Goal: Transaction & Acquisition: Book appointment/travel/reservation

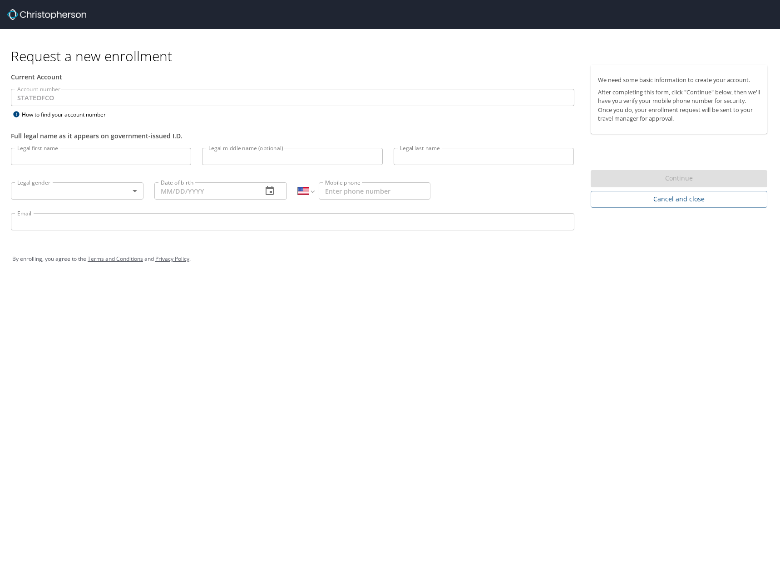
select select "US"
click at [67, 12] on img at bounding box center [46, 14] width 79 height 11
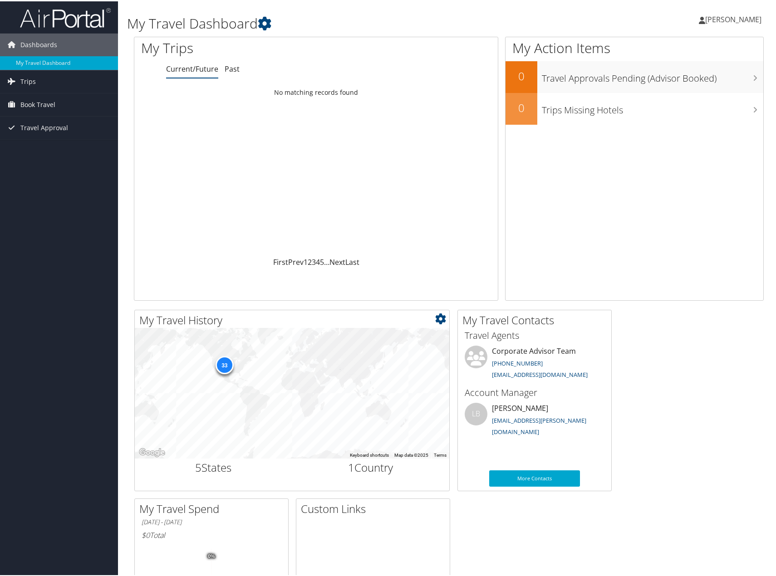
click at [232, 365] on div "33" at bounding box center [224, 364] width 18 height 18
click at [40, 73] on link "Trips" at bounding box center [59, 80] width 118 height 23
click at [59, 148] on link "Book Travel" at bounding box center [59, 144] width 118 height 23
click at [65, 154] on link "Book Travel" at bounding box center [59, 144] width 118 height 23
click at [65, 165] on span "Travel Approval" at bounding box center [44, 168] width 48 height 23
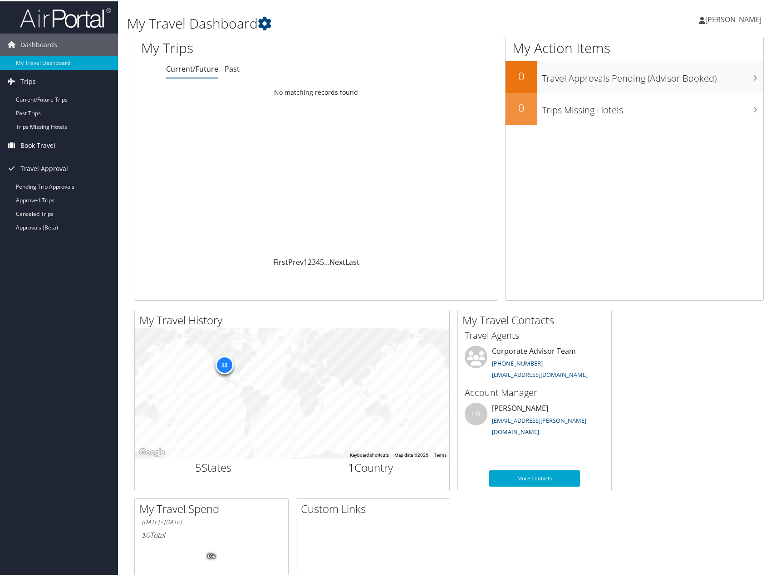
click at [63, 144] on link "Book Travel" at bounding box center [59, 144] width 118 height 23
click at [64, 165] on link "Agent Booking Request" at bounding box center [59, 163] width 118 height 14
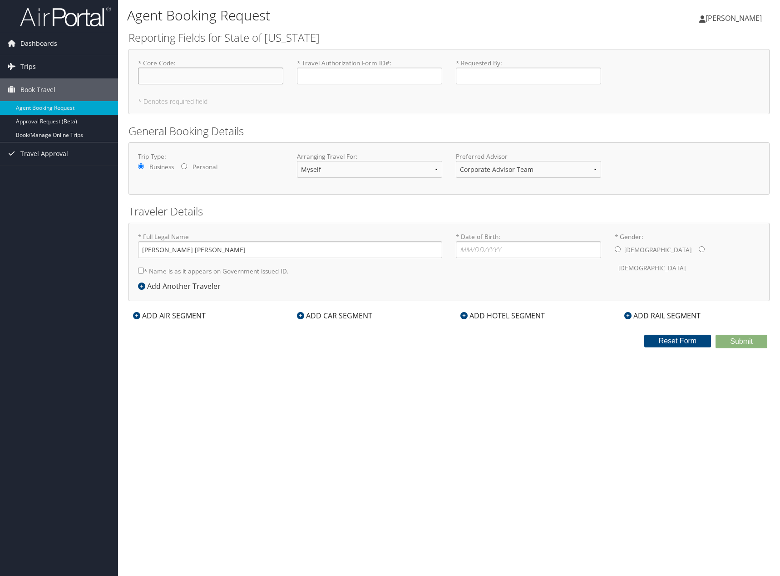
click at [148, 75] on input "* Core Code : Required" at bounding box center [210, 76] width 145 height 17
click at [320, 82] on input "* Travel Authorization Form ID# : Required" at bounding box center [369, 76] width 145 height 17
click at [464, 79] on input "* Requested By : Required" at bounding box center [528, 76] width 145 height 17
click at [233, 72] on input "* Core Code : Required" at bounding box center [210, 76] width 145 height 17
drag, startPoint x: 201, startPoint y: 107, endPoint x: 139, endPoint y: 103, distance: 61.4
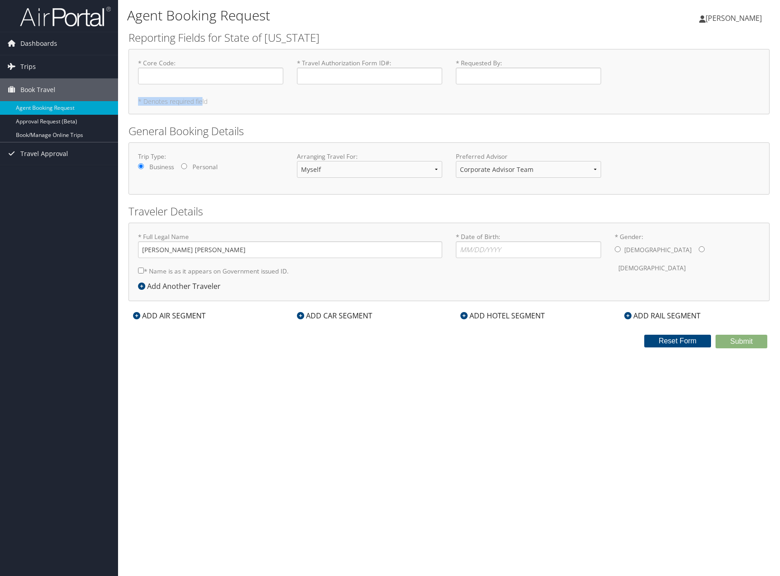
click at [139, 103] on div "* Core Code : Required * Travel Authorization Form ID# : Required * Requested B…" at bounding box center [448, 81] width 641 height 65
click at [139, 103] on h5 "* Denotes required field" at bounding box center [449, 102] width 622 height 6
drag, startPoint x: 139, startPoint y: 103, endPoint x: 230, endPoint y: 98, distance: 90.5
click at [230, 98] on div "* Core Code : Required * Travel Authorization Form ID# : Required * Requested B…" at bounding box center [448, 81] width 641 height 65
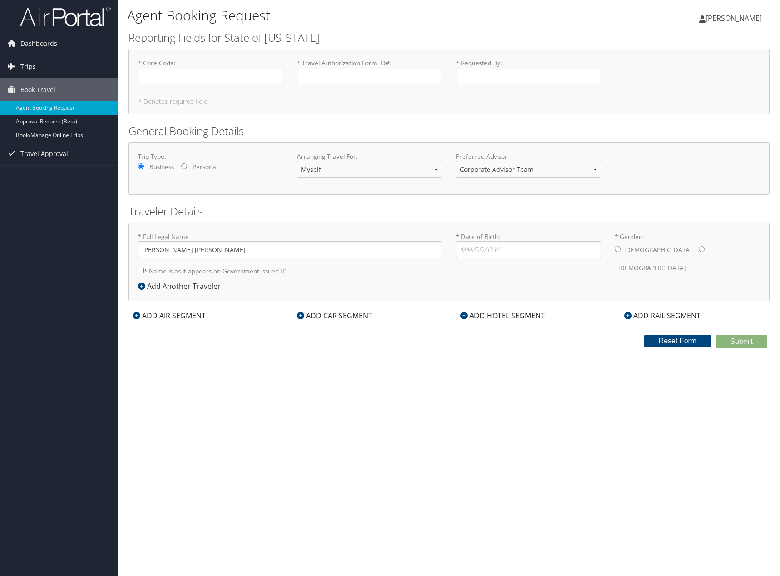
click at [158, 316] on div "ADD AIR SEGMENT" at bounding box center [169, 315] width 82 height 11
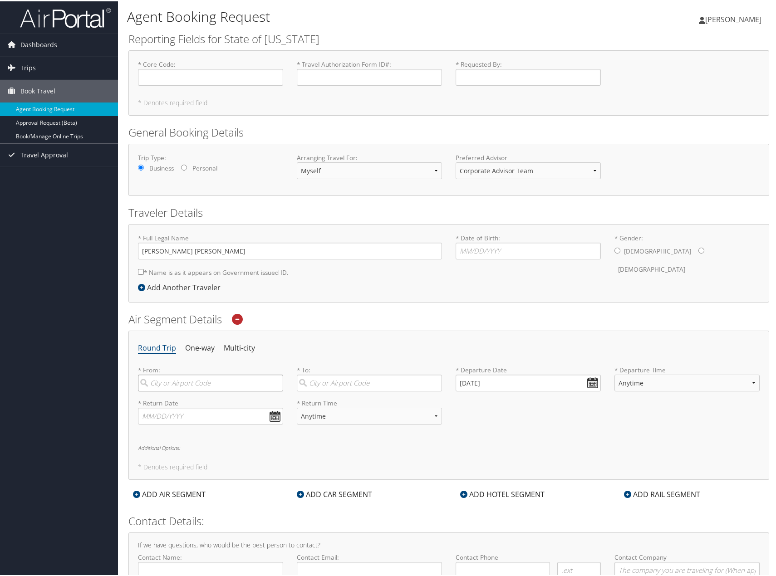
click at [166, 388] on input "search" at bounding box center [210, 382] width 145 height 17
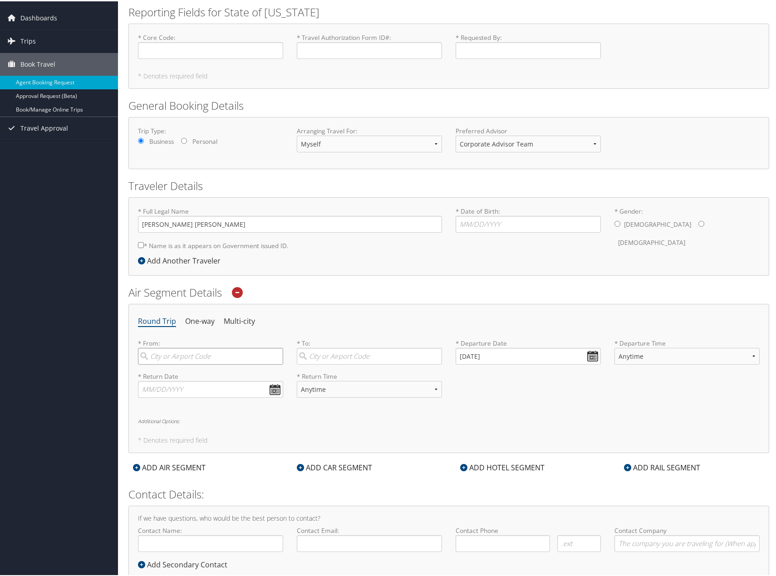
scroll to position [52, 0]
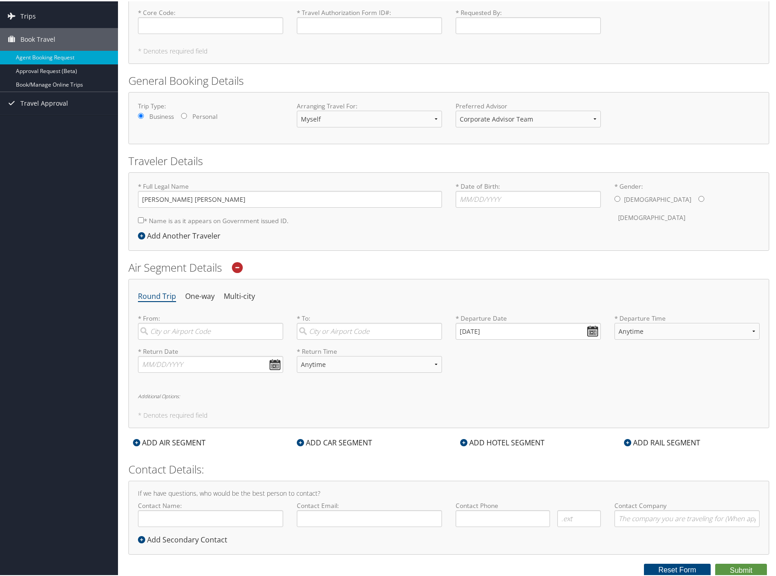
click at [209, 237] on div "Add Another Traveler" at bounding box center [181, 234] width 87 height 11
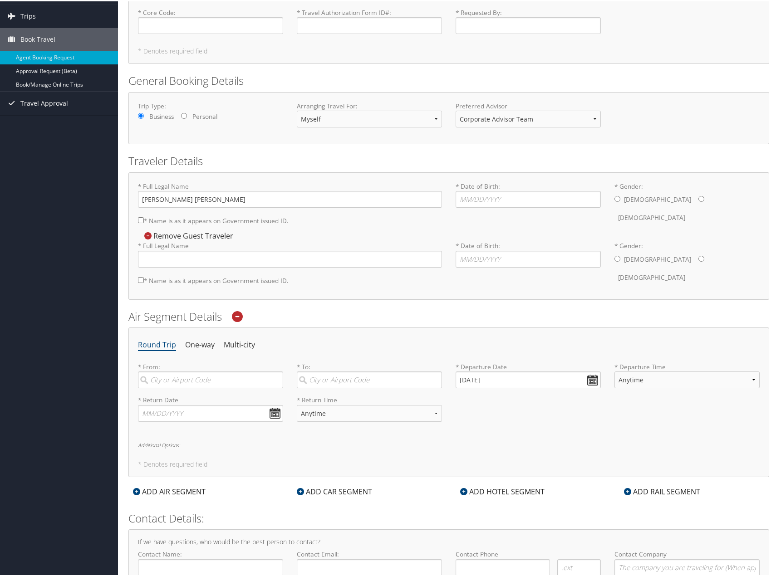
click at [157, 230] on div "Remove Guest Traveler" at bounding box center [188, 235] width 100 height 10
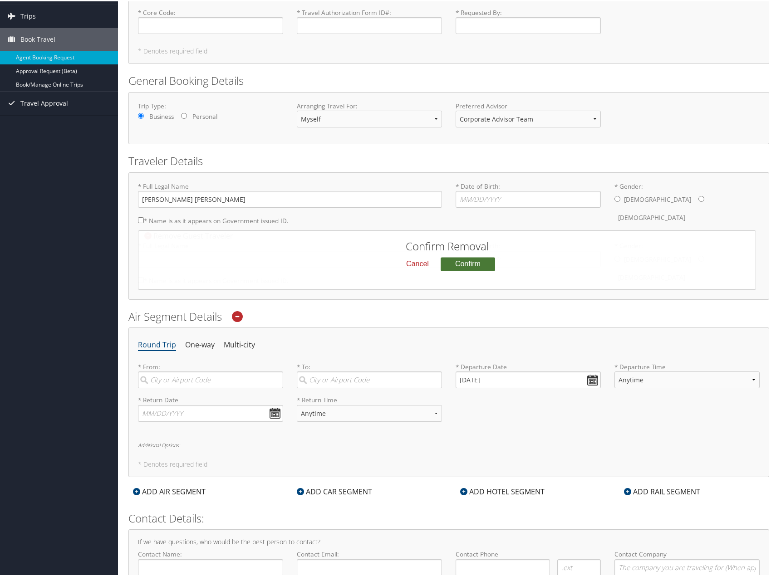
click at [457, 265] on button "Confirm" at bounding box center [468, 263] width 54 height 14
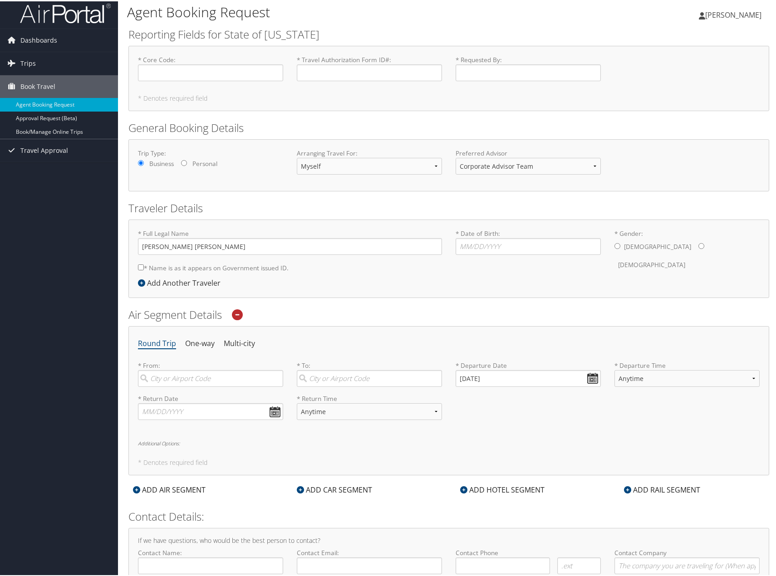
scroll to position [0, 0]
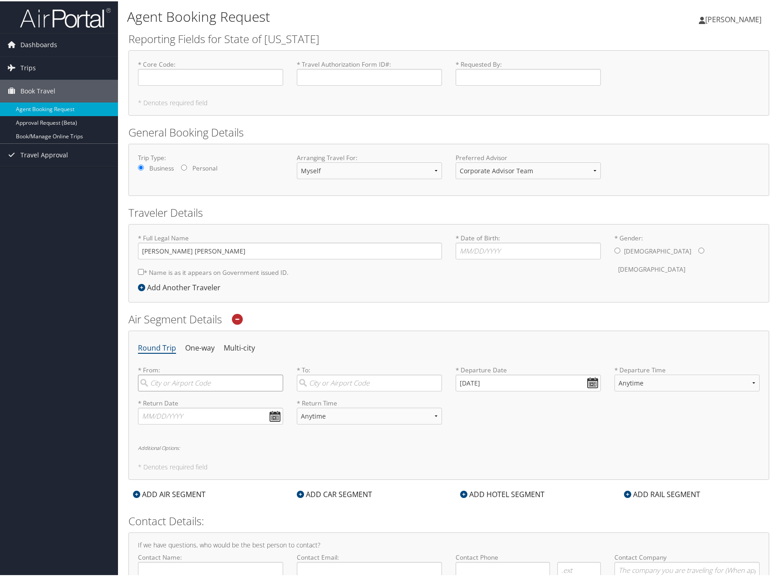
click at [180, 374] on input "search" at bounding box center [210, 382] width 145 height 17
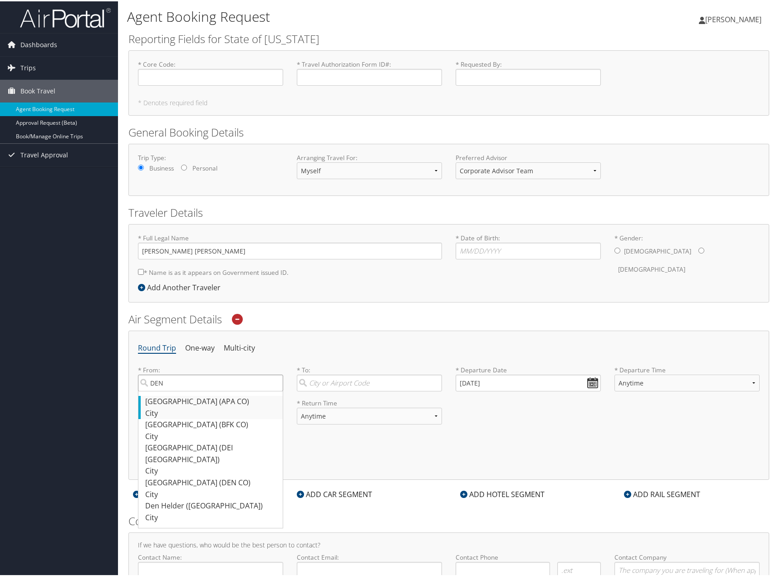
scroll to position [52, 0]
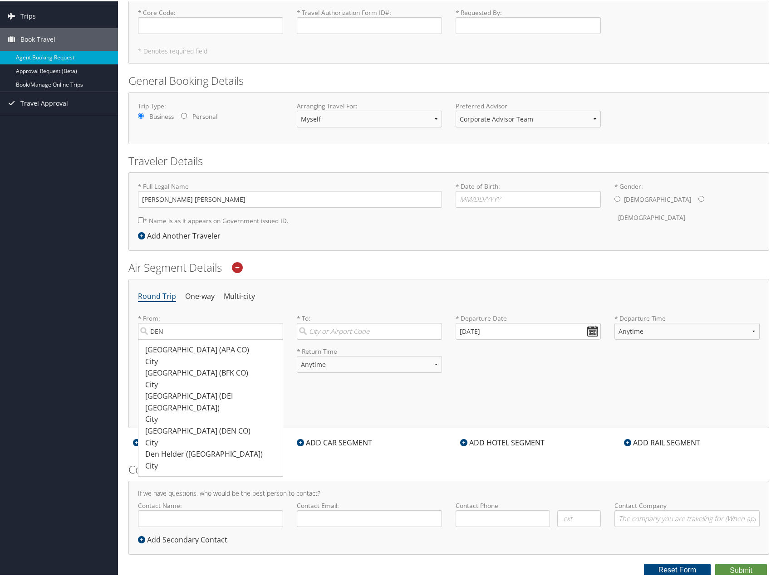
click at [220, 424] on div "Denver (DEN CO)" at bounding box center [211, 430] width 133 height 12
click at [220, 339] on input "DEN" at bounding box center [210, 330] width 145 height 17
type input "Denver (DEN CO)"
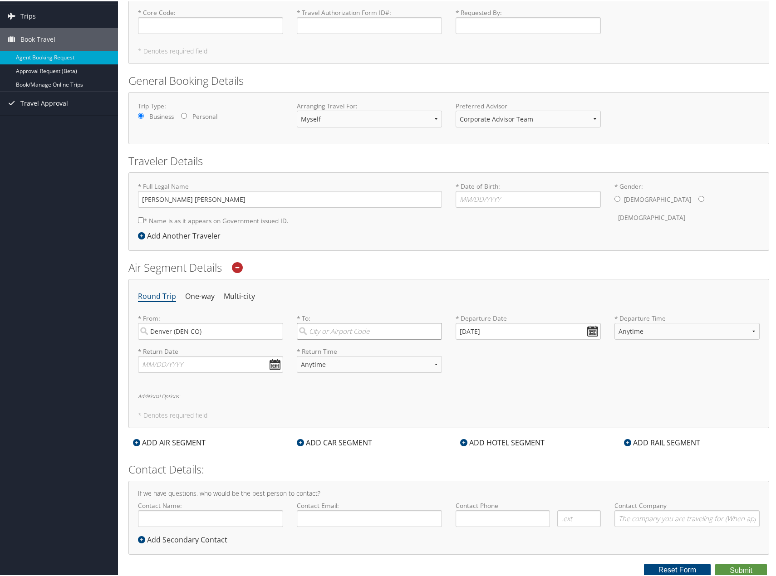
click at [347, 330] on input "search" at bounding box center [369, 330] width 145 height 17
click at [384, 401] on div "City" at bounding box center [370, 407] width 133 height 12
click at [384, 339] on input "AUstin" at bounding box center [369, 330] width 145 height 17
type input "Austin (AUS TX)"
click at [497, 330] on input "10/10/2025" at bounding box center [528, 330] width 145 height 17
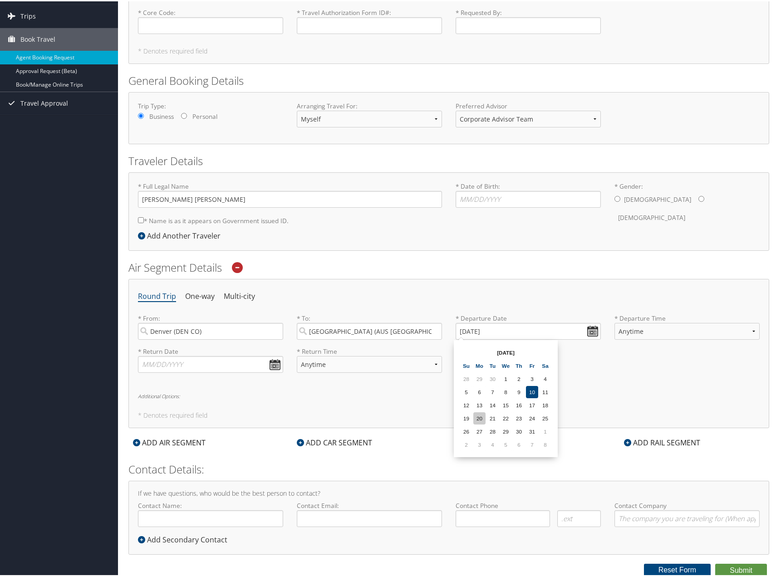
click at [481, 414] on td "20" at bounding box center [479, 417] width 12 height 12
type input "10/20/2025"
click at [700, 338] on select "Anytime Early Morning (5AM-7AM) Morning (7AM-12PM) Afternoon (12PM-5PM) Evening…" at bounding box center [687, 330] width 145 height 17
click at [643, 338] on select "Anytime Early Morning (5AM-7AM) Morning (7AM-12PM) Afternoon (12PM-5PM) Evening…" at bounding box center [687, 330] width 145 height 17
select select "6:00 PM"
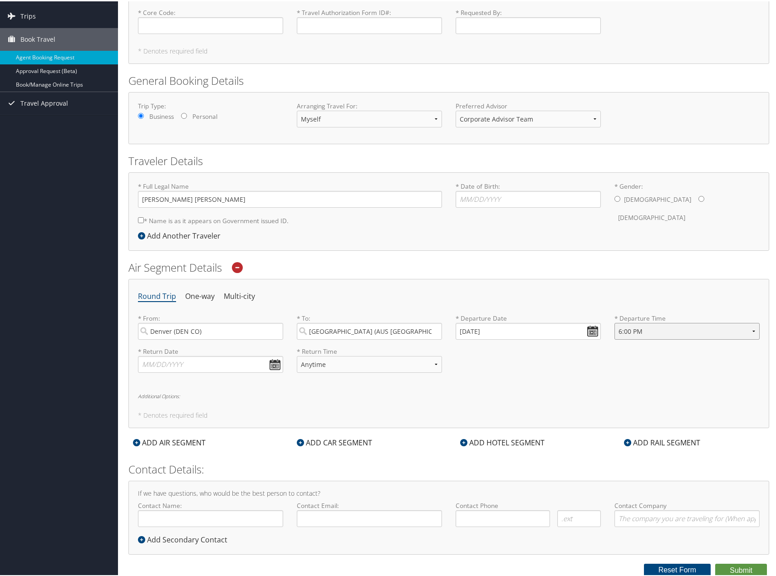
click at [615, 322] on select "Anytime Early Morning (5AM-7AM) Morning (7AM-12PM) Afternoon (12PM-5PM) Evening…" at bounding box center [687, 330] width 145 height 17
click at [166, 391] on div "Round Trip One-way Multi-city * From: Denver (DEN CO) Required * To: Austin (AU…" at bounding box center [448, 352] width 641 height 149
click at [181, 396] on h6 "Additional Options:" at bounding box center [449, 395] width 622 height 5
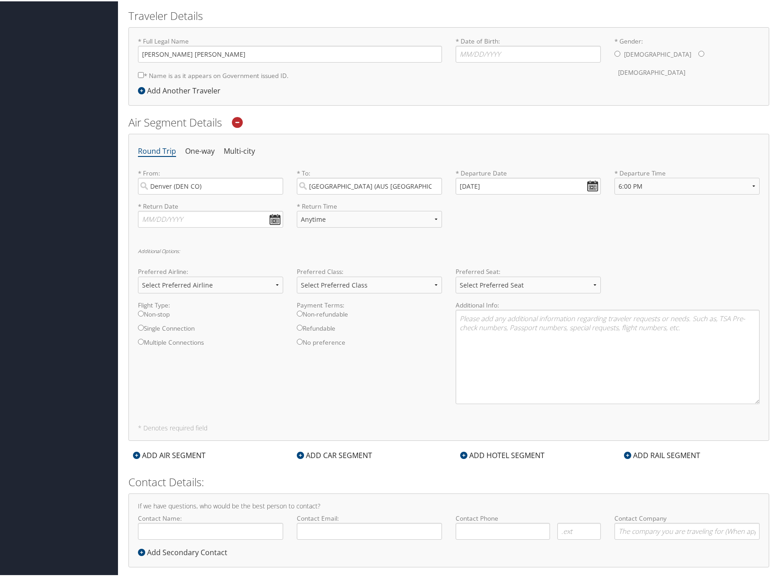
scroll to position [210, 0]
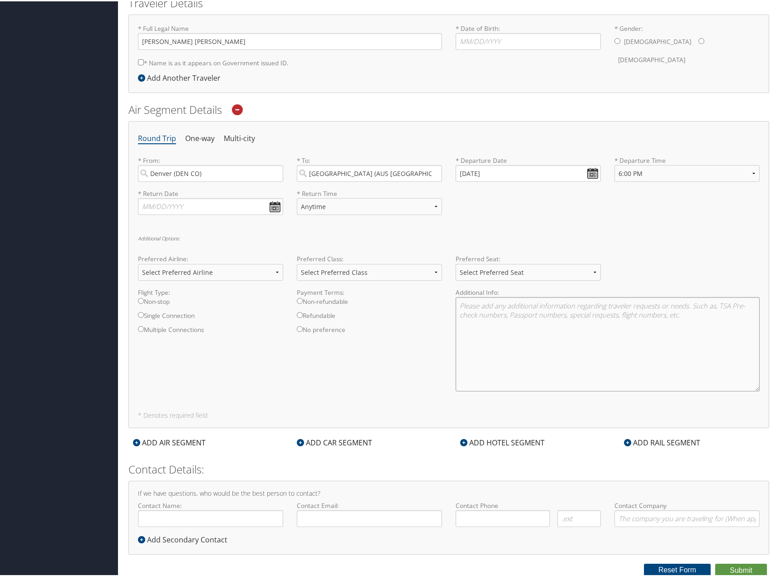
click at [516, 317] on textarea at bounding box center [608, 343] width 304 height 94
click at [228, 206] on input "text" at bounding box center [210, 205] width 145 height 17
click at [216, 294] on td "24" at bounding box center [216, 292] width 12 height 12
type input "10/24/2025"
click at [329, 205] on select "Anytime Early Morning (5AM-7AM) Morning (7AM-12PM) Afternoon (12PM-5PM) Evening…" at bounding box center [369, 205] width 145 height 17
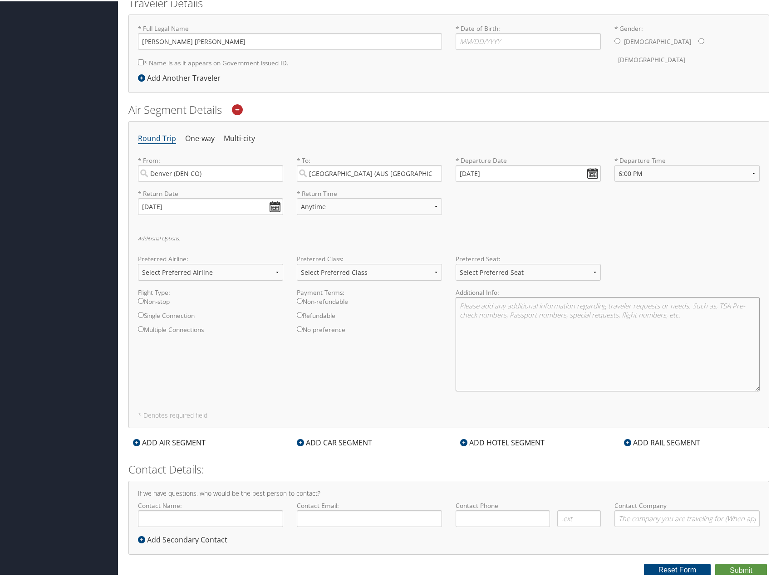
click at [549, 315] on textarea at bounding box center [608, 343] width 304 height 94
click at [499, 268] on select "Select Preferred Seat Aisle Window Middle" at bounding box center [528, 271] width 145 height 17
select select "Window"
click at [456, 263] on select "Select Preferred Seat Aisle Window Middle" at bounding box center [528, 271] width 145 height 17
click at [377, 272] on select "Select Preferred Class Economy Economy Plus Business First Class" at bounding box center [369, 271] width 145 height 17
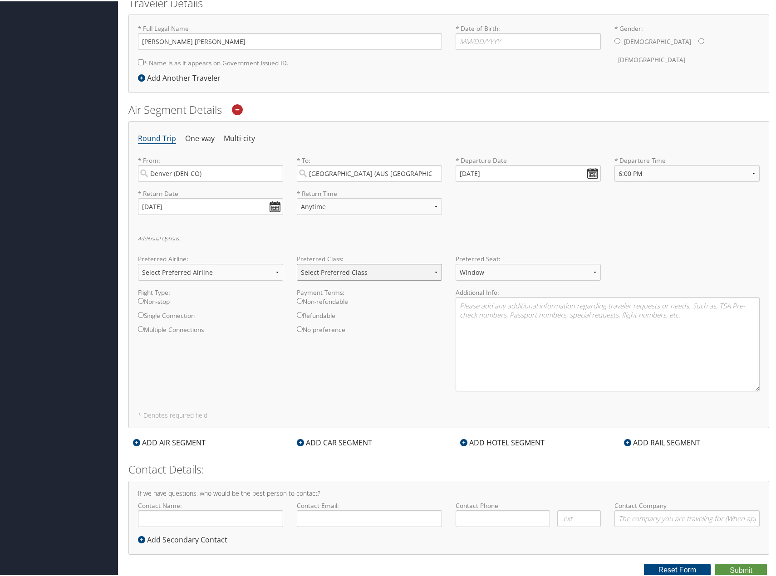
select select "Economy"
click at [297, 263] on select "Select Preferred Class Economy Economy Plus Business First Class" at bounding box center [369, 271] width 145 height 17
click at [211, 266] on select "Select Preferred Airline Delta United Airlines American Airlines Southwest Airl…" at bounding box center [210, 271] width 145 height 17
select select "Delta(DL)"
click at [138, 263] on select "Select Preferred Airline Delta United Airlines American Airlines Southwest Airl…" at bounding box center [210, 271] width 145 height 17
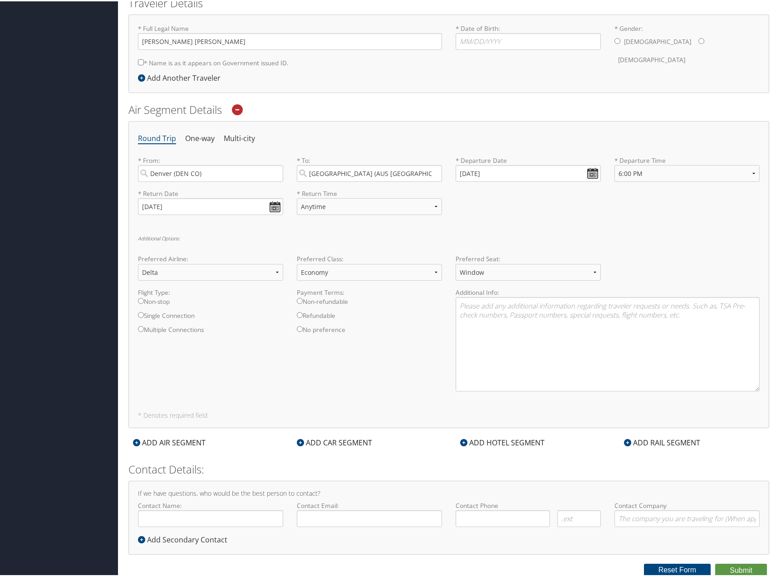
click at [157, 297] on label "Non-stop" at bounding box center [210, 303] width 145 height 14
click at [144, 297] on input "Non-stop" at bounding box center [141, 300] width 6 height 6
radio input "true"
click at [551, 321] on textarea at bounding box center [608, 343] width 304 height 94
click at [250, 516] on input "Contact Name:" at bounding box center [210, 517] width 145 height 17
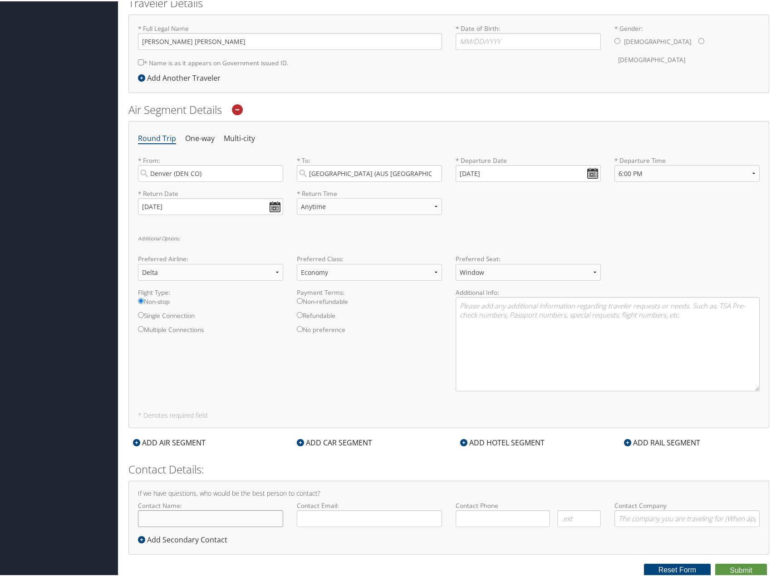
type input "[PERSON_NAME]"
type input "[EMAIL_ADDRESS][PERSON_NAME][DOMAIN_NAME][US_STATE]"
type input "( ) -"
click at [623, 515] on input "Contact Company" at bounding box center [687, 517] width 145 height 17
type input "CDPHE"
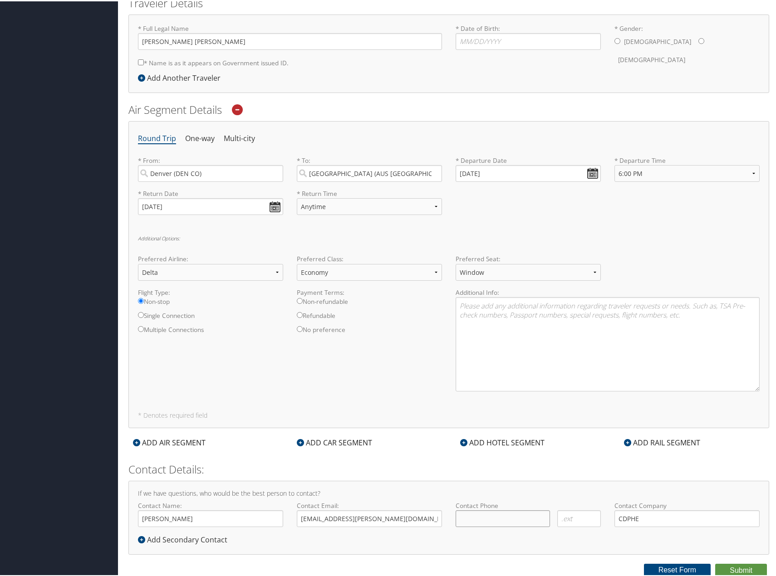
type input "( ) -"
click at [460, 514] on input "( ) -" at bounding box center [503, 517] width 94 height 17
type input "[PHONE_NUMBER]"
click at [333, 208] on select "Anytime Early Morning (5AM-7AM) Morning (7AM-12PM) Afternoon (12PM-5PM) Evening…" at bounding box center [369, 205] width 145 height 17
select select "9:00 AM"
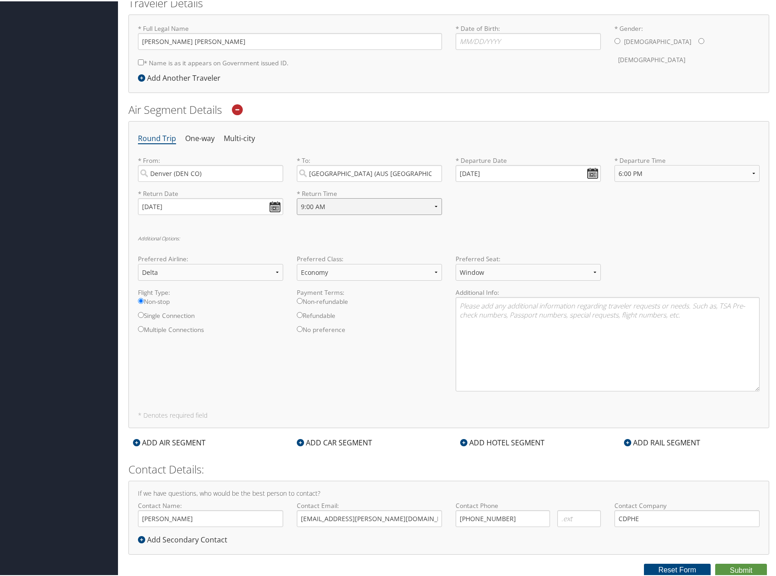
click at [297, 197] on select "Anytime Early Morning (5AM-7AM) Morning (7AM-12PM) Afternoon (12PM-5PM) Evening…" at bounding box center [369, 205] width 145 height 17
click at [260, 235] on h6 "Additional Options:" at bounding box center [449, 237] width 622 height 5
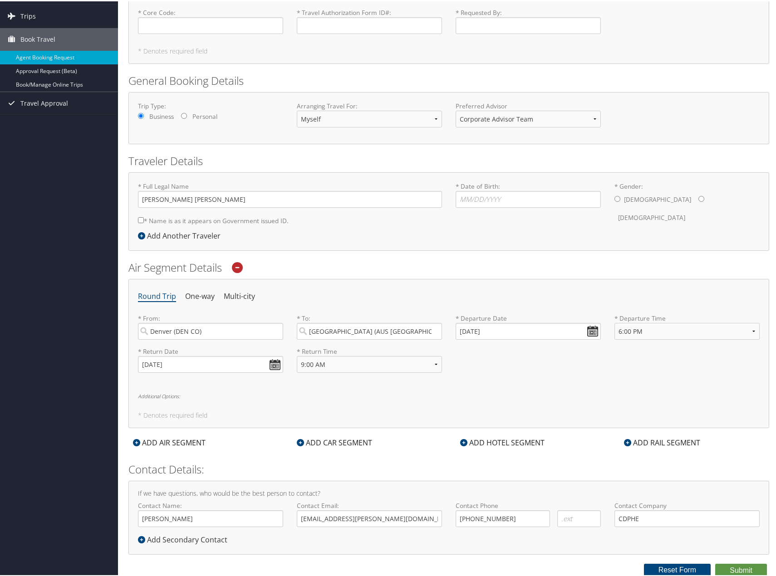
click at [310, 289] on ul "Round Trip One-way Multi-city" at bounding box center [449, 295] width 622 height 16
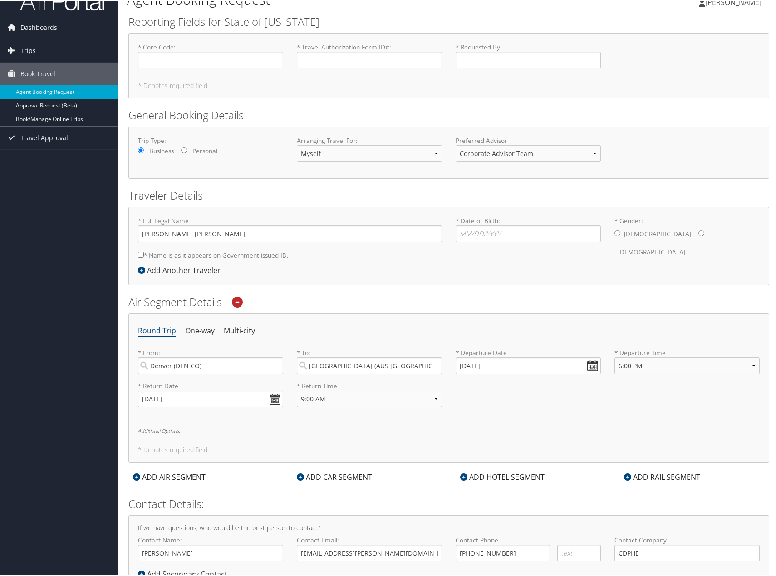
scroll to position [0, 0]
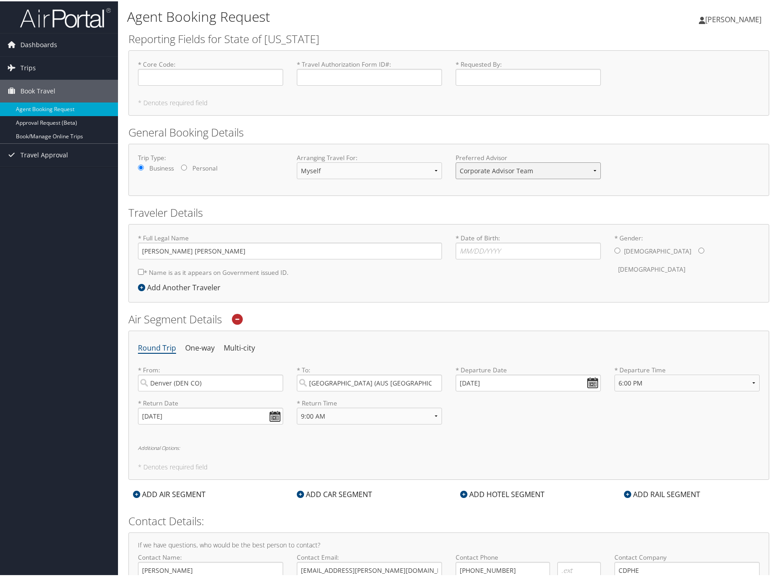
click at [498, 164] on select "Corporate Advisor Team" at bounding box center [528, 169] width 145 height 17
click at [502, 165] on select "Corporate Advisor Team" at bounding box center [528, 169] width 145 height 17
click at [615, 255] on div "Male Female" at bounding box center [687, 258] width 145 height 35
click at [522, 249] on input "* Date of Birth: Invalid Date" at bounding box center [528, 249] width 145 height 17
click at [194, 464] on h5 "* Denotes required field" at bounding box center [449, 466] width 622 height 6
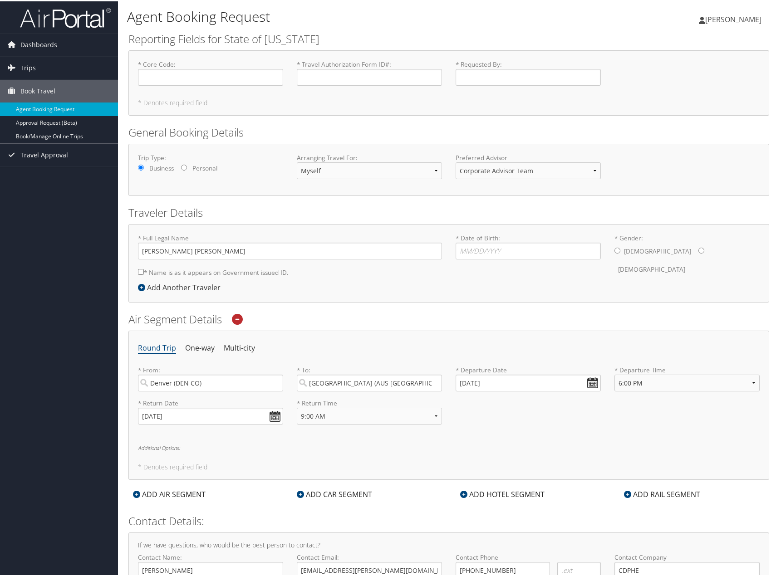
click at [168, 448] on h6 "Additional Options:" at bounding box center [449, 446] width 622 height 5
select select "Delta(DL)"
select select "Economy"
select select "Window"
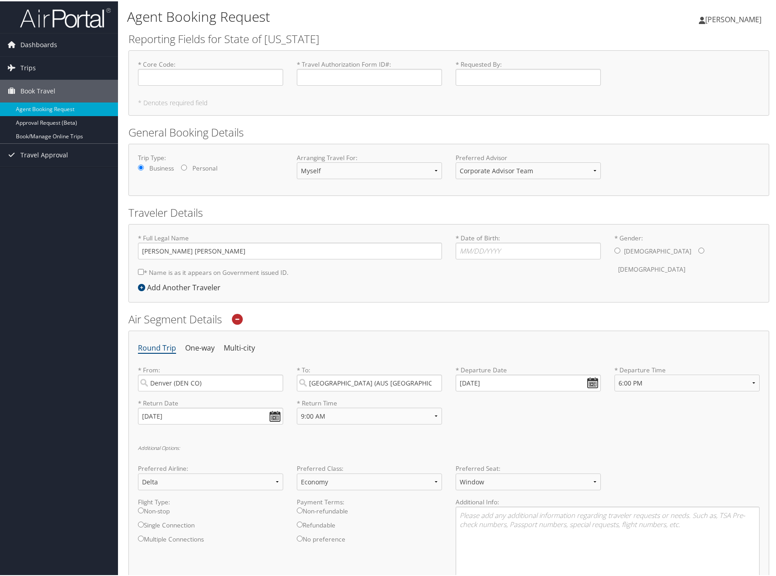
scroll to position [182, 0]
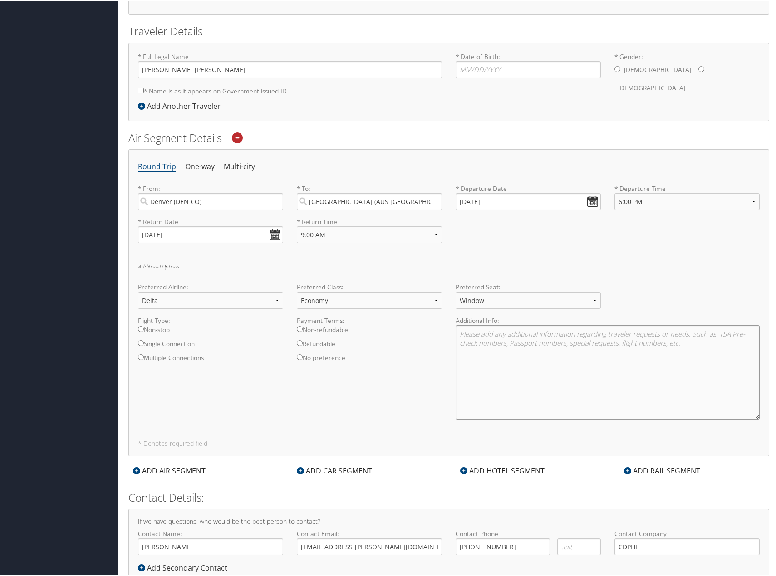
click at [528, 361] on textarea at bounding box center [608, 371] width 304 height 94
click at [538, 345] on textarea at bounding box center [608, 371] width 304 height 94
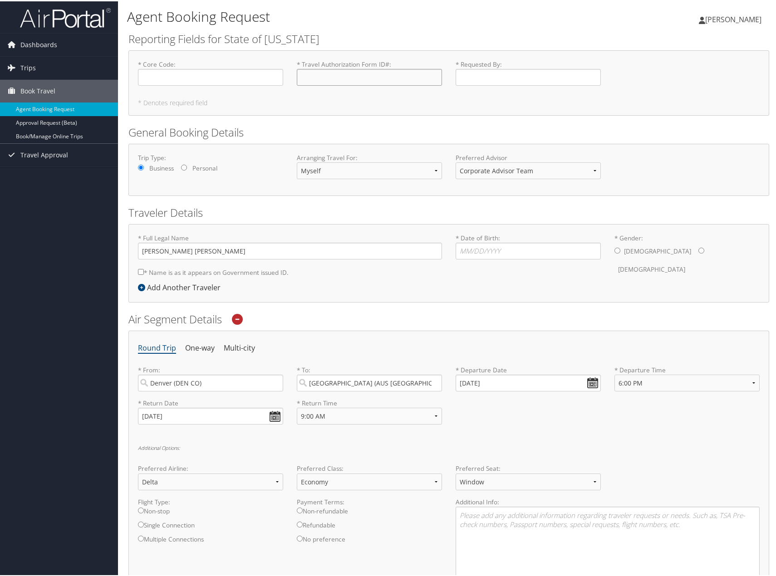
click at [320, 79] on input "* Travel Authorization Form ID# : Required" at bounding box center [369, 76] width 145 height 17
paste input "52478229"
type input "52478229"
click at [468, 79] on input "* Requested By : Required" at bounding box center [528, 76] width 145 height 17
type input "Ben Hmiel"
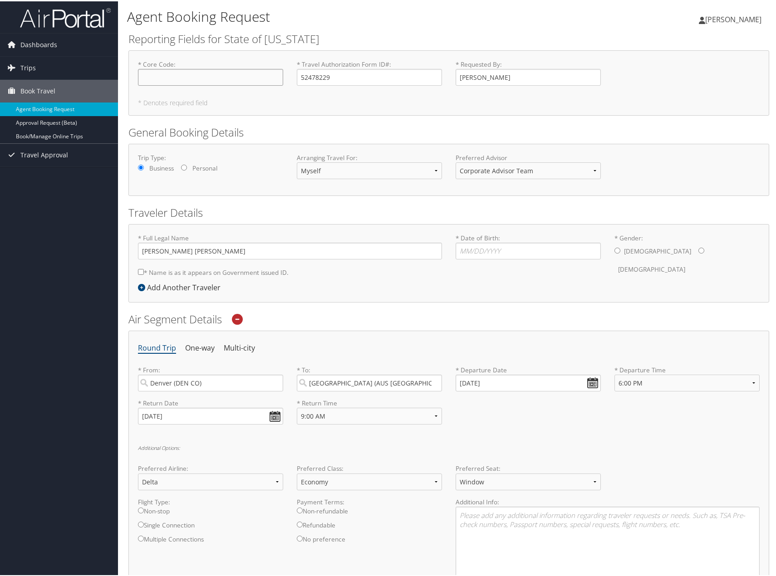
drag, startPoint x: 196, startPoint y: 82, endPoint x: 195, endPoint y: 76, distance: 5.6
click at [195, 79] on input "* Core Code : Required" at bounding box center [210, 76] width 145 height 17
paste input "1000 FEDA 1221 FF165CPRG 2531"
type input "1000 FEDA 1221 FF165CPRG 2531"
click at [339, 120] on form "Reporting Fields for State of Colorado * Core Code : 1000 FEDA 1221 FF165CPRG 2…" at bounding box center [448, 408] width 641 height 756
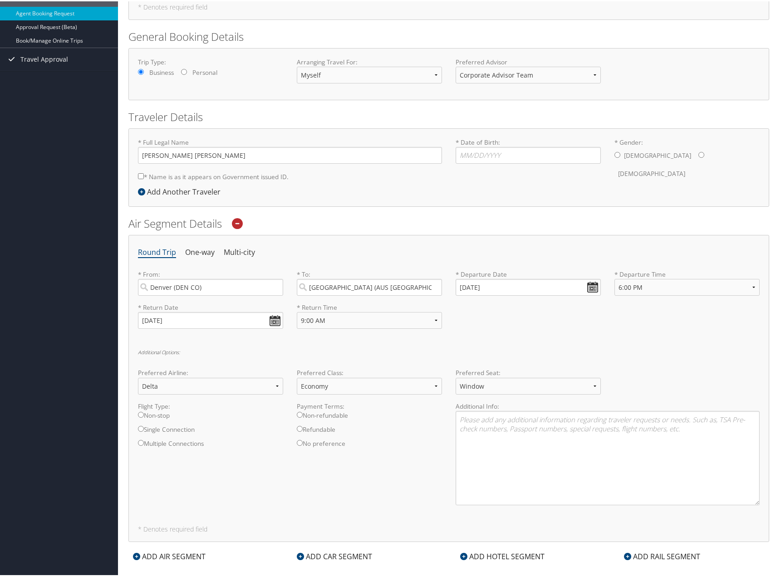
scroll to position [210, 0]
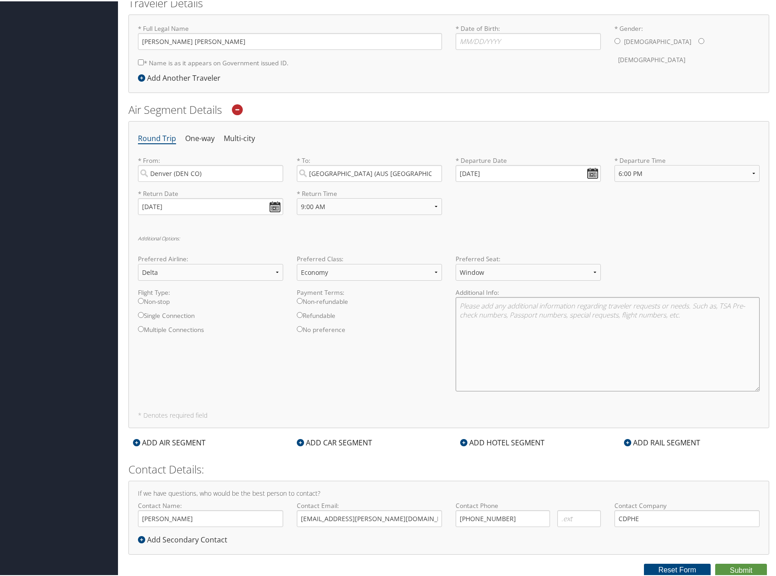
click at [517, 340] on textarea at bounding box center [608, 343] width 304 height 94
click at [487, 337] on textarea at bounding box center [608, 343] width 304 height 94
paste textarea "UA 1942"
click at [522, 354] on textarea "Departure flight: UA 1942, 4: Return Flight" at bounding box center [608, 343] width 304 height 94
click at [541, 314] on textarea "Departure flight: UA 1942, 4: Return Flight" at bounding box center [608, 343] width 304 height 94
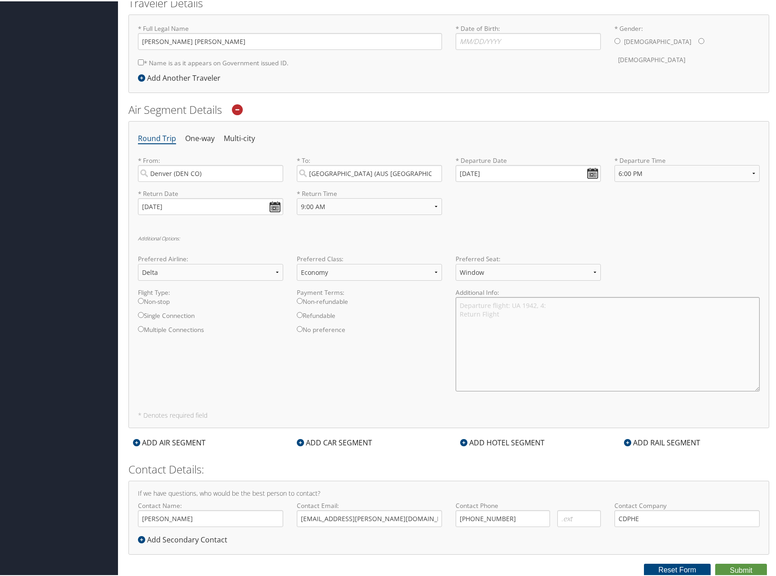
click at [540, 308] on textarea "Departure flight: UA 1942, 4: Return Flight" at bounding box center [608, 343] width 304 height 94
click at [583, 351] on textarea "Departure flight on 10/20: UA 1942, 5:52pm from Denver Return Flight on 10/24:" at bounding box center [608, 343] width 304 height 94
paste textarea "UA 595"
type textarea "Departure flight on 10/20: UA 1942, 5:52pm from Denver Return Flight on 10/24: …"
drag, startPoint x: 538, startPoint y: 230, endPoint x: 468, endPoint y: 218, distance: 71.4
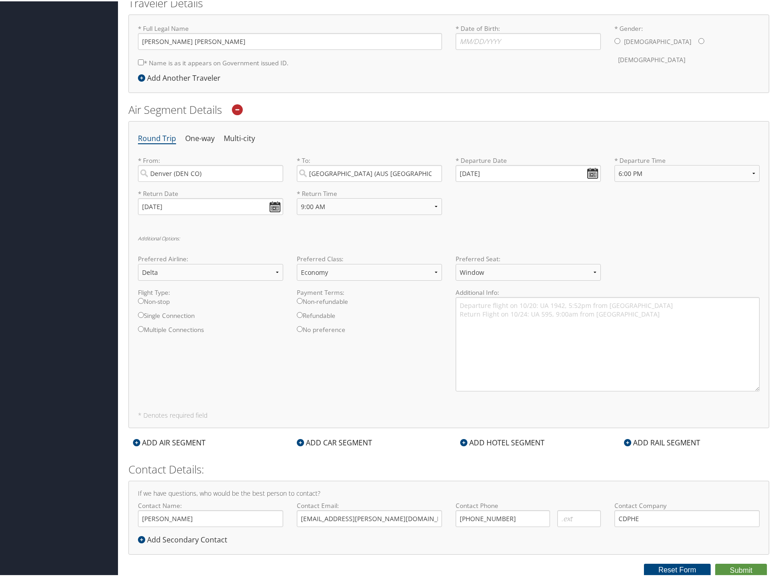
click at [516, 228] on div "Round Trip One-way Multi-city * From: Denver (DEN CO) Required * To: Austin (AU…" at bounding box center [448, 273] width 641 height 307
click at [666, 330] on textarea "Departure flight on 10/20: UA 1942, 5:52pm from Denver Return Flight on 10/24: …" at bounding box center [608, 343] width 304 height 94
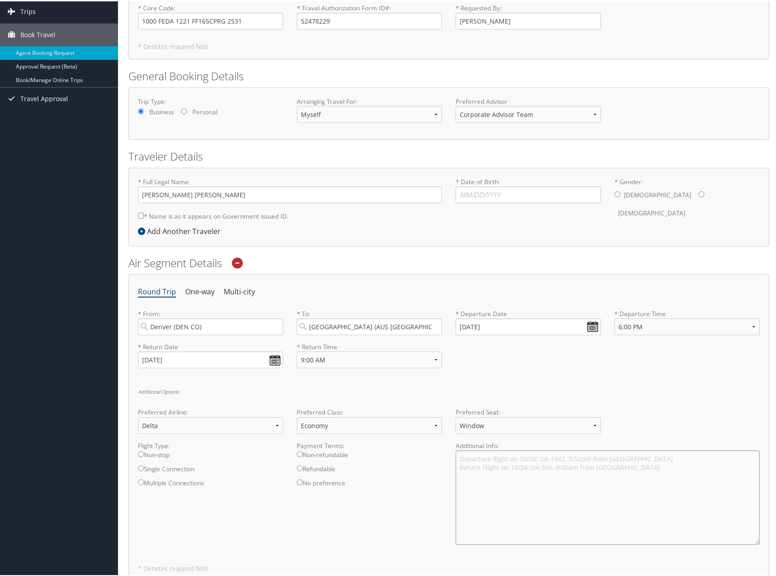
scroll to position [0, 0]
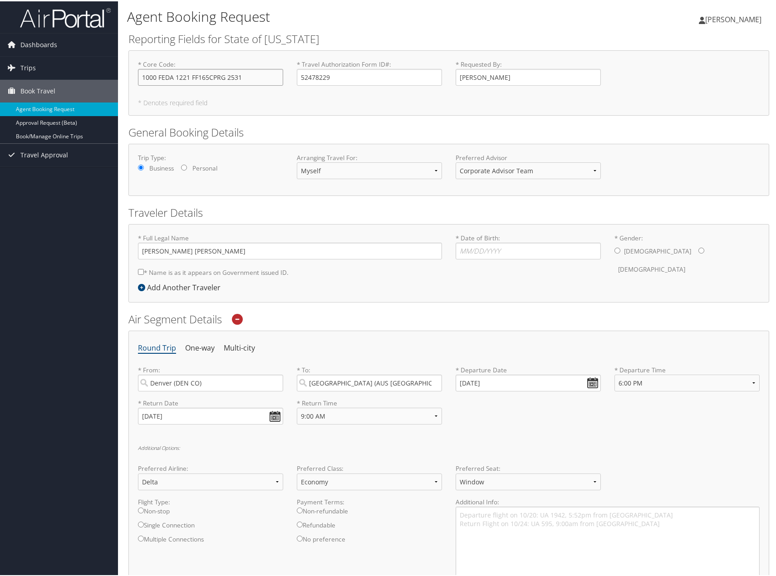
click at [235, 74] on input "1000 FEDA 1221 FF165CPRG 2531" at bounding box center [210, 76] width 145 height 17
click at [352, 74] on input "52478229" at bounding box center [369, 76] width 145 height 17
click at [554, 85] on div "* Requested By : Ben Hmiel Required" at bounding box center [528, 75] width 159 height 33
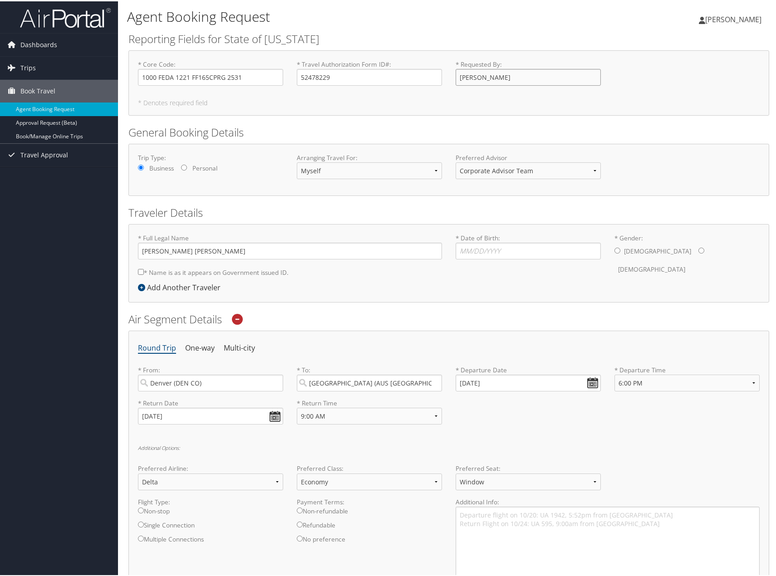
click at [552, 68] on input "Ben Hmiel" at bounding box center [528, 76] width 145 height 17
click at [422, 176] on select "Myself Another Traveler Guest Traveler" at bounding box center [369, 169] width 145 height 17
click at [251, 183] on div "Trip Type: Business Personal Arranging Travel For: Myself Another Traveler Gues…" at bounding box center [449, 168] width 636 height 33
click at [199, 275] on label "* Name is as it appears on Government issued ID." at bounding box center [213, 271] width 151 height 17
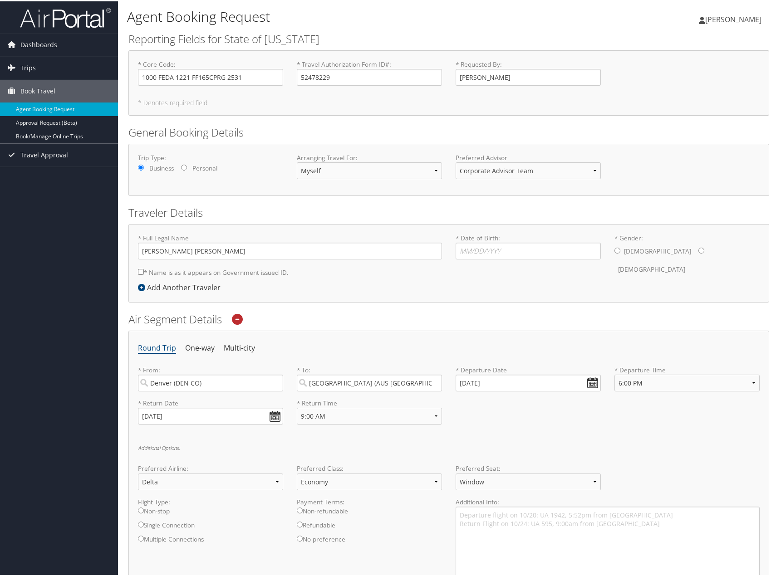
click at [144, 274] on input "* Name is as it appears on Government issued ID." at bounding box center [141, 271] width 6 height 6
checkbox input "true"
click at [260, 250] on input "Benjamin Isaiah Hmiel" at bounding box center [290, 249] width 304 height 17
click at [468, 77] on input "Ben Hmiel" at bounding box center [528, 76] width 145 height 17
click at [497, 249] on input "* Date of Birth: Invalid Date" at bounding box center [528, 249] width 145 height 17
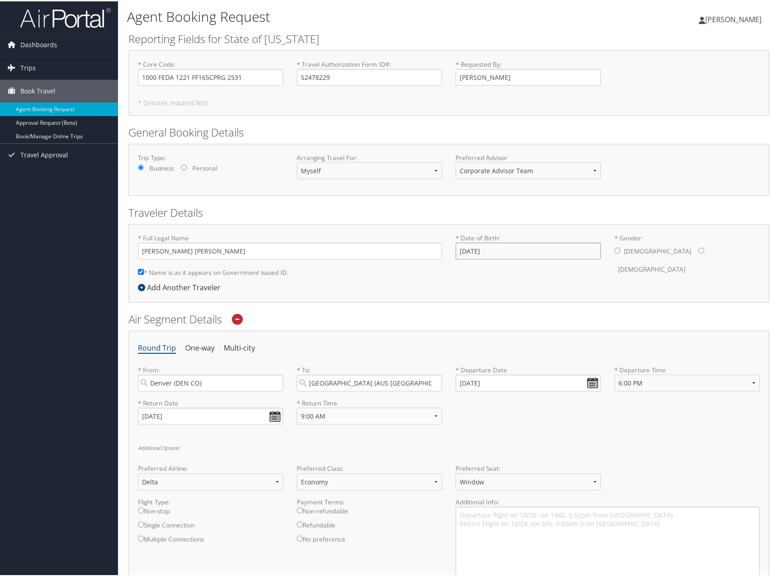
type input "07/14/1988"
click at [627, 248] on label "Male" at bounding box center [657, 249] width 67 height 17
click at [621, 248] on input "* Gender: Male Female" at bounding box center [618, 249] width 6 height 6
radio input "true"
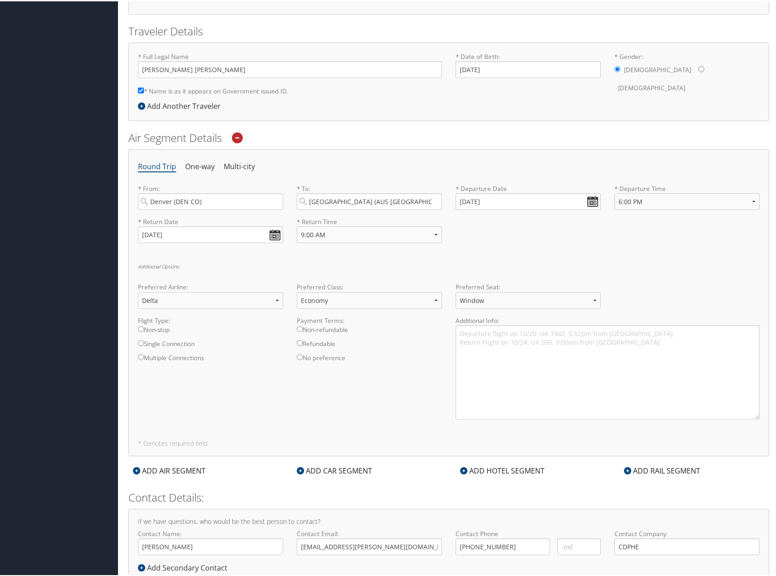
scroll to position [210, 0]
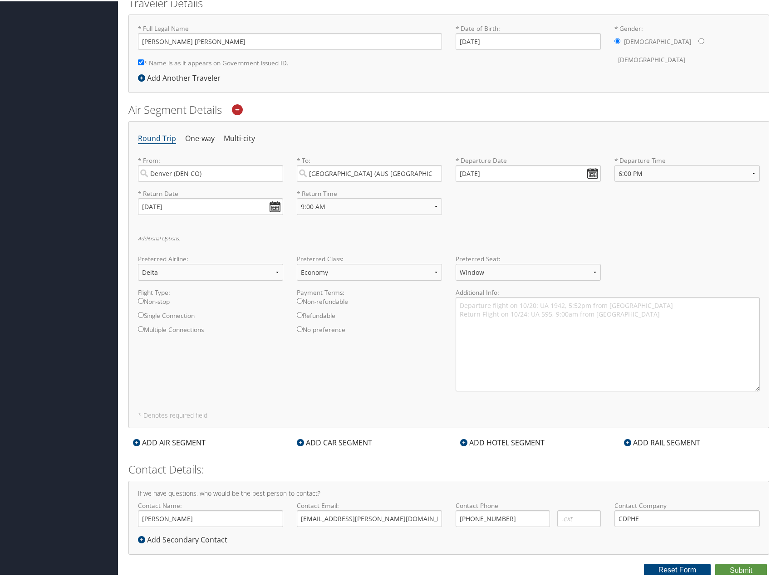
click at [163, 300] on label "Non-stop" at bounding box center [210, 303] width 145 height 14
click at [144, 300] on input "Non-stop" at bounding box center [141, 300] width 6 height 6
radio input "true"
click at [332, 332] on label "No preference" at bounding box center [369, 331] width 145 height 14
click at [303, 331] on input "No preference" at bounding box center [300, 328] width 6 height 6
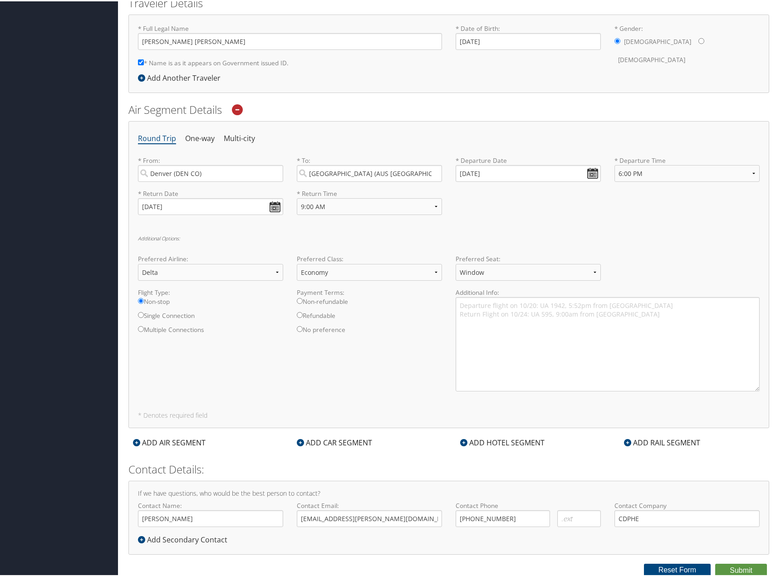
radio input "true"
click at [357, 273] on select "Select Preferred Class Economy Economy Plus Business First Class" at bounding box center [369, 271] width 145 height 17
click at [351, 272] on select "Select Preferred Class Economy Economy Plus Business First Class" at bounding box center [369, 271] width 145 height 17
click at [504, 268] on select "Select Preferred Seat Aisle Window Middle" at bounding box center [528, 271] width 145 height 17
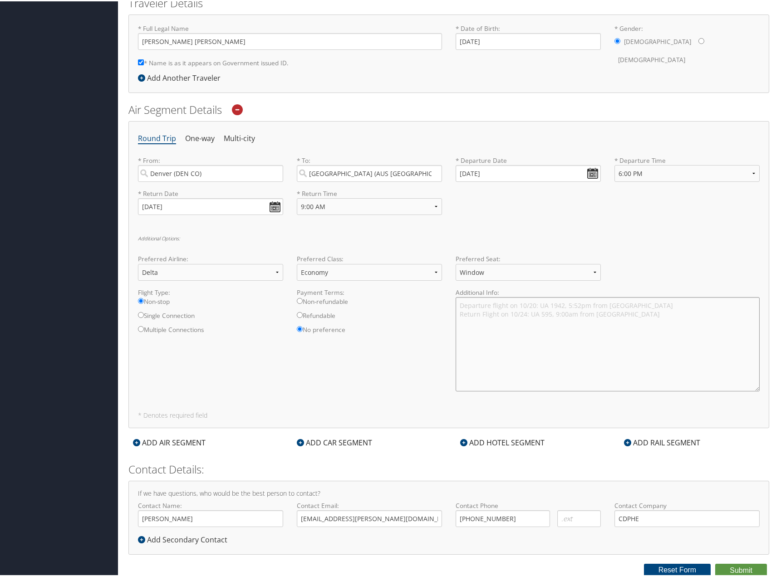
click at [519, 315] on textarea "Departure flight on 10/20: UA 1942, 5:52pm from Denver Return Flight on 10/24: …" at bounding box center [608, 343] width 304 height 94
click at [649, 330] on textarea "Departure flight on 10/20: UA 1942, 5:52pm from Denver Return Flight on 10/24: …" at bounding box center [608, 343] width 304 height 94
click at [643, 320] on textarea "Departure flight on 10/20: UA 1942, 5:52pm from Denver Return Flight on 10/24: …" at bounding box center [608, 343] width 304 height 94
click at [457, 321] on textarea "Departure flight on 10/20: UA 1942, 5:52pm from Denver Return Flight on 10/24: …" at bounding box center [608, 343] width 304 height 94
click at [461, 308] on textarea "Departure flight on 10/20: UA 1942, 5:52pm from Denver Return Flight on 10/24: …" at bounding box center [608, 343] width 304 height 94
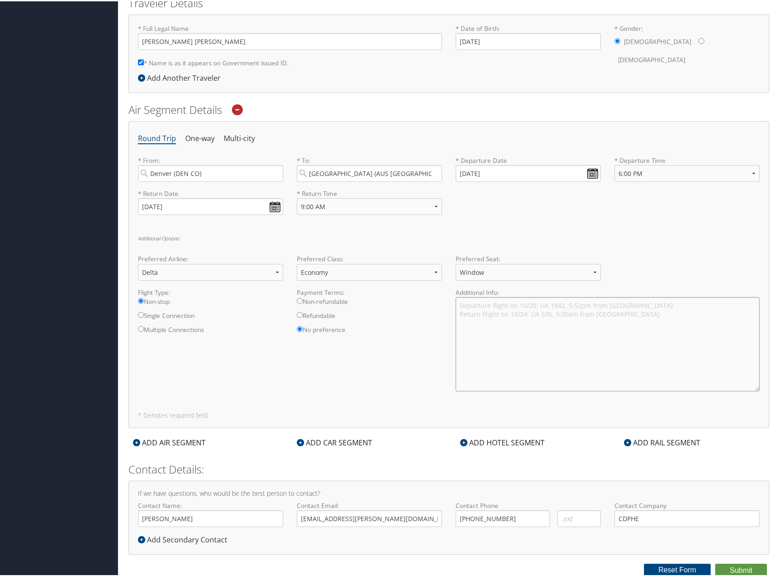
click at [460, 305] on textarea "Departure flight on 10/20: UA 1942, 5:52pm from Denver Return Flight on 10/24: …" at bounding box center [608, 343] width 304 height 94
click at [545, 317] on textarea "I would like the following itenerary: Departure flight on 10/20: UA 1942, 5:52p…" at bounding box center [608, 343] width 304 height 94
click at [550, 308] on textarea "I would like the following itenerary: Departure flight on 10/20: UA 1942, 5:52p…" at bounding box center [608, 343] width 304 height 94
click at [566, 370] on textarea "I would like the following itinerary: Departure flight on 10/20: UA 1942, 5:52p…" at bounding box center [608, 343] width 304 height 94
click at [574, 366] on textarea "I would like the following itinerary: Departure flight on 10/20: UA 1942, 5:52p…" at bounding box center [608, 343] width 304 height 94
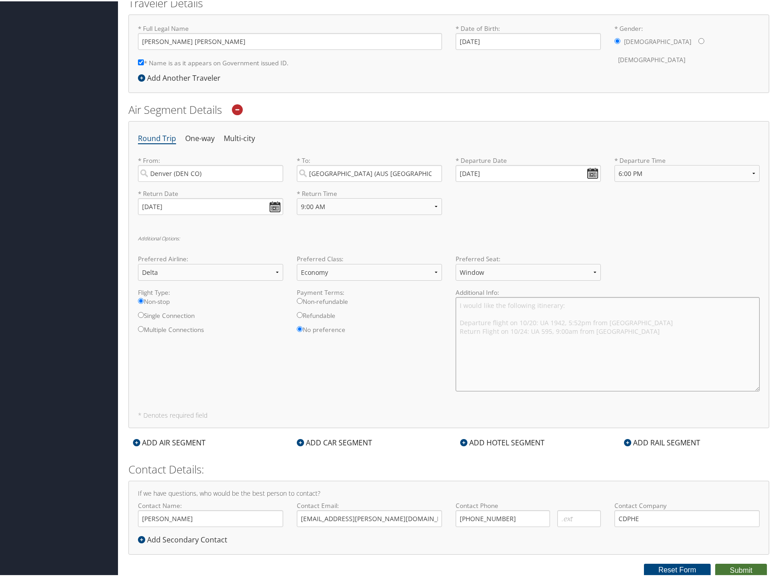
type textarea "I would like the following itinerary: Departure flight on 10/20: UA 1942, 5:52p…"
drag, startPoint x: 742, startPoint y: 564, endPoint x: 272, endPoint y: 412, distance: 494.3
click at [268, 415] on form "Reporting Fields for State of Colorado * Core Code : 1000 FEDA 1221 FF165CPRG 2…" at bounding box center [448, 198] width 641 height 756
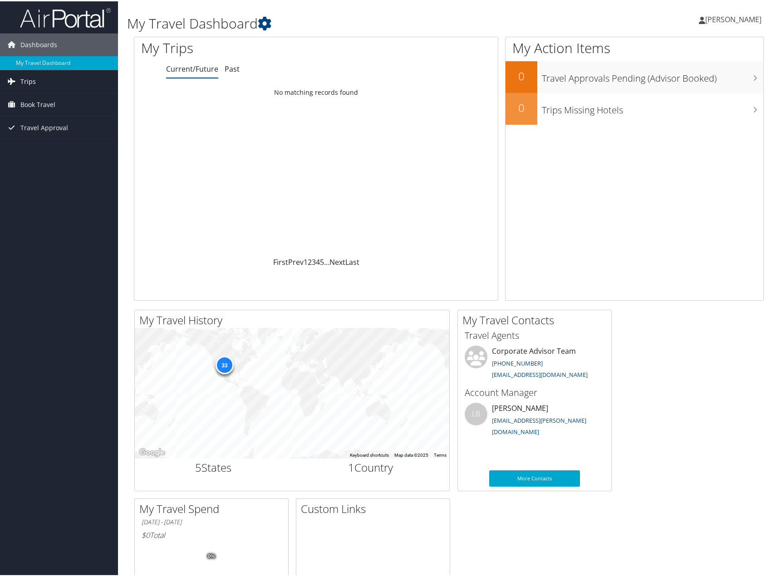
click at [58, 79] on link "Trips" at bounding box center [59, 80] width 118 height 23
click at [63, 139] on link "Book Travel" at bounding box center [59, 144] width 118 height 23
click at [68, 179] on link "Approval Request (Beta)" at bounding box center [59, 176] width 118 height 14
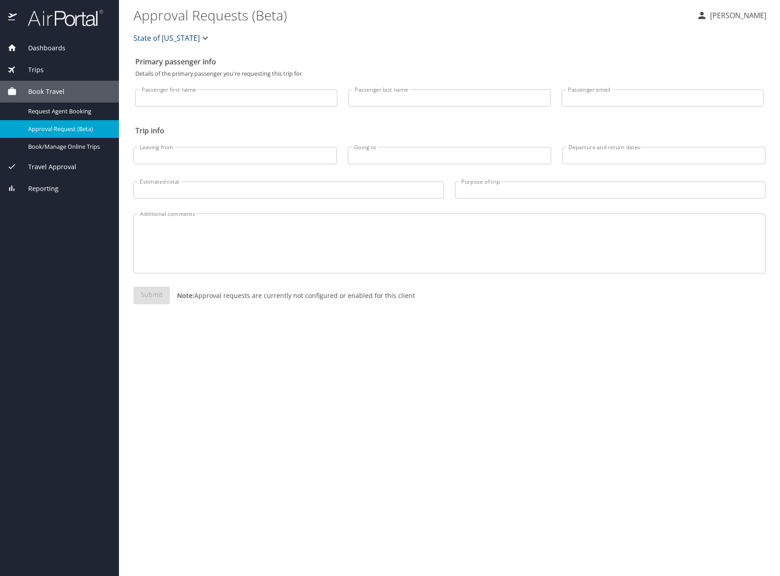
select select "US"
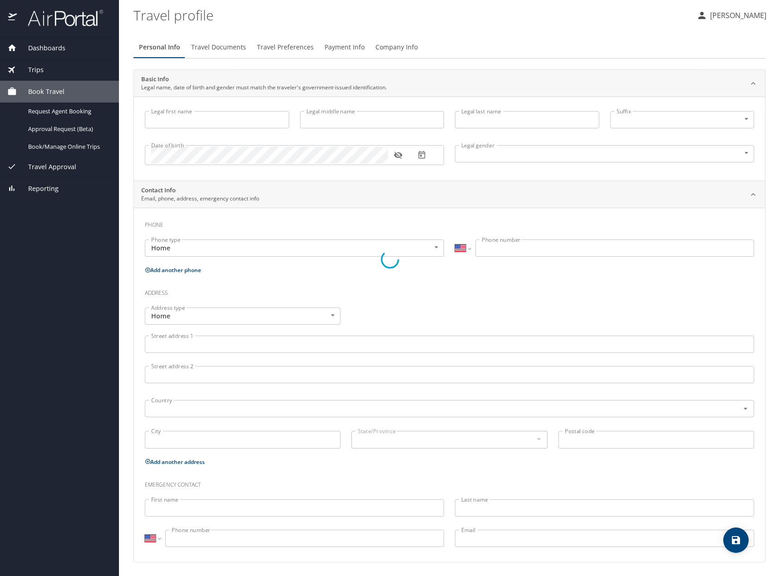
type input "[PERSON_NAME]"
type input "[DEMOGRAPHIC_DATA]"
type input "[PERSON_NAME]"
type input "Male"
type input "Julianna"
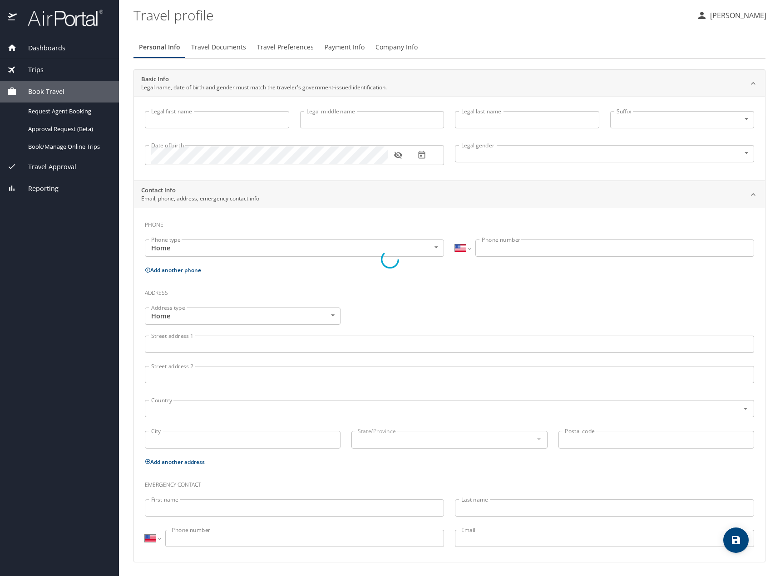
type input "Gabler"
select select "IN"
type input "460 840 71"
select select "US"
select select "BW"
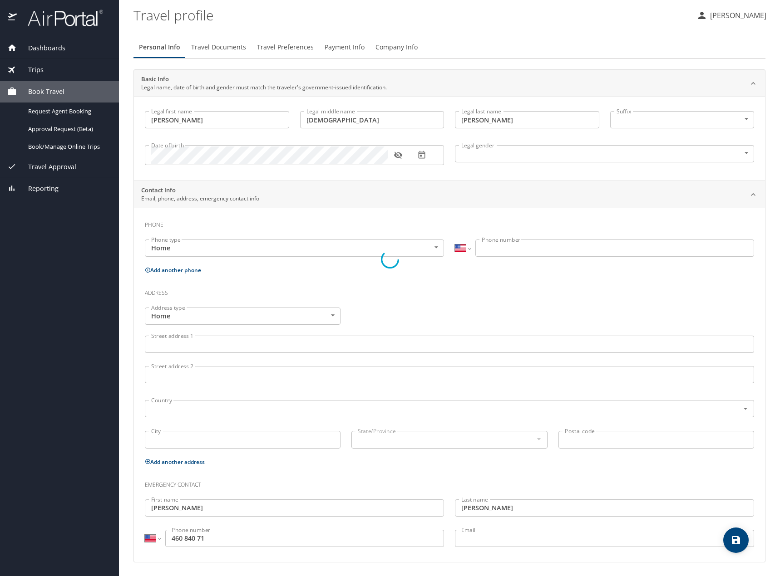
select select "BW"
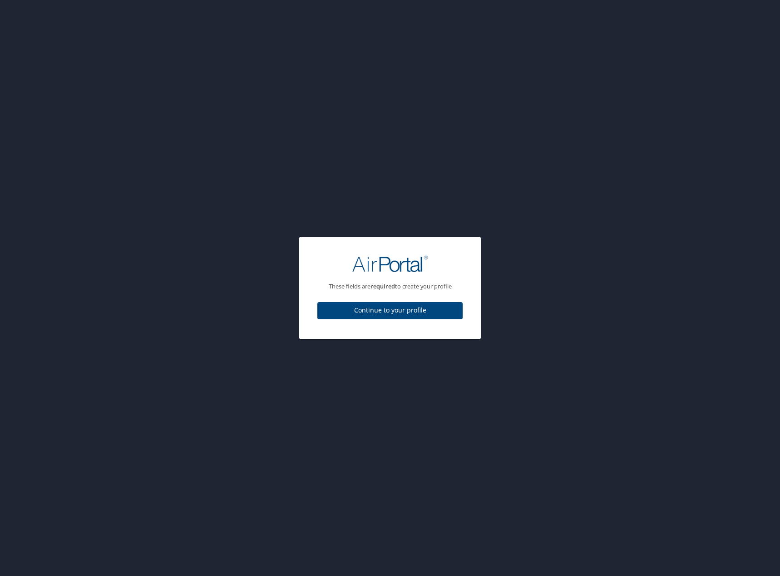
click at [389, 316] on button "Continue to your profile" at bounding box center [389, 311] width 145 height 18
select select "US"
select select "BW"
select select "IN"
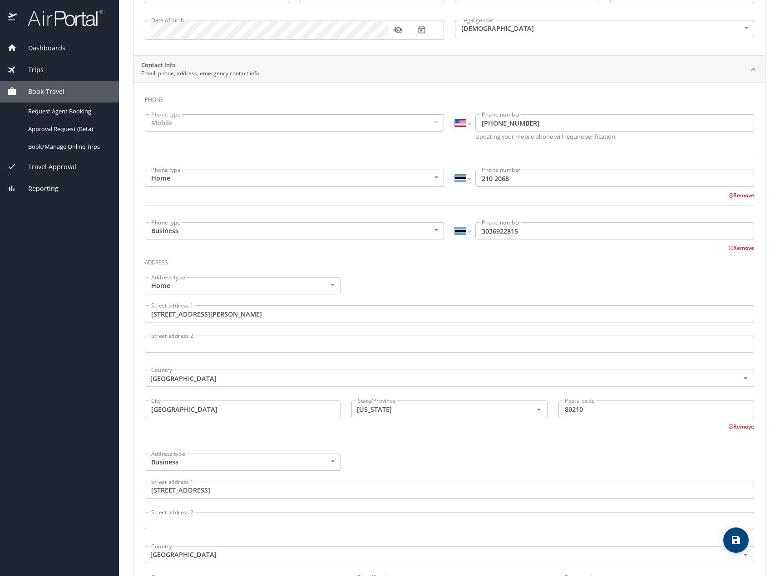
scroll to position [277, 0]
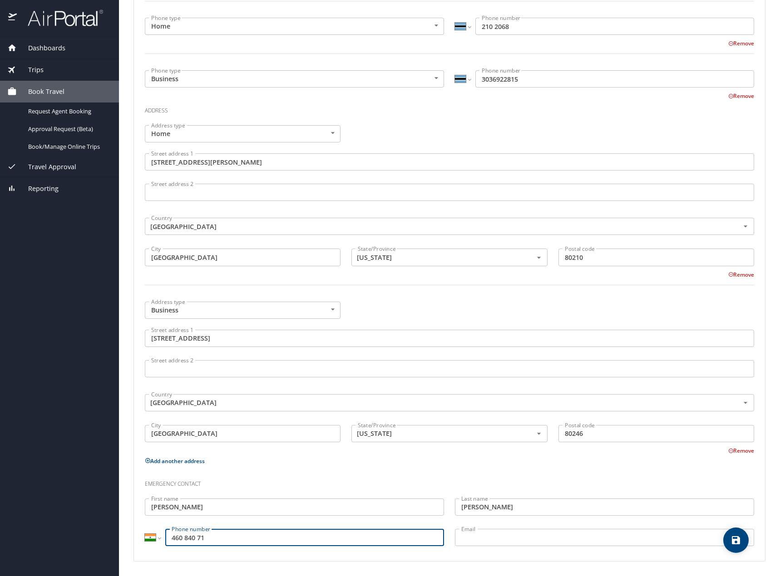
click at [228, 538] on input "460 840 71" at bounding box center [304, 537] width 279 height 17
click at [185, 541] on input "460 840 71" at bounding box center [304, 537] width 279 height 17
click at [183, 542] on input "460 840 71" at bounding box center [304, 537] width 279 height 17
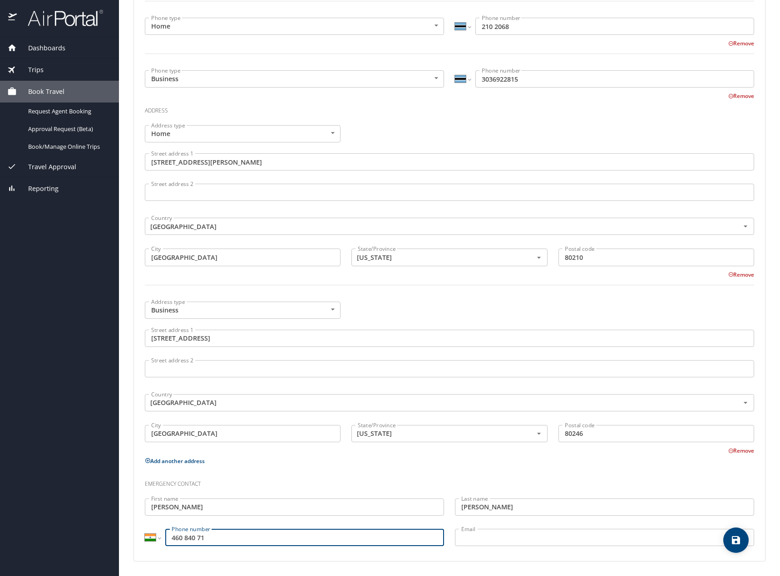
click at [183, 542] on input "460 840 71" at bounding box center [304, 537] width 279 height 17
click at [232, 545] on input "460 840 71" at bounding box center [304, 537] width 279 height 17
click at [178, 544] on input "91460 84071" at bounding box center [304, 537] width 279 height 17
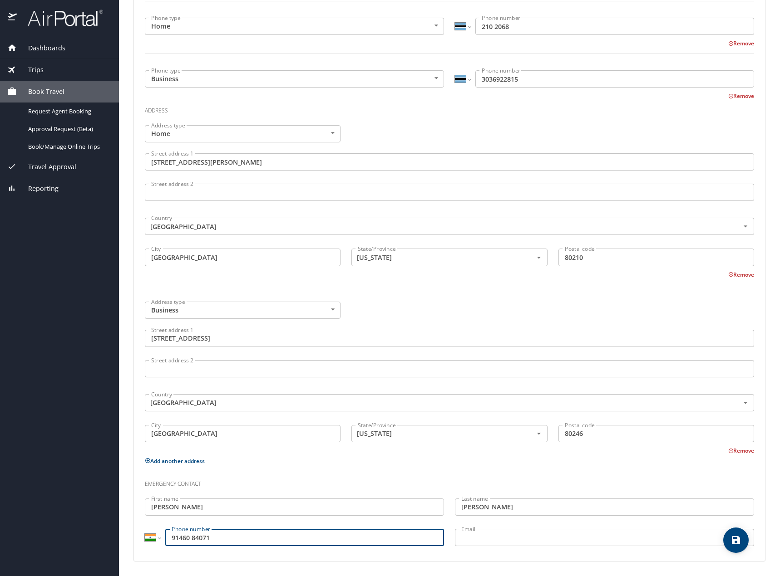
click at [178, 544] on input "91460 84071" at bounding box center [304, 537] width 279 height 17
type input "91460 84071"
click at [149, 539] on select "International Afghanistan Åland Islands Albania Algeria American Samoa Andorra …" at bounding box center [152, 537] width 15 height 17
select select "MN"
click at [145, 529] on select "International Afghanistan Åland Islands Albania Algeria American Samoa Andorra …" at bounding box center [152, 537] width 15 height 17
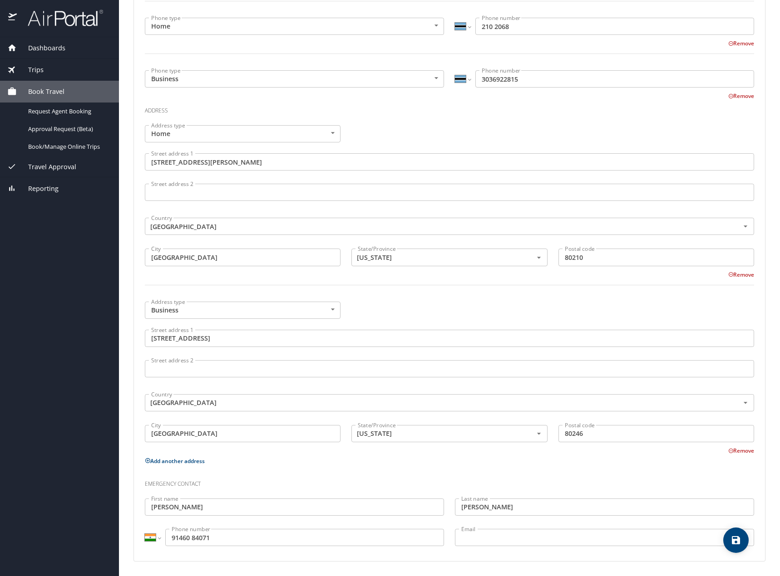
type input "9146084071"
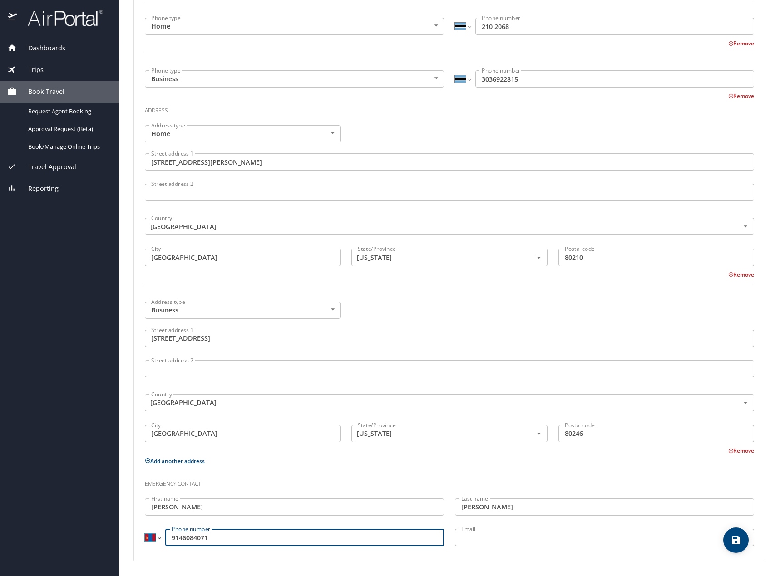
click at [149, 545] on select "International Afghanistan Åland Islands Albania Algeria American Samoa Andorra …" at bounding box center [152, 537] width 15 height 17
select select "US"
click at [145, 529] on select "International Afghanistan Åland Islands Albania Algeria American Samoa Andorra …" at bounding box center [152, 537] width 15 height 17
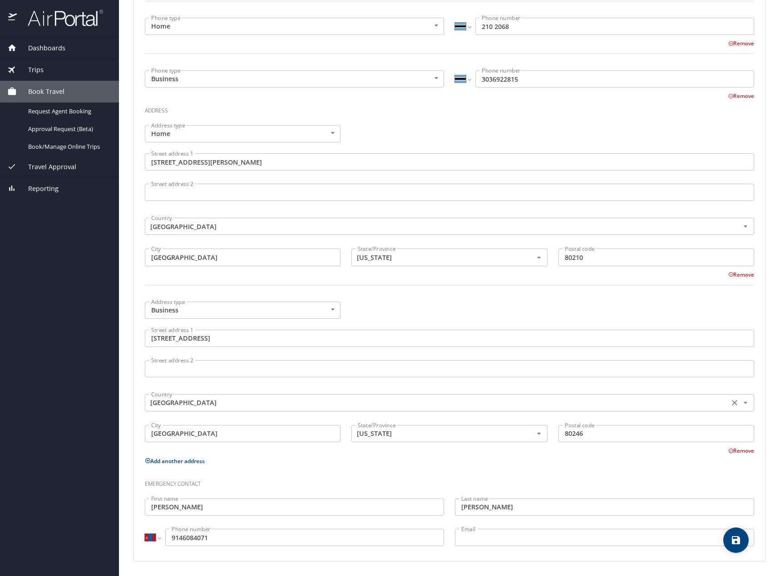
type input "(914) 608-4071"
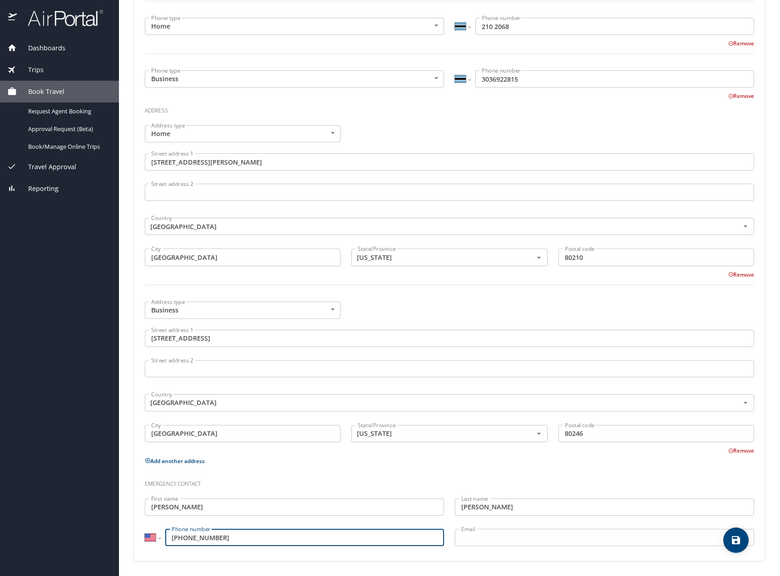
click at [244, 541] on input "(914) 608-4071" at bounding box center [304, 537] width 279 height 17
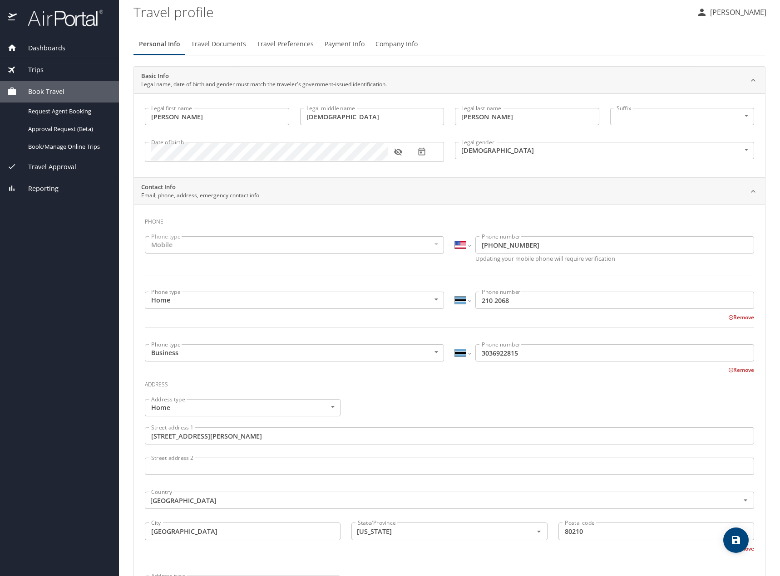
scroll to position [0, 0]
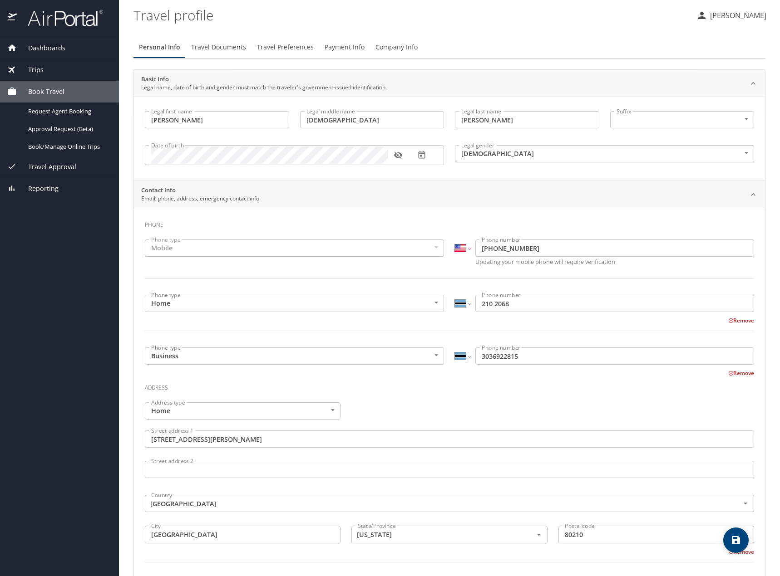
click at [213, 52] on span "Travel Documents" at bounding box center [218, 47] width 55 height 11
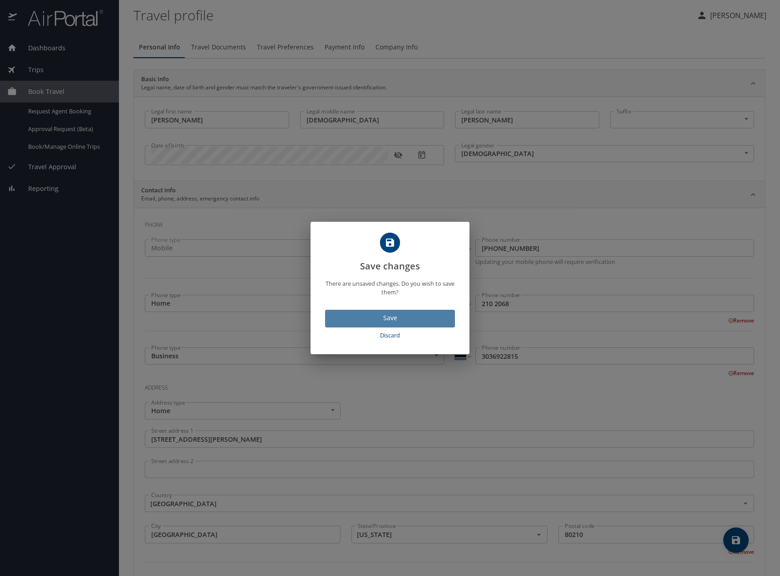
click at [383, 319] on span "Save" at bounding box center [389, 318] width 115 height 11
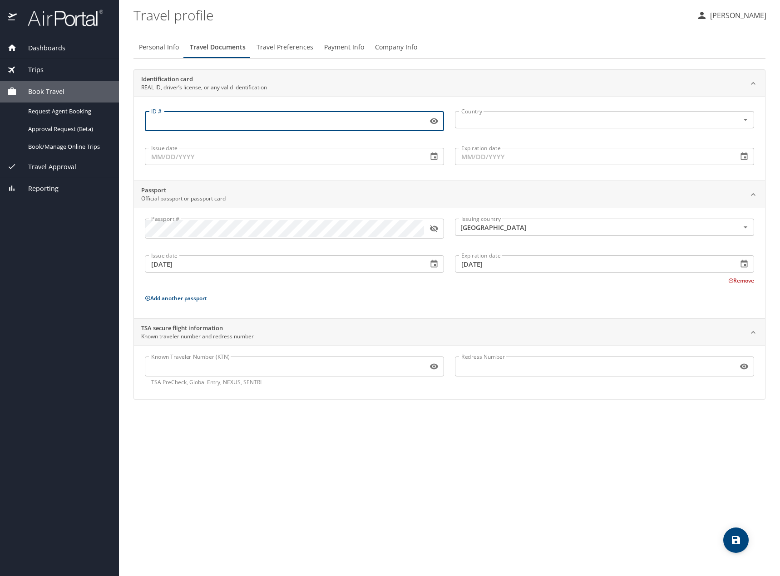
click at [233, 124] on input "ID #" at bounding box center [284, 121] width 279 height 17
click at [313, 363] on input "Known Traveler Number (KTN)" at bounding box center [284, 366] width 279 height 17
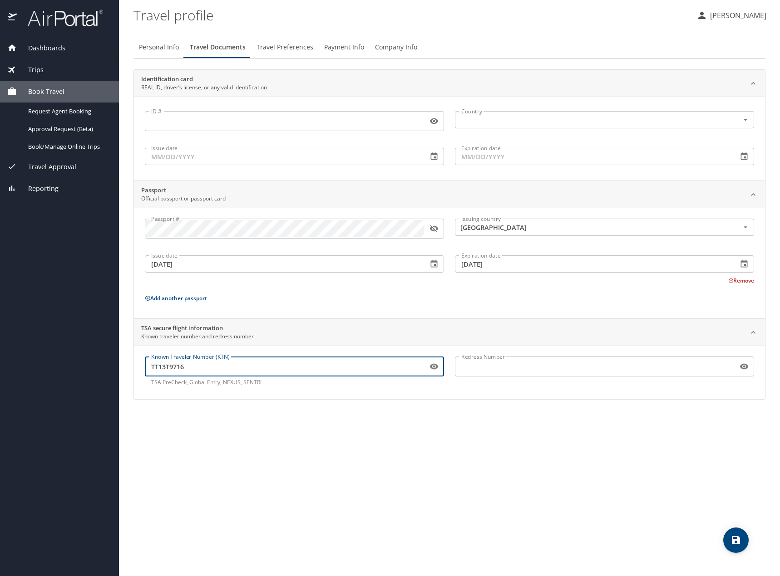
type input "TT13T9716"
click at [498, 320] on div "TSA secure flight information Known traveler number and redress number" at bounding box center [449, 332] width 631 height 27
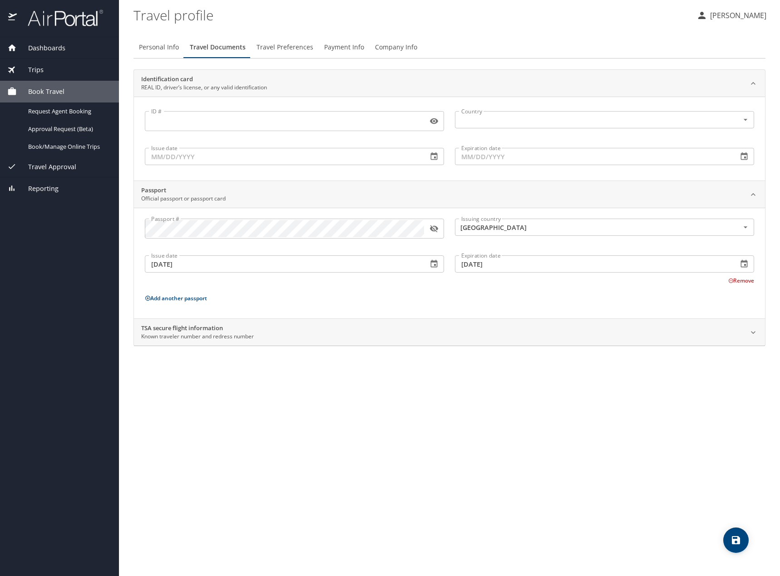
click at [498, 320] on div "TSA secure flight information Known traveler number and redress number" at bounding box center [449, 332] width 631 height 27
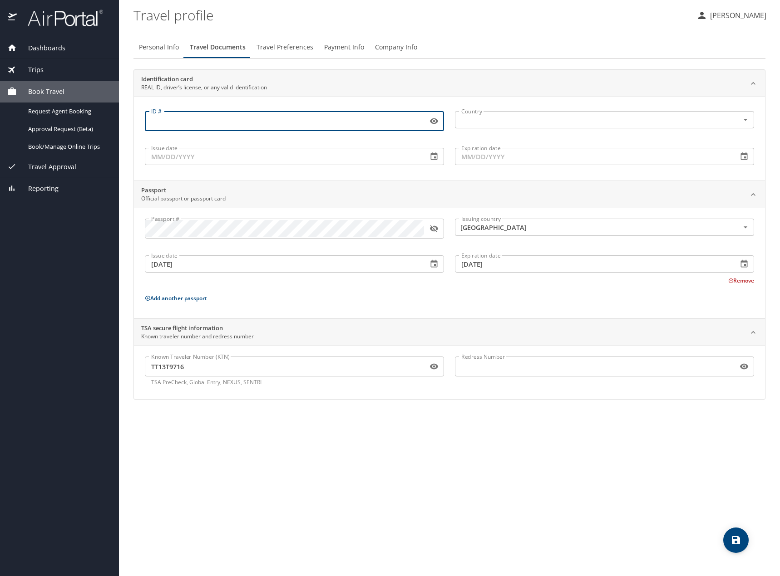
click at [248, 127] on input "ID #" at bounding box center [284, 121] width 279 height 17
type input "172292871"
click at [247, 160] on input "Issue date" at bounding box center [283, 156] width 276 height 17
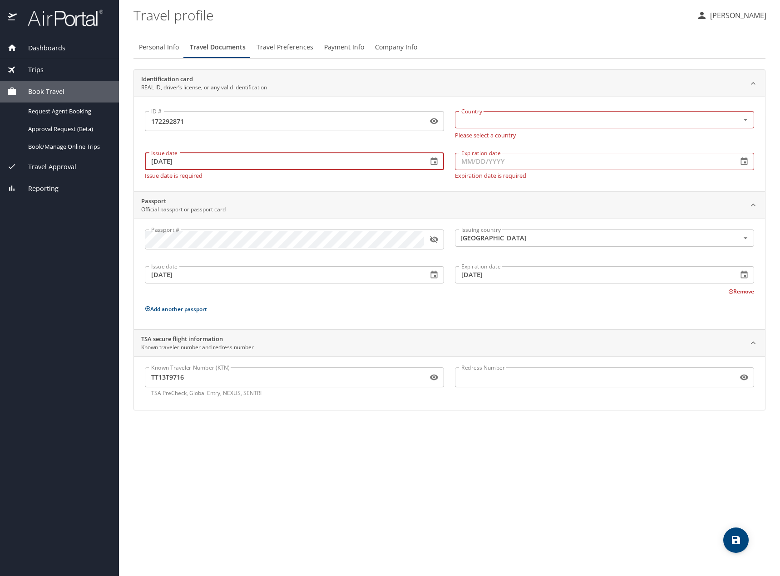
type input "05/18/2023"
click at [492, 157] on input "Expiration date" at bounding box center [593, 161] width 276 height 17
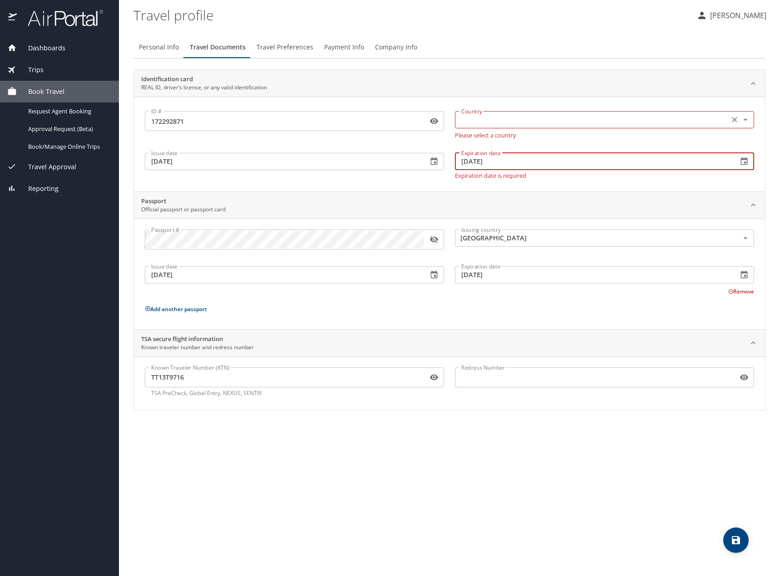
type input "07/14/2028"
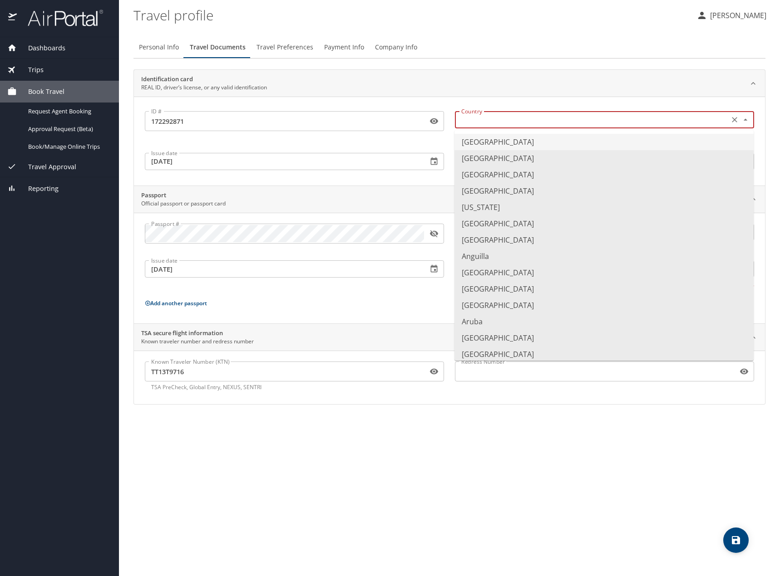
click at [480, 123] on input "text" at bounding box center [591, 120] width 267 height 12
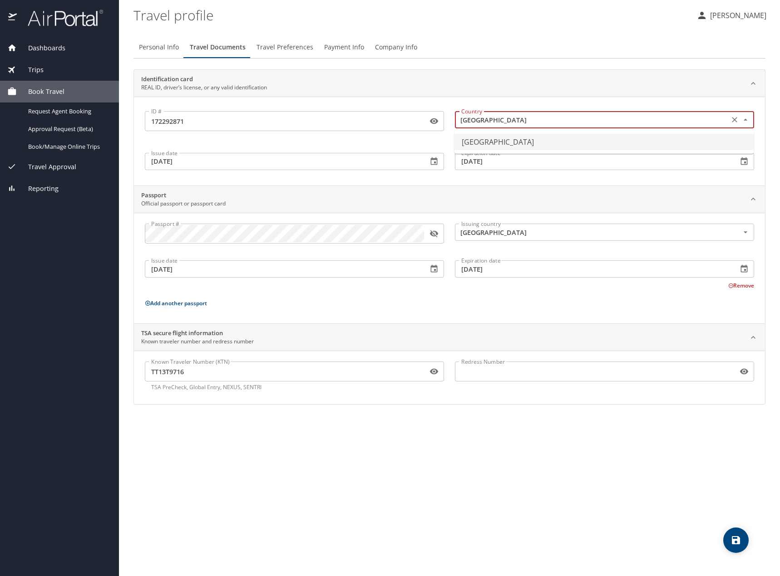
type input "United States of America"
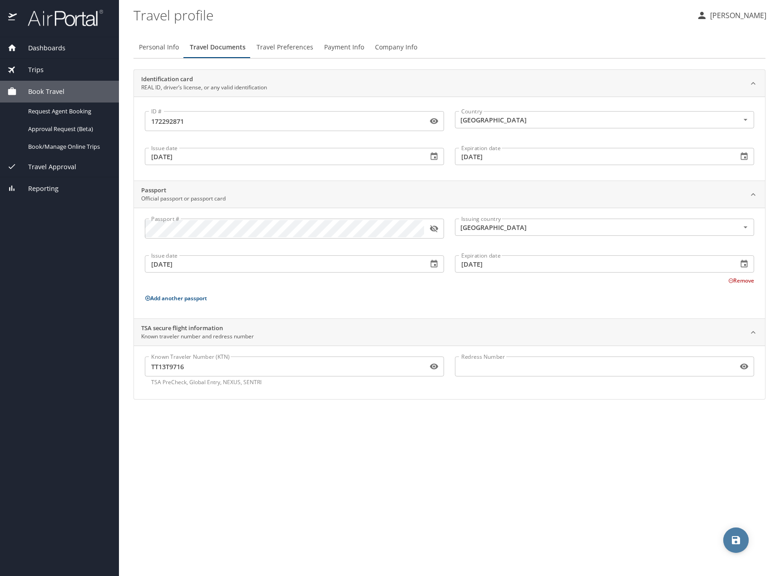
click at [733, 538] on icon "save" at bounding box center [736, 541] width 8 height 8
click at [285, 49] on span "Travel Preferences" at bounding box center [284, 47] width 57 height 11
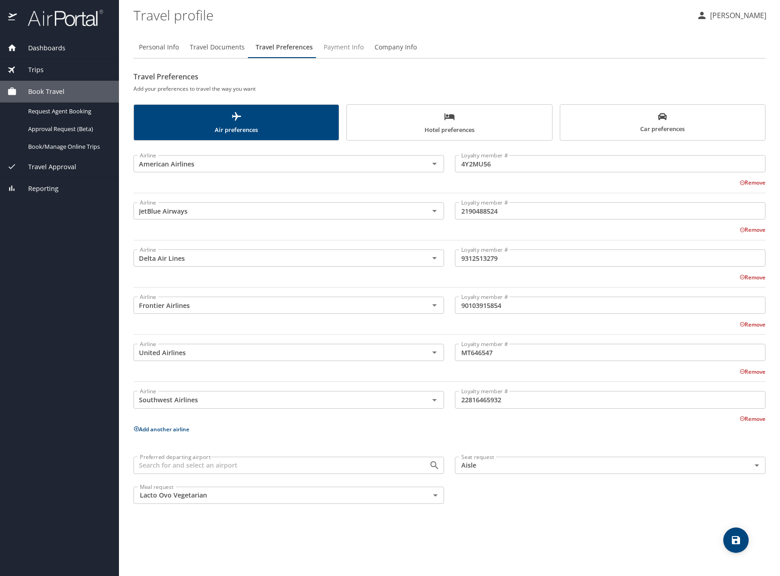
click at [327, 49] on span "Payment Info" at bounding box center [344, 47] width 40 height 11
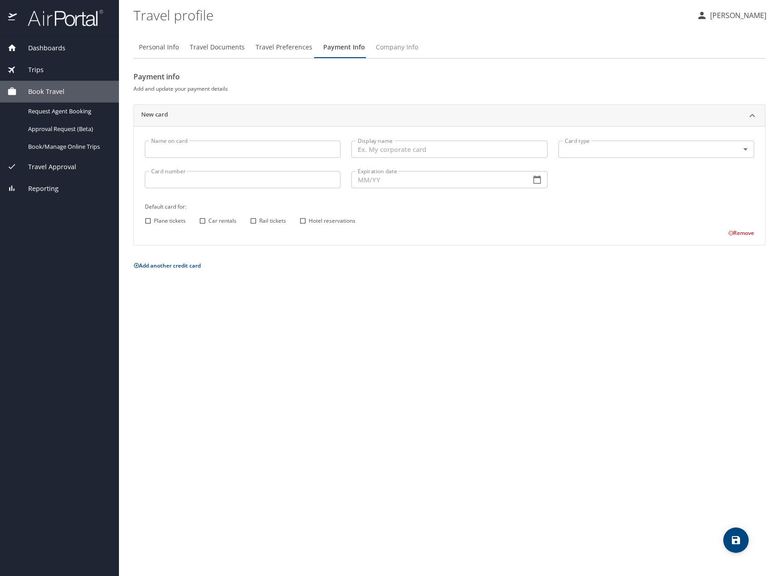
click at [396, 54] on button "Company Info" at bounding box center [396, 47] width 53 height 22
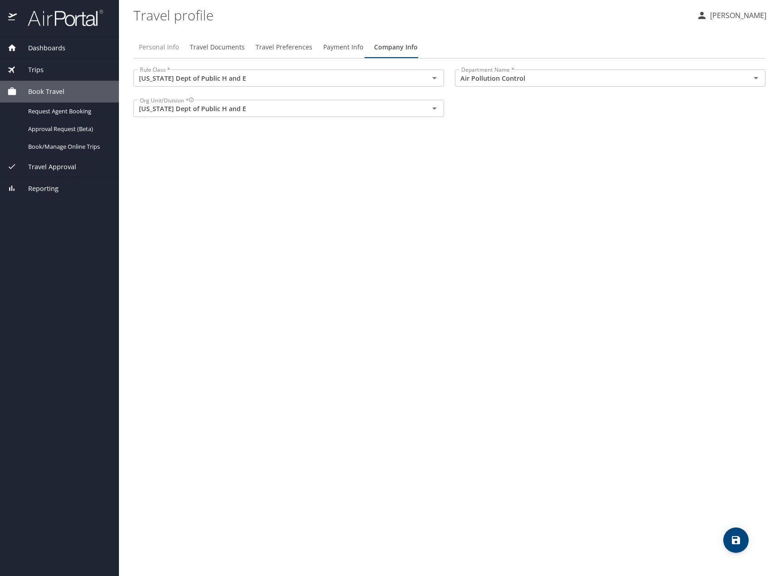
click at [134, 48] on button "Personal Info" at bounding box center [158, 47] width 51 height 22
select select "US"
select select "BW"
select select "US"
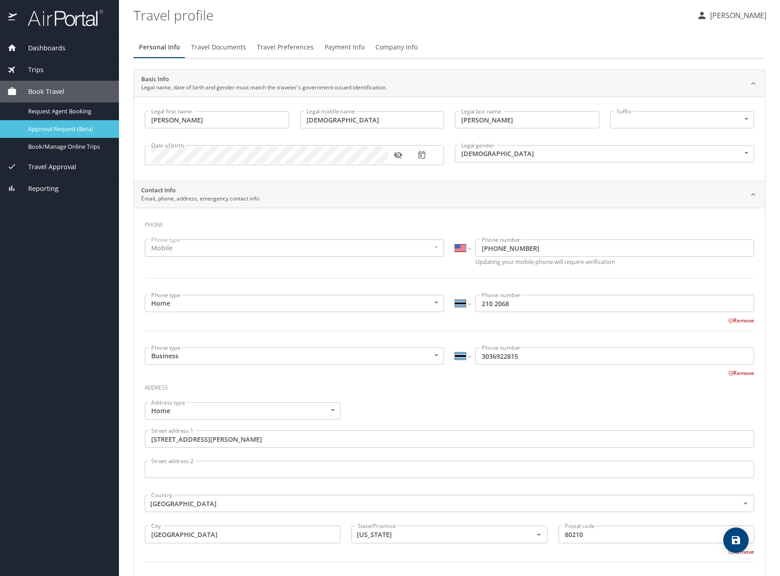
click at [76, 135] on link "Approval Request (Beta)" at bounding box center [59, 129] width 119 height 18
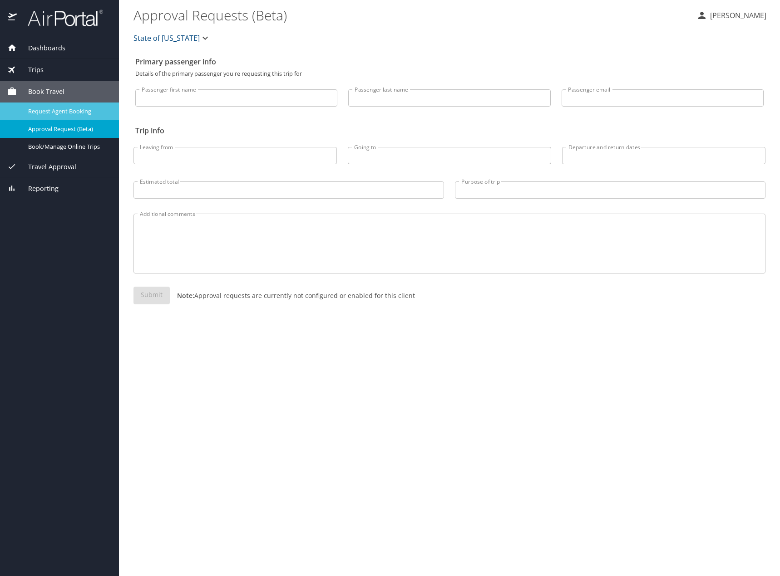
click at [39, 112] on span "Request Agent Booking" at bounding box center [68, 111] width 80 height 9
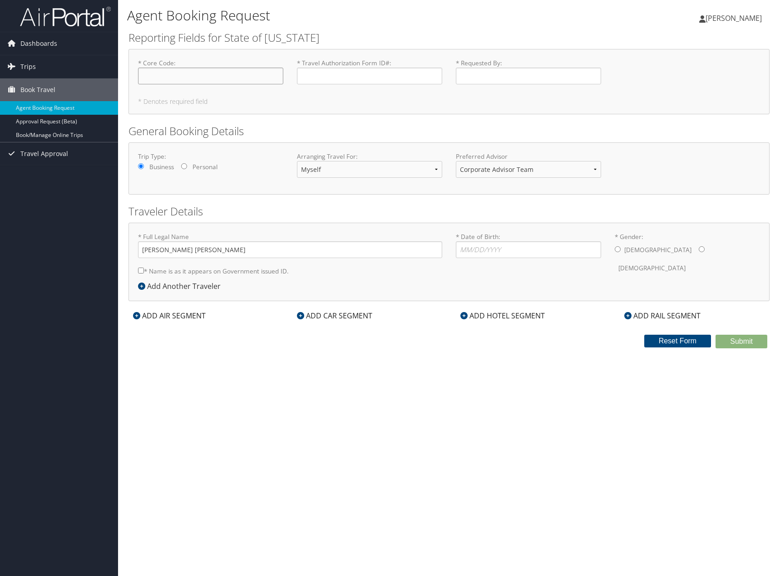
click at [208, 73] on input "* Core Code : Required" at bounding box center [210, 76] width 145 height 17
type input "1000 FEDA 1221 FF165CPRG 2531"
click at [311, 80] on input "* Travel Authorization Form ID# : Required" at bounding box center [369, 76] width 145 height 17
type input "52478229"
click at [472, 76] on input "* Requested By : Required" at bounding box center [528, 76] width 145 height 17
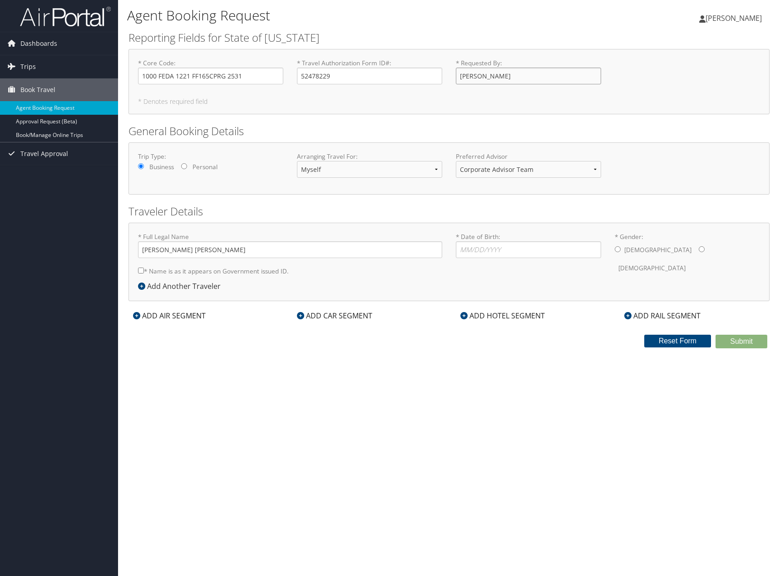
click at [470, 77] on input "Ben Hmiel" at bounding box center [528, 76] width 145 height 17
type input "[PERSON_NAME]"
click at [187, 311] on div "ADD AIR SEGMENT" at bounding box center [169, 315] width 82 height 11
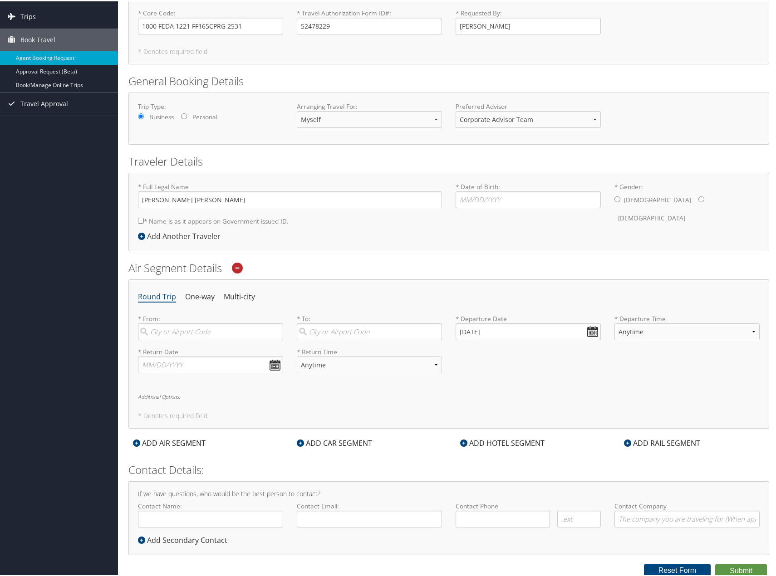
scroll to position [52, 0]
click at [207, 324] on input "search" at bounding box center [210, 330] width 145 height 17
type input "Denver (DEN CO)"
click at [330, 335] on input "search" at bounding box center [369, 330] width 145 height 17
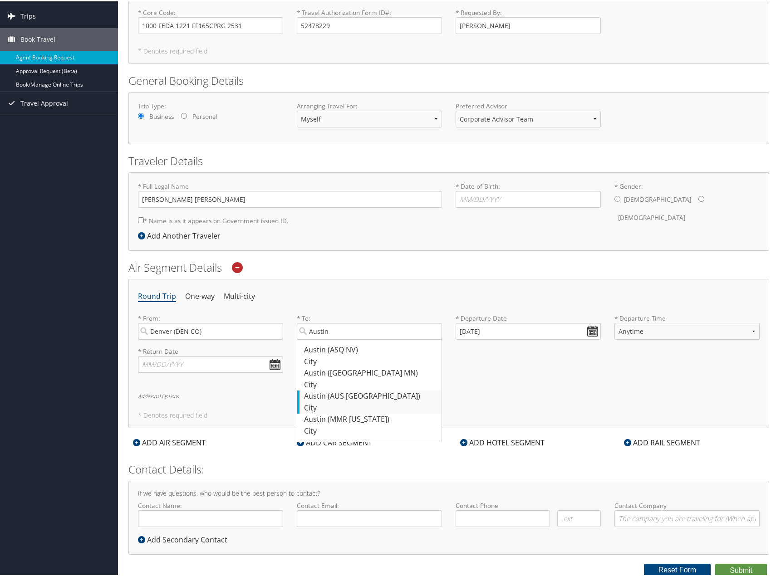
click at [319, 404] on div "City" at bounding box center [370, 407] width 133 height 12
click at [319, 339] on input "Austin" at bounding box center [369, 330] width 145 height 17
type input "Austin (AUS TX)"
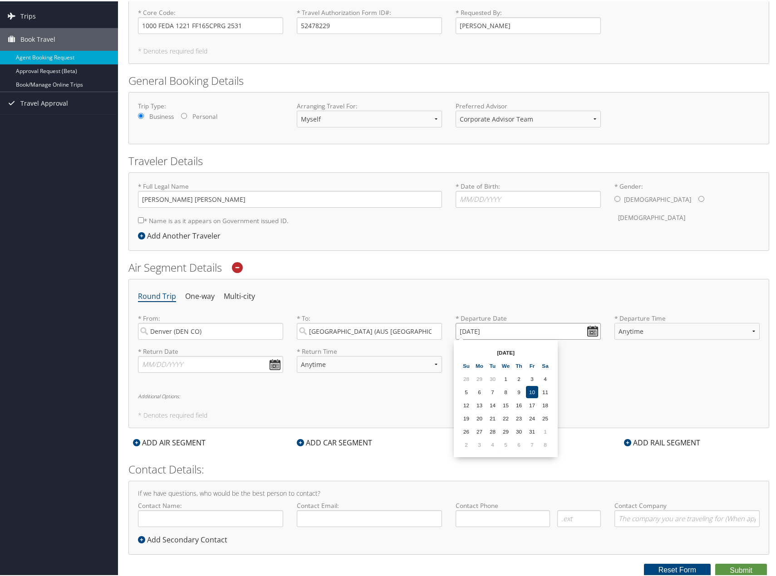
click at [509, 327] on input "10/10/2025" at bounding box center [528, 330] width 145 height 17
click at [477, 419] on td "20" at bounding box center [479, 417] width 12 height 12
type input "10/20/2025"
click at [659, 336] on select "Anytime Early Morning (5AM-7AM) Morning (7AM-12PM) Afternoon (12PM-5PM) Evening…" at bounding box center [687, 330] width 145 height 17
select select "5:00 PM"
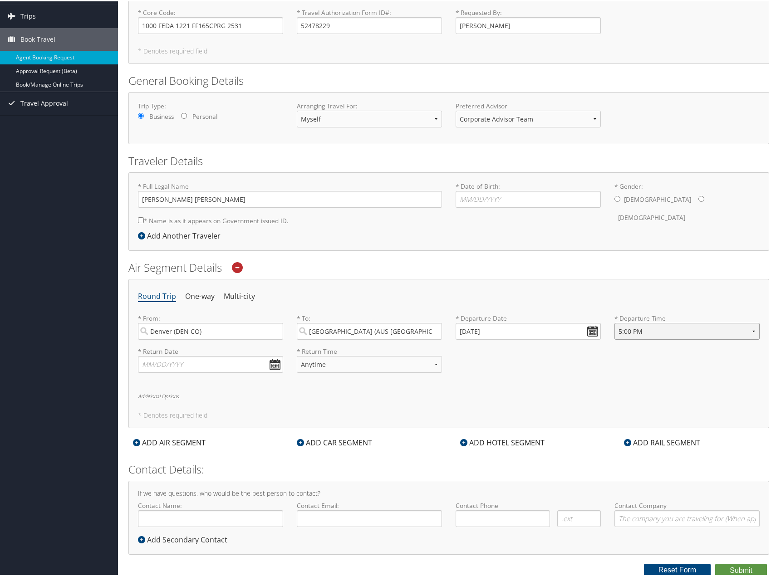
click at [615, 322] on select "Anytime Early Morning (5AM-7AM) Morning (7AM-12PM) Afternoon (12PM-5PM) Evening…" at bounding box center [687, 330] width 145 height 17
click at [215, 373] on div "* Return Date Dates must be valid" at bounding box center [210, 362] width 159 height 33
click at [216, 367] on input "text" at bounding box center [210, 363] width 145 height 17
click at [214, 456] on td "24" at bounding box center [216, 450] width 12 height 12
type input "10/24/2025"
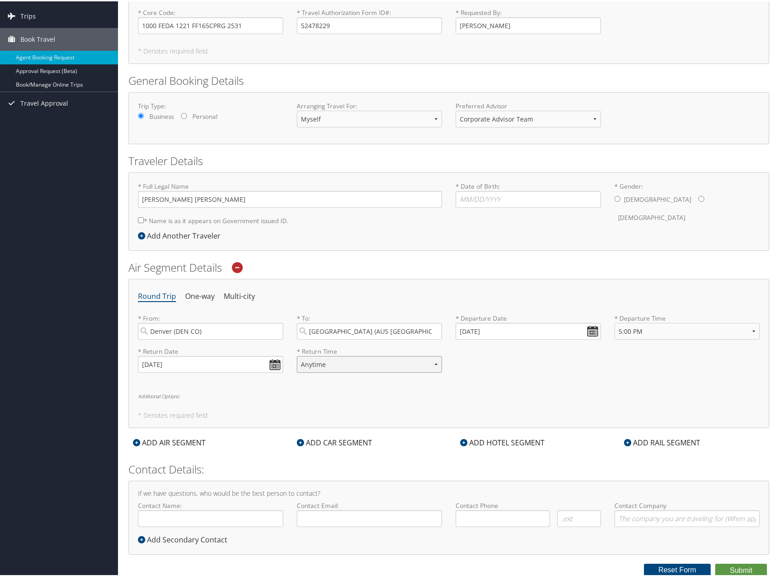
click at [332, 365] on select "Anytime Early Morning (5AM-7AM) Morning (7AM-12PM) Afternoon (12PM-5PM) Evening…" at bounding box center [369, 363] width 145 height 17
select select "9:00 AM"
click at [297, 355] on select "Anytime Early Morning (5AM-7AM) Morning (7AM-12PM) Afternoon (12PM-5PM) Evening…" at bounding box center [369, 363] width 145 height 17
click at [489, 374] on div "* Return Date 10/24/2025 Dates must be valid * Return Time Anytime Early Mornin…" at bounding box center [449, 362] width 636 height 33
click at [168, 393] on h6 "Additional Options:" at bounding box center [449, 395] width 622 height 5
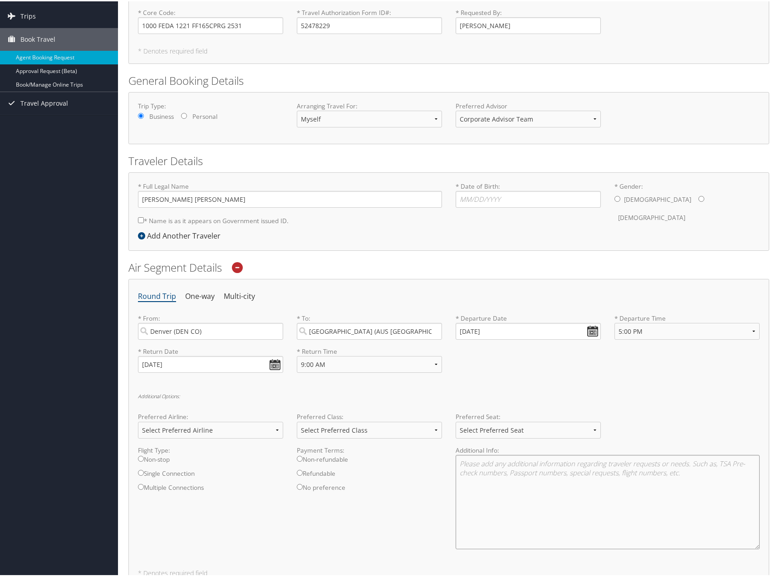
click at [489, 465] on textarea at bounding box center [608, 501] width 304 height 94
click at [160, 457] on label "Non-stop" at bounding box center [210, 461] width 145 height 14
click at [144, 457] on input "Non-stop" at bounding box center [141, 458] width 6 height 6
radio input "true"
click at [325, 487] on label "No preference" at bounding box center [369, 489] width 145 height 14
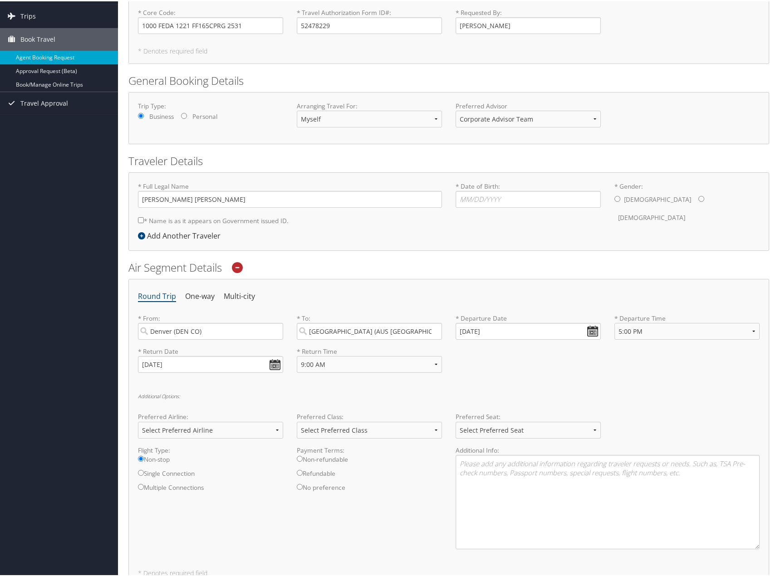
click at [303, 487] on input "No preference" at bounding box center [300, 486] width 6 height 6
radio input "true"
click at [424, 431] on select "Select Preferred Class Economy Economy Plus Business First Class" at bounding box center [369, 429] width 145 height 17
select select "Economy"
click at [297, 421] on select "Select Preferred Class Economy Economy Plus Business First Class" at bounding box center [369, 429] width 145 height 17
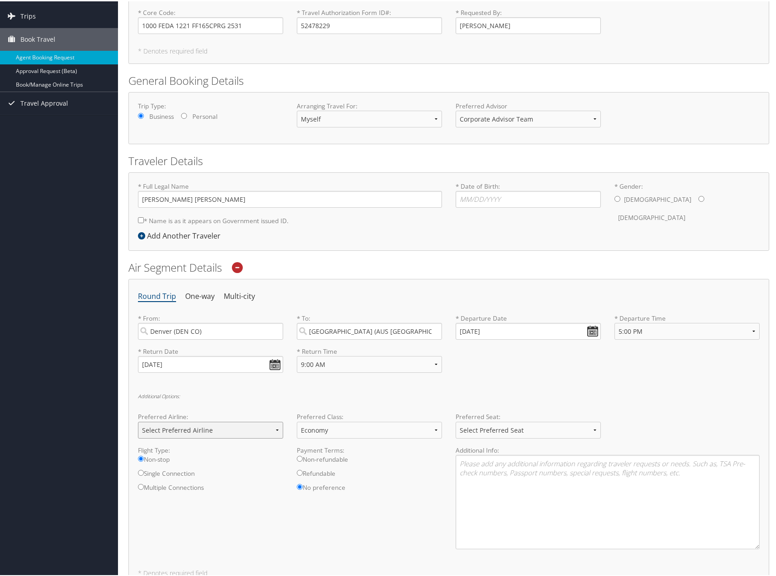
click at [221, 432] on select "Select Preferred Airline Delta United Airlines American Airlines Southwest Airl…" at bounding box center [210, 429] width 145 height 17
select select "Delta(DL)"
click at [138, 421] on select "Select Preferred Airline Delta United Airlines American Airlines Southwest Airl…" at bounding box center [210, 429] width 145 height 17
click at [483, 432] on select "Select Preferred Seat Aisle Window Middle" at bounding box center [528, 429] width 145 height 17
click at [456, 421] on select "Select Preferred Seat Aisle Window Middle" at bounding box center [528, 429] width 145 height 17
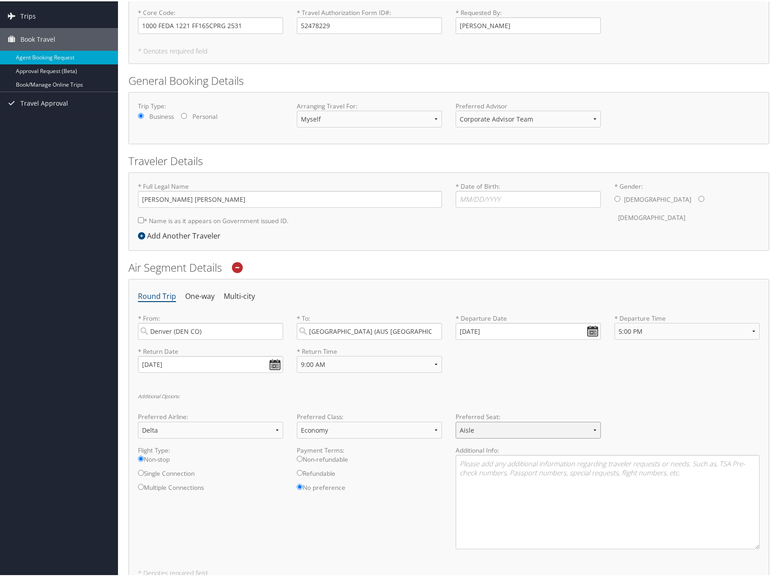
click at [484, 433] on select "Select Preferred Seat Aisle Window Middle" at bounding box center [528, 429] width 145 height 17
select select "Window"
click at [456, 421] on select "Select Preferred Seat Aisle Window Middle" at bounding box center [528, 429] width 145 height 17
click at [486, 478] on textarea at bounding box center [608, 501] width 304 height 94
click at [478, 463] on textarea "Requestiong the following" at bounding box center [608, 501] width 304 height 94
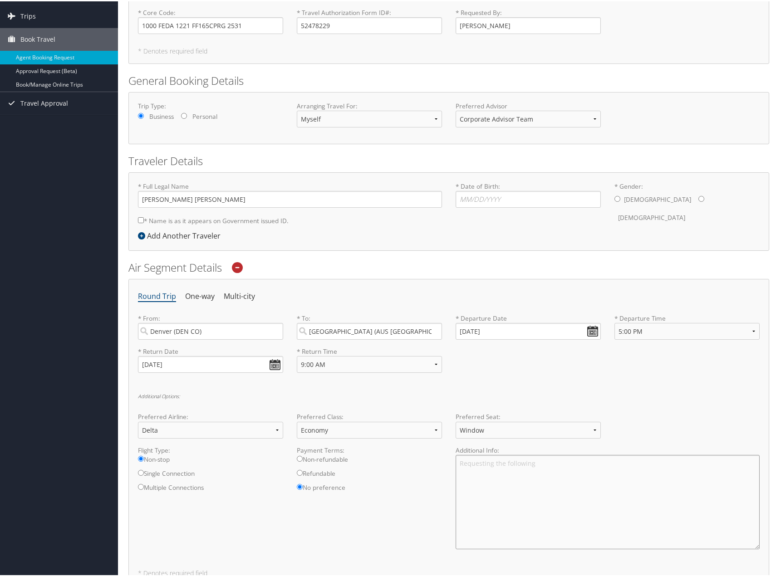
click at [549, 478] on textarea "Requesting the following" at bounding box center [608, 501] width 304 height 94
click at [550, 466] on textarea "Requesting the following" at bounding box center [608, 501] width 304 height 94
click at [523, 485] on textarea "Requesting the following itenerary: DEpart 10/20: DL" at bounding box center [608, 501] width 304 height 94
click at [505, 480] on textarea "Requesting the following itenerary: DEpart 10/20: DL" at bounding box center [608, 501] width 304 height 94
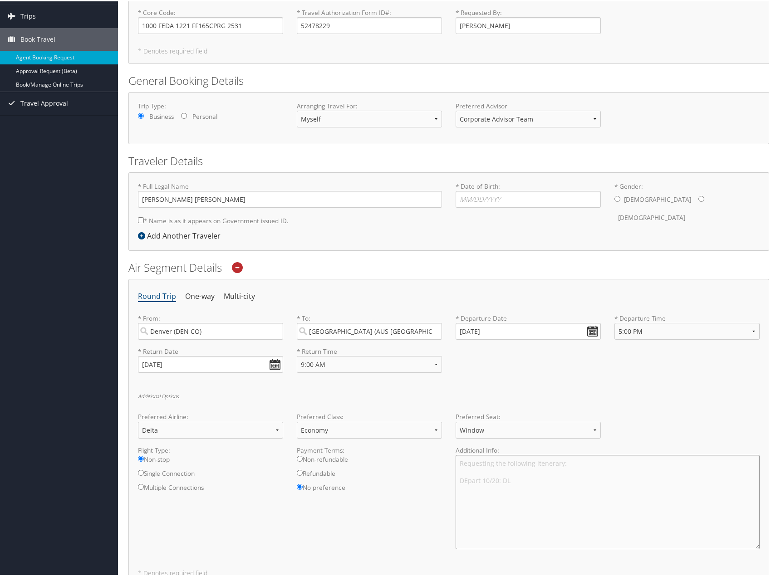
paste textarea "UA 1942"
click at [532, 497] on textarea "Requesting the following itenerary: Depart 10/20: UA 1942 5:51pm Return 10/24:" at bounding box center [608, 501] width 304 height 94
paste textarea "UA 595"
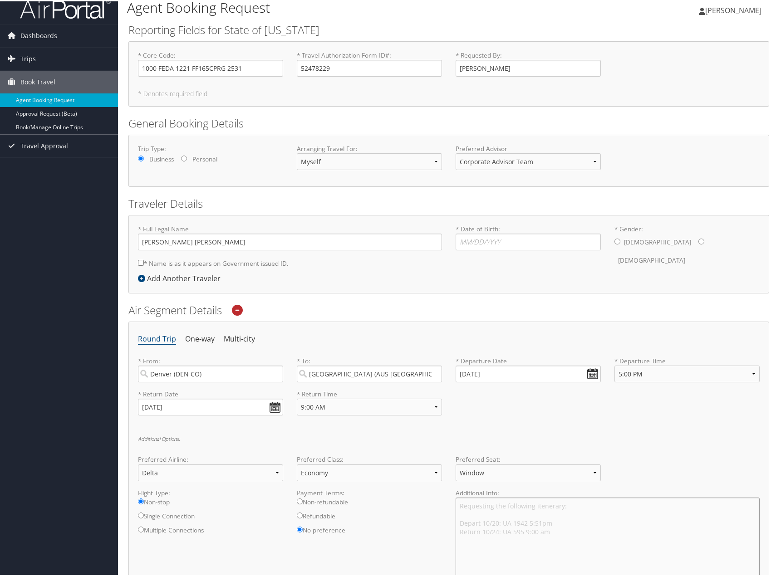
scroll to position [210, 0]
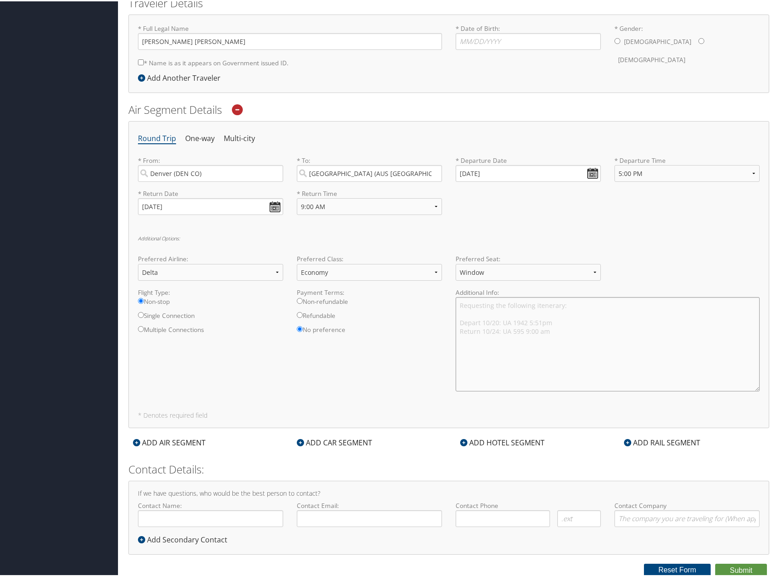
click at [544, 304] on textarea "Requesting the following itenerary: Depart 10/20: UA 1942 5:51pm Return 10/24: …" at bounding box center [608, 343] width 304 height 94
click at [566, 327] on textarea "Requesting the following itinerary: Depart 10/20: UA 1942 5:51pm Return 10/24: …" at bounding box center [608, 343] width 304 height 94
click at [539, 321] on textarea "Requesting the following itinerary: Depart 10/20: UA 1942 5:51pm Return 10/24: …" at bounding box center [608, 343] width 304 height 94
click at [555, 334] on textarea "Requesting the following itinerary: Depart 10/20: UA 1942 5:51 pm Return 10/24:…" at bounding box center [608, 343] width 304 height 94
type textarea "Requesting the following itinerary: Depart 10/20: UA 1942 5:51 pm Return 10/24:…"
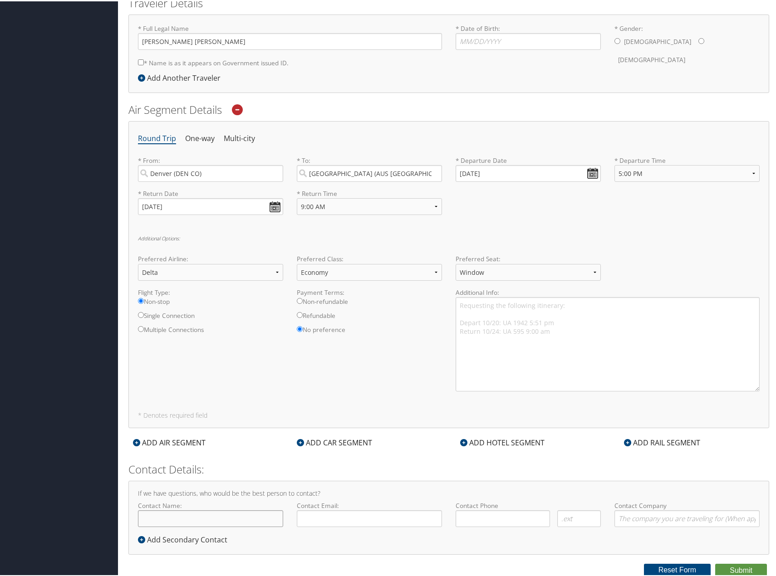
click at [159, 519] on input "Contact Name:" at bounding box center [210, 517] width 145 height 17
type input "Ben Hmiel"
type input "ben.hmiel@state.co.us"
type input "( ) -"
type input "CDPHE"
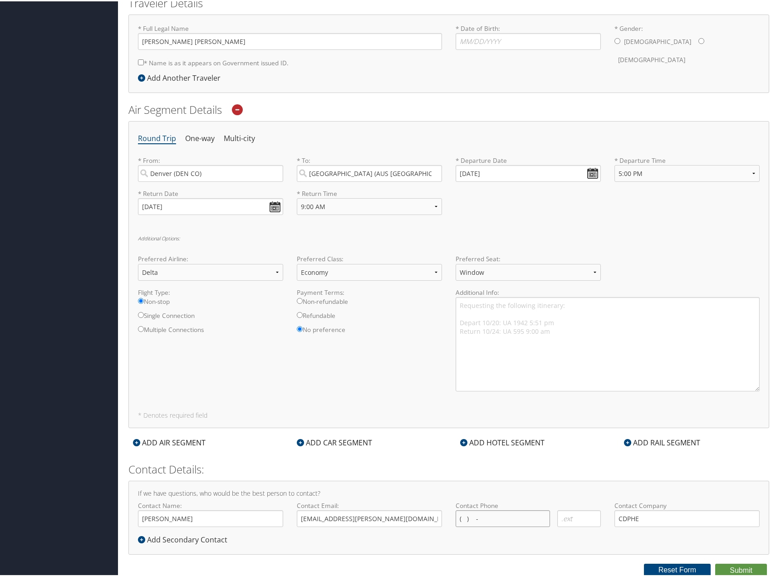
click at [530, 523] on input "( ) -" at bounding box center [503, 517] width 94 height 17
type input "(267) 210-2068"
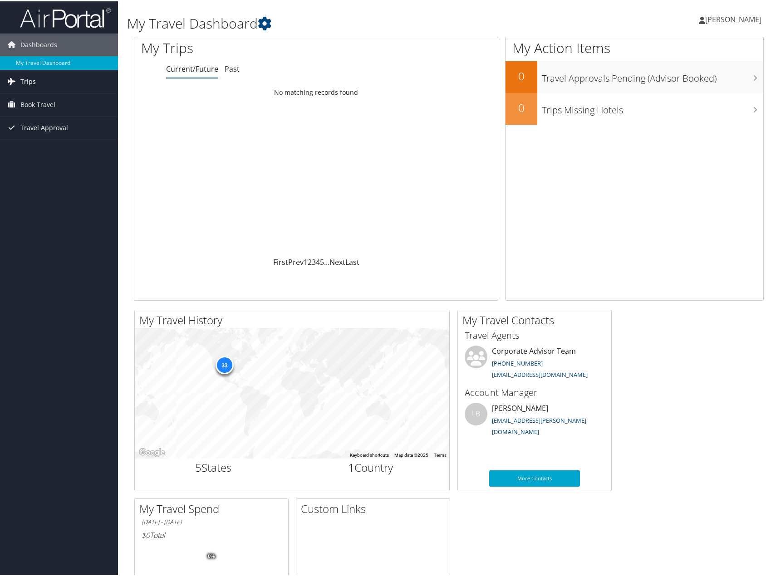
click at [34, 80] on link "Trips" at bounding box center [59, 80] width 118 height 23
click at [58, 98] on link "Current/Future Trips" at bounding box center [59, 99] width 118 height 14
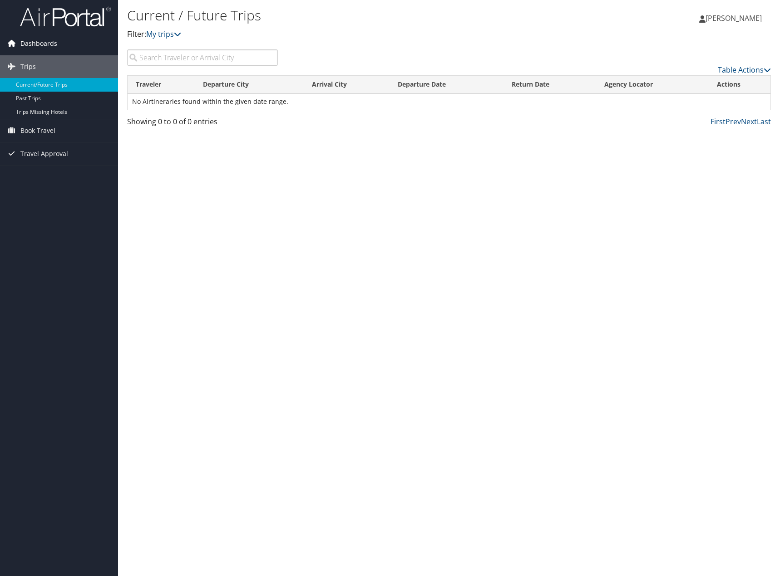
click at [16, 50] on link "Dashboards" at bounding box center [59, 43] width 118 height 23
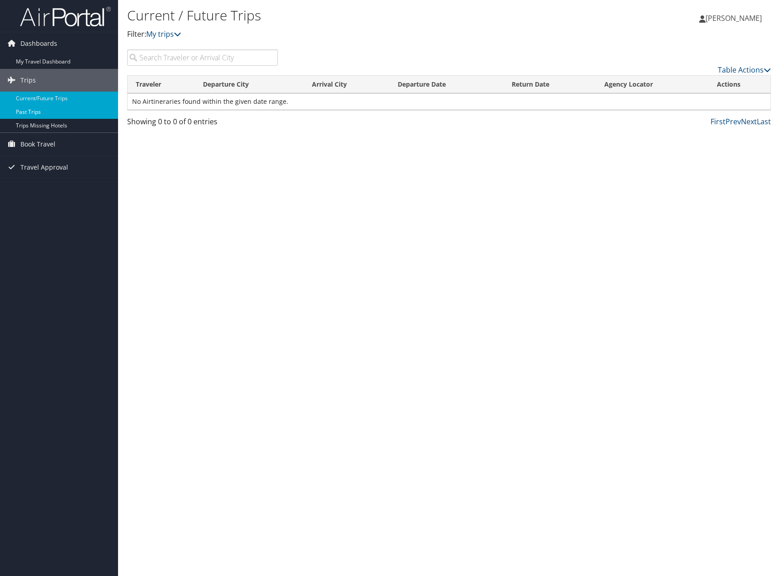
click at [26, 108] on link "Past Trips" at bounding box center [59, 112] width 118 height 14
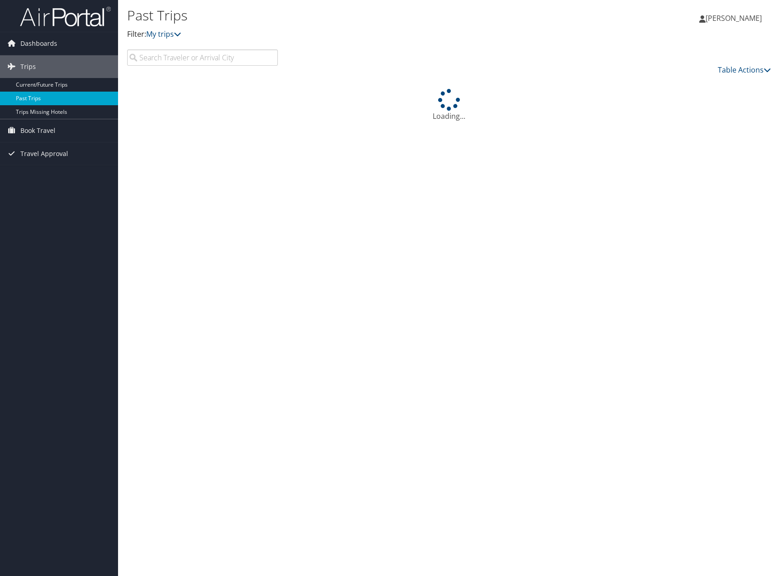
click at [17, 93] on link "Past Trips" at bounding box center [59, 99] width 118 height 14
click at [17, 105] on link "Past Trips" at bounding box center [59, 99] width 118 height 14
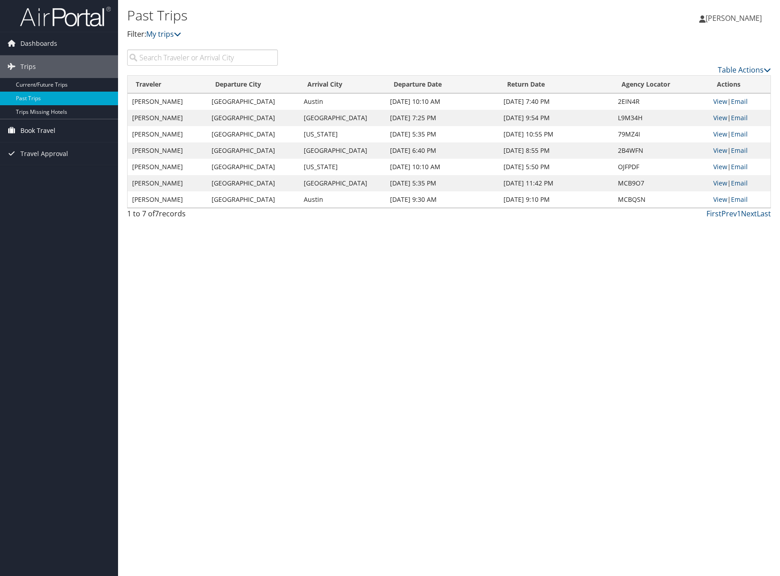
click at [17, 133] on icon at bounding box center [12, 130] width 14 height 14
click at [54, 81] on link "Current/Future Trips" at bounding box center [59, 85] width 118 height 14
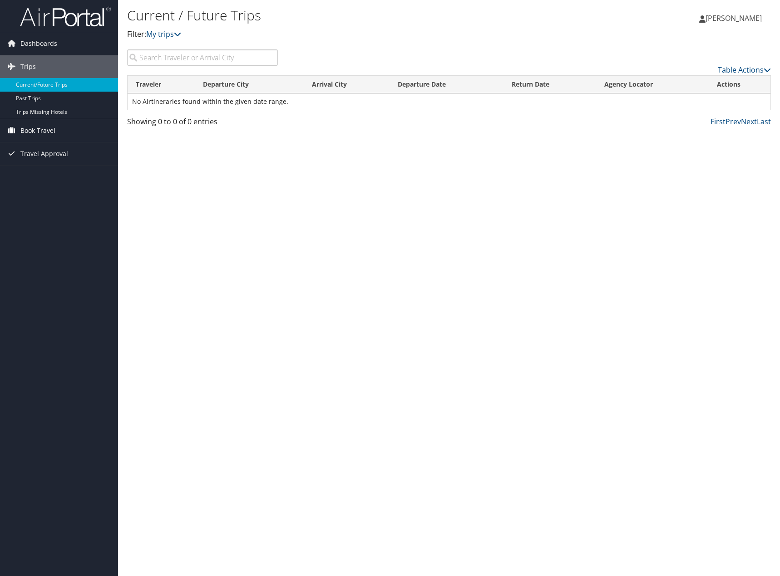
click at [61, 130] on link "Book Travel" at bounding box center [59, 130] width 118 height 23
click at [52, 163] on link "Approval Request (Beta)" at bounding box center [59, 163] width 118 height 14
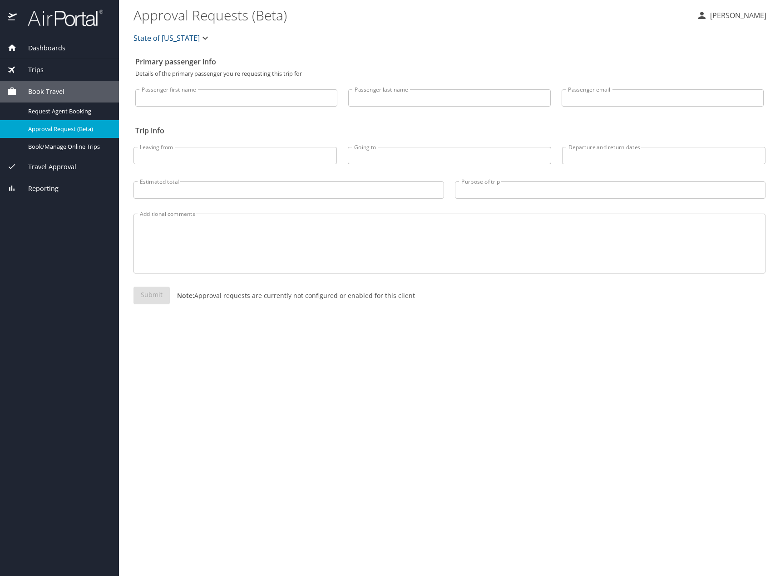
select select "US"
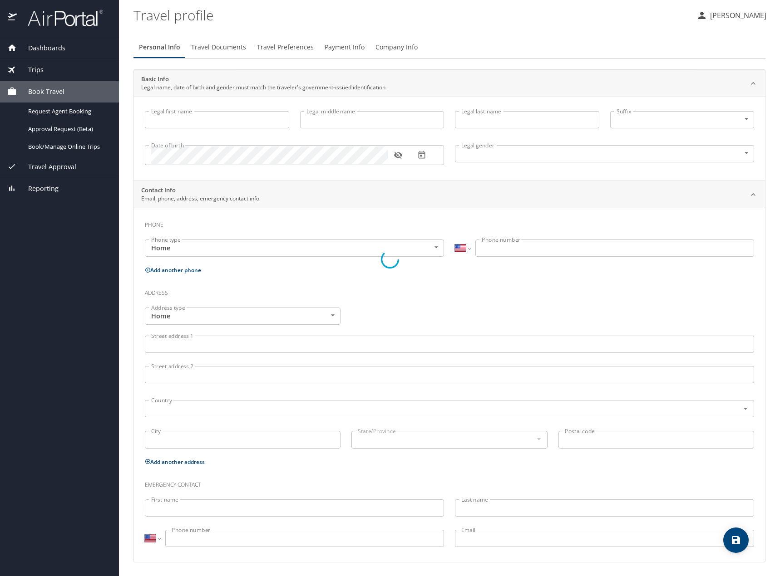
click at [249, 100] on div at bounding box center [390, 259] width 780 height 634
type input "Benjamin"
type input "Isaiah"
type input "Hmiel"
type input "[DEMOGRAPHIC_DATA]"
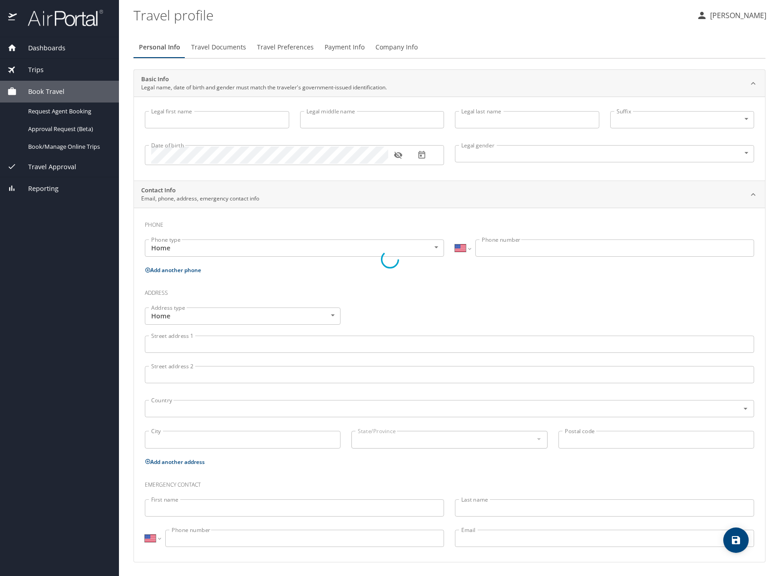
type input "Julianna"
type input "Gabler"
type input "(914) 608-4071"
select select "US"
select select "BW"
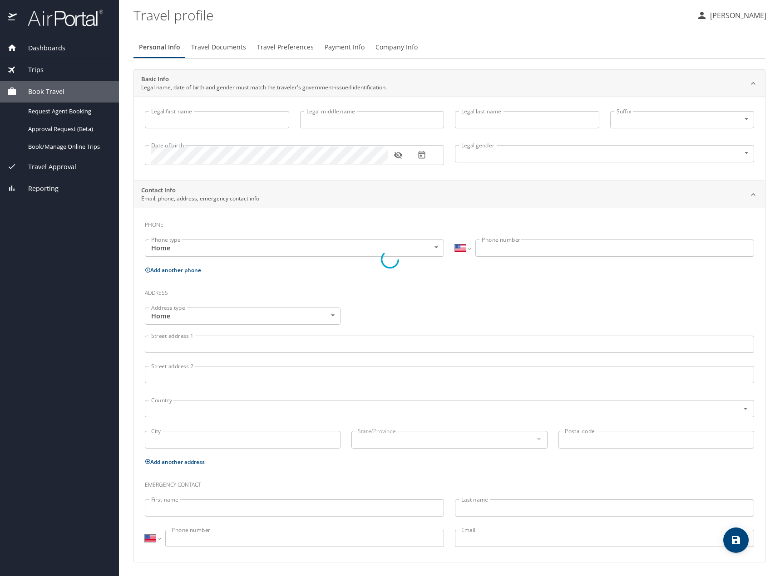
select select "BW"
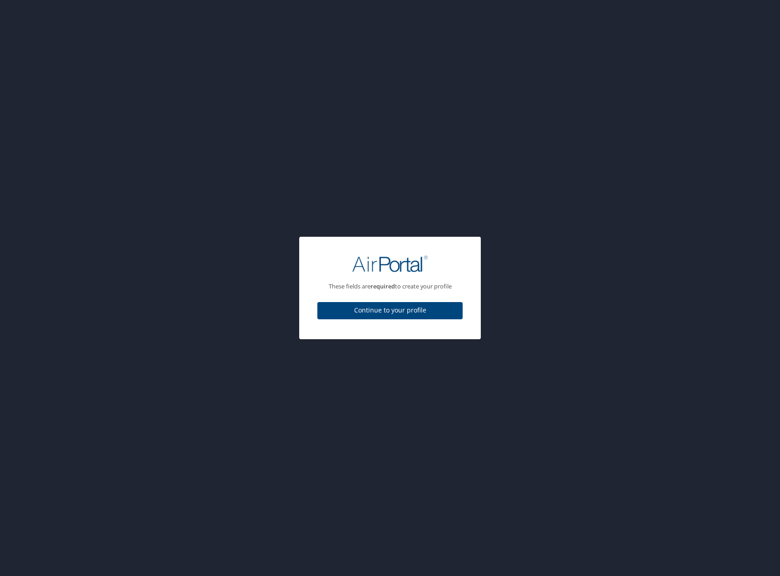
click at [419, 311] on span "Continue to your profile" at bounding box center [390, 310] width 131 height 11
select select "US"
select select "BW"
select select "US"
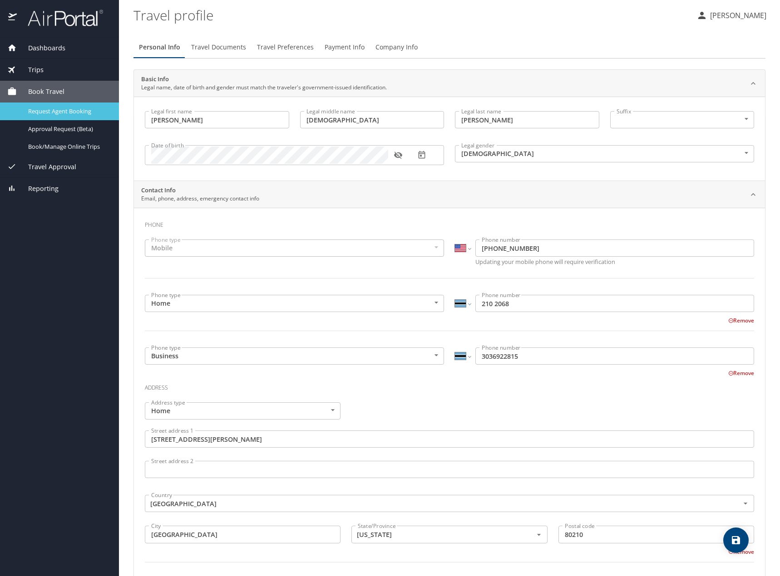
click at [81, 113] on span "Request Agent Booking" at bounding box center [68, 111] width 80 height 9
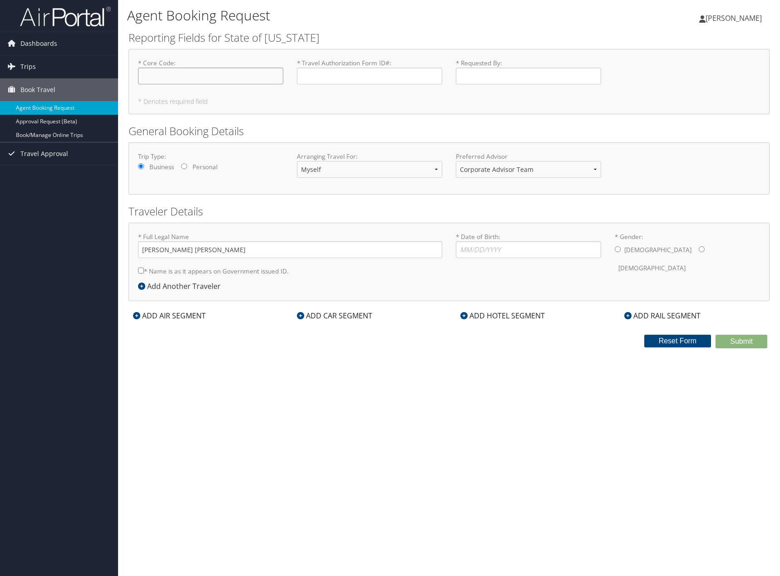
click at [237, 78] on input "* Core Code : Required" at bounding box center [210, 76] width 145 height 17
type input "1000 FEDA 1221 FF165CPRG 2531"
click at [378, 79] on input "* Travel Authorization Form ID# : Required" at bounding box center [369, 76] width 145 height 17
type input "52478229"
click at [485, 75] on input "* Requested By : Required" at bounding box center [528, 76] width 145 height 17
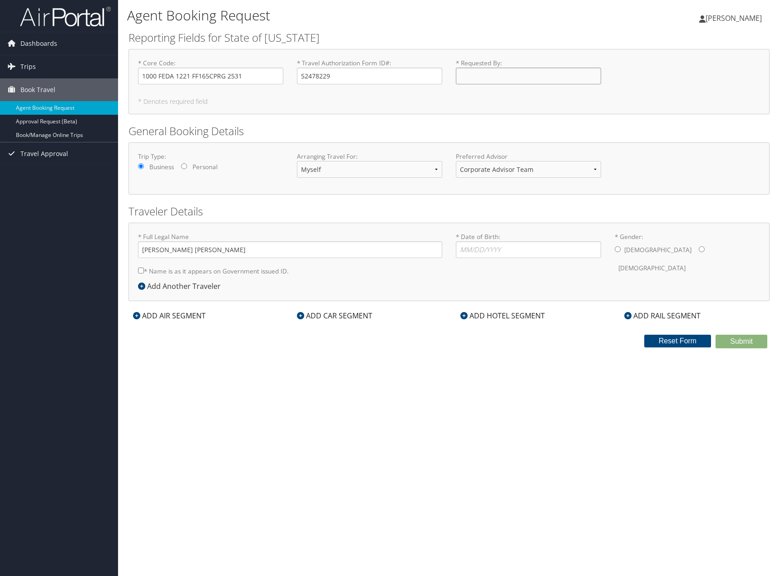
type input "[PERSON_NAME]"
click at [194, 271] on label "* Name is as it appears on Government issued ID." at bounding box center [213, 271] width 151 height 17
click at [144, 271] on input "* Name is as it appears on Government issued ID." at bounding box center [141, 271] width 6 height 6
checkbox input "true"
click at [482, 252] on input "* Date of Birth: Invalid Date" at bounding box center [528, 249] width 145 height 17
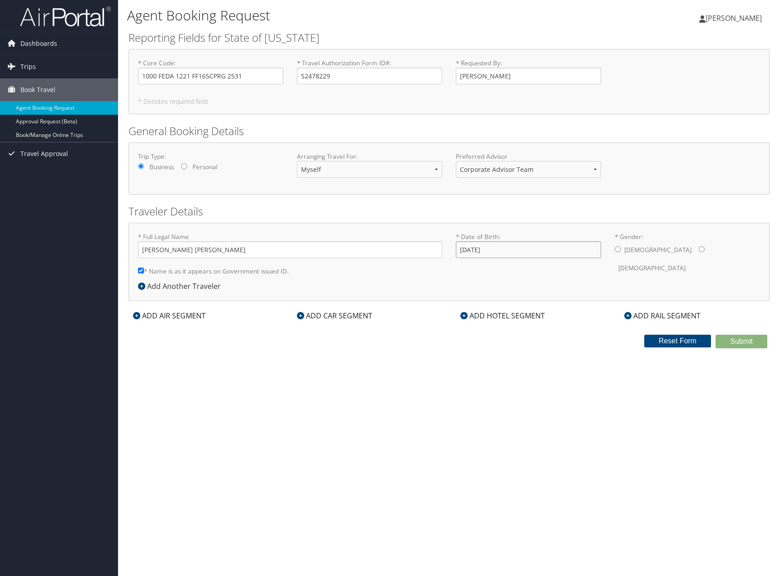
type input "[DATE]"
click at [625, 251] on label "[DEMOGRAPHIC_DATA]" at bounding box center [657, 249] width 67 height 17
click at [621, 251] on input "* Gender: [DEMOGRAPHIC_DATA] [DEMOGRAPHIC_DATA]" at bounding box center [618, 249] width 6 height 6
radio input "true"
click at [184, 288] on div "Add Another Traveler" at bounding box center [181, 286] width 87 height 11
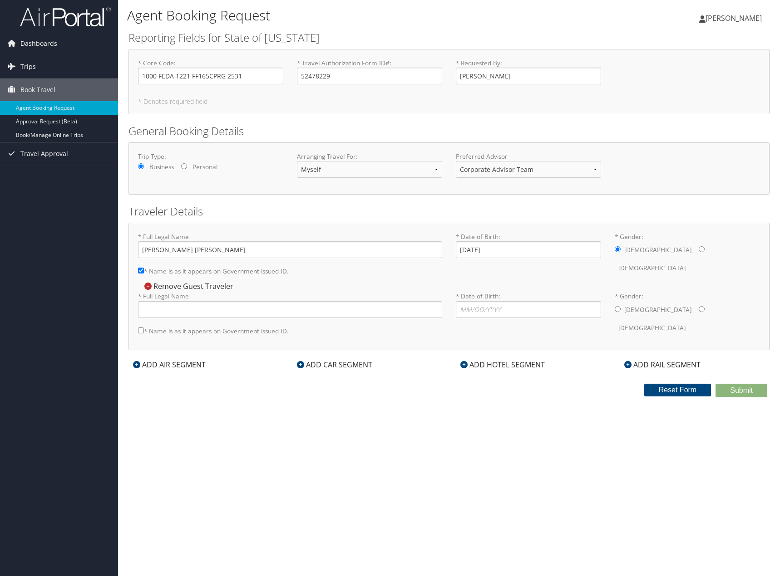
click at [194, 286] on div "Remove Guest Traveler" at bounding box center [188, 286] width 100 height 10
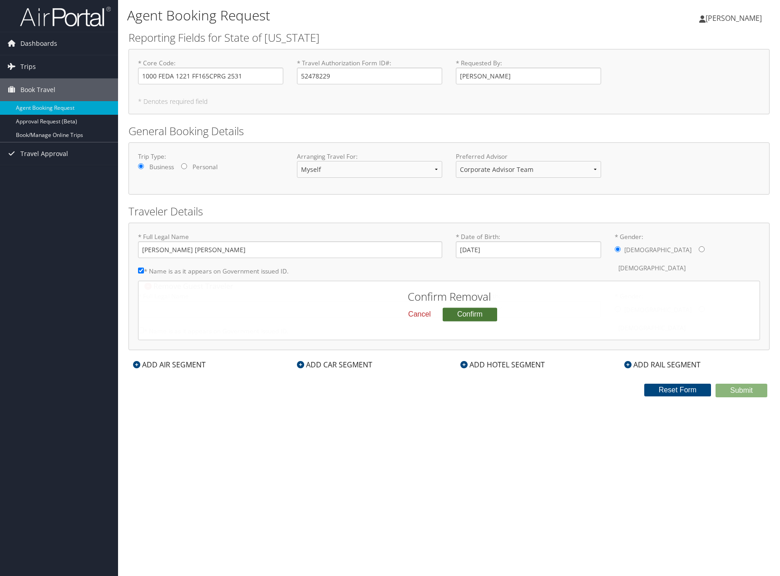
click at [480, 317] on button "Confirm" at bounding box center [470, 315] width 54 height 14
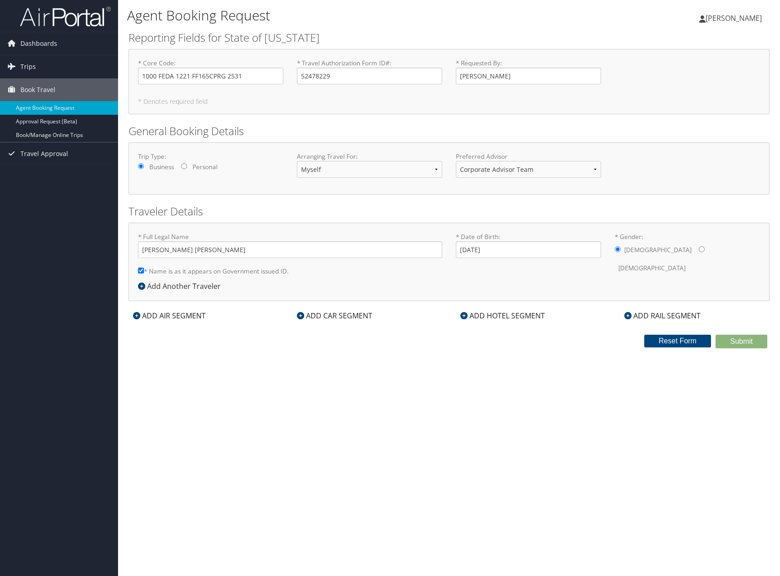
click at [194, 316] on div "ADD AIR SEGMENT" at bounding box center [169, 315] width 82 height 11
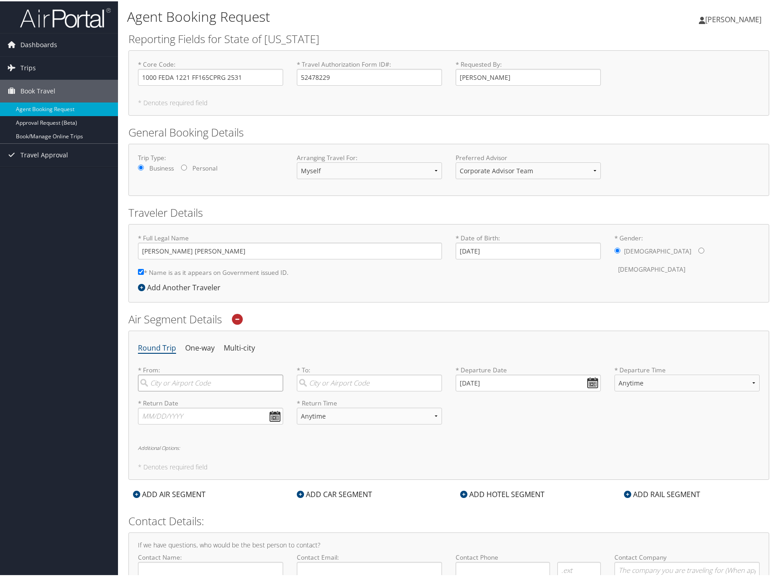
click at [177, 384] on input "search" at bounding box center [210, 382] width 145 height 17
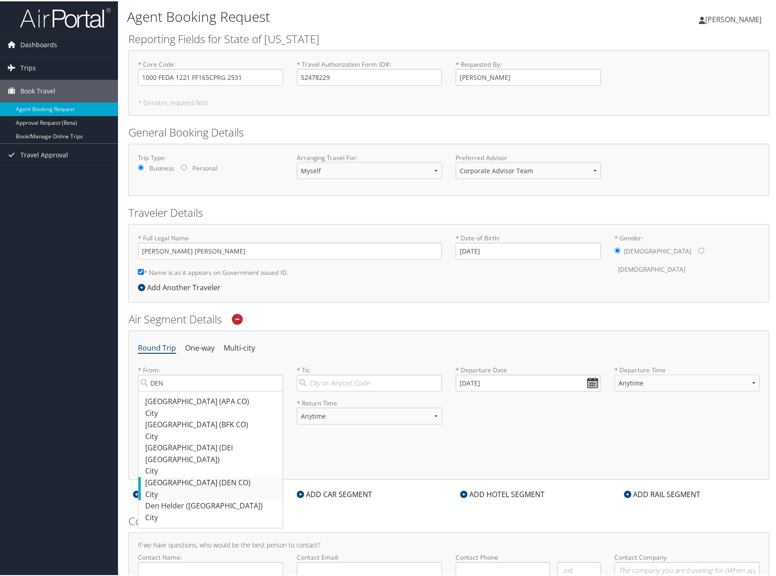
click at [204, 476] on div "Denver (DEN CO)" at bounding box center [211, 482] width 133 height 12
click at [204, 390] on input "DEN" at bounding box center [210, 382] width 145 height 17
type input "Denver (DEN CO)"
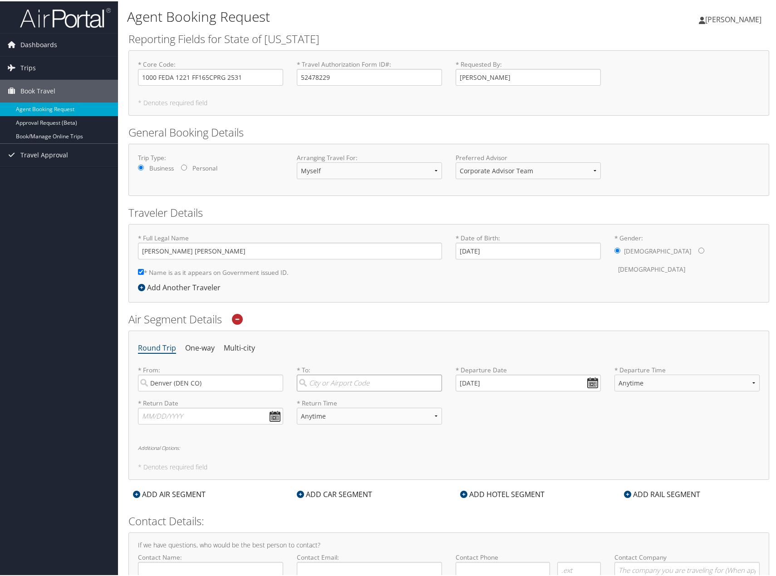
click at [340, 389] on input "search" at bounding box center [369, 382] width 145 height 17
click at [352, 453] on div "Austin (AUS TX)" at bounding box center [370, 447] width 133 height 12
click at [352, 390] on input "AUstin" at bounding box center [369, 382] width 145 height 17
type input "Austin (AUS TX)"
click at [494, 386] on input "[DATE]" at bounding box center [528, 382] width 145 height 17
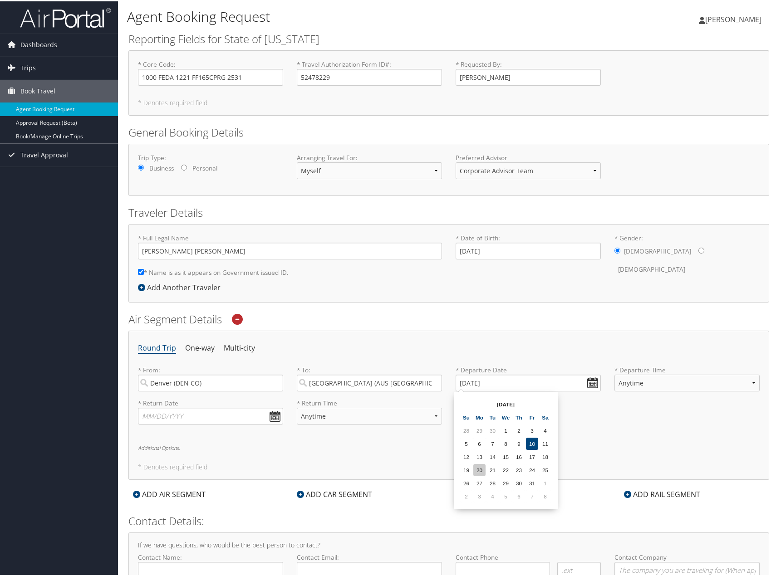
click at [482, 470] on td "20" at bounding box center [479, 469] width 12 height 12
type input "10/20/2025"
click at [654, 386] on select "Anytime Early Morning (5AM-7AM) Morning (7AM-12PM) Afternoon (12PM-5PM) Evening…" at bounding box center [687, 382] width 145 height 17
select select "6:00 PM"
click at [615, 374] on select "Anytime Early Morning (5AM-7AM) Morning (7AM-12PM) Afternoon (12PM-5PM) Evening…" at bounding box center [687, 382] width 145 height 17
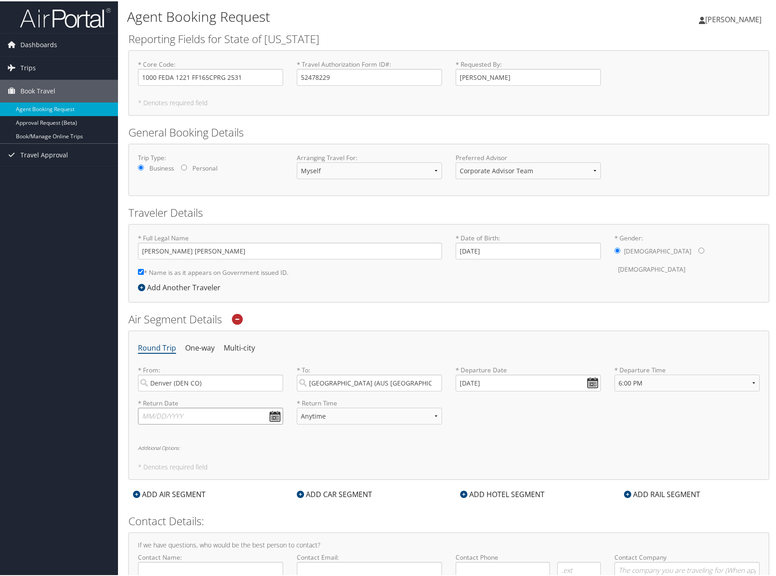
click at [228, 409] on input "text" at bounding box center [210, 415] width 145 height 17
click at [213, 502] on td "24" at bounding box center [216, 502] width 12 height 12
type input "10/24/2025"
click at [379, 418] on select "Anytime Early Morning (5AM-7AM) Morning (7AM-12PM) Afternoon (12PM-5PM) Evening…" at bounding box center [369, 415] width 145 height 17
select select "9:00 AM"
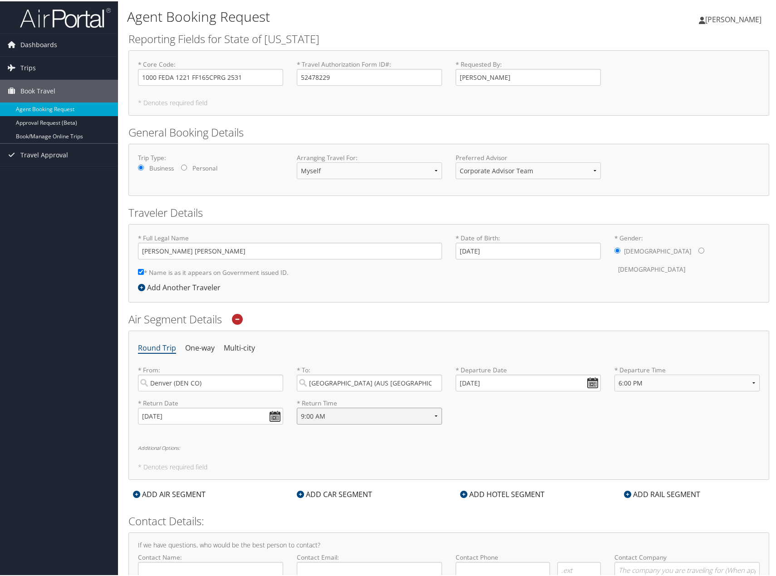
click at [297, 407] on select "Anytime Early Morning (5AM-7AM) Morning (7AM-12PM) Afternoon (12PM-5PM) Evening…" at bounding box center [369, 415] width 145 height 17
click at [162, 447] on h6 "Additional Options:" at bounding box center [449, 446] width 622 height 5
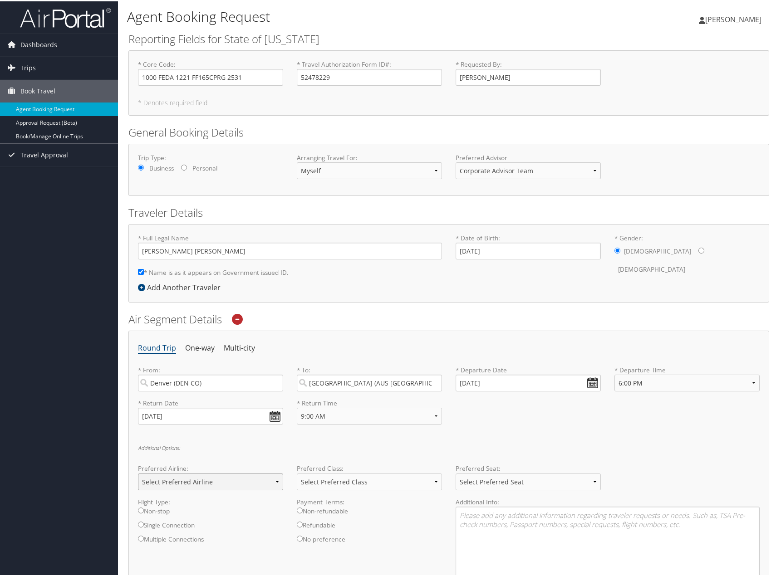
click at [179, 478] on select "Select Preferred Airline Delta United Airlines American Airlines Southwest Airl…" at bounding box center [210, 481] width 145 height 17
select select "United Airlines(UA)"
click at [138, 473] on select "Select Preferred Airline Delta United Airlines American Airlines Southwest Airl…" at bounding box center [210, 481] width 145 height 17
click at [162, 512] on label "Non-stop" at bounding box center [210, 513] width 145 height 14
click at [144, 512] on input "Non-stop" at bounding box center [141, 510] width 6 height 6
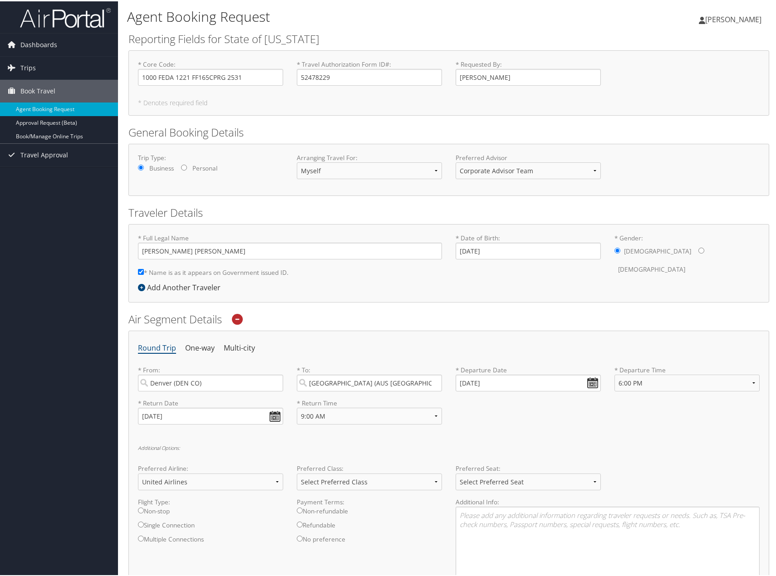
radio input "true"
click at [340, 481] on select "Select Preferred Class Economy Economy Plus Business First Class" at bounding box center [369, 481] width 145 height 17
select select "Economy"
click at [297, 473] on select "Select Preferred Class Economy Economy Plus Business First Class" at bounding box center [369, 481] width 145 height 17
click at [322, 541] on label "No preference" at bounding box center [369, 541] width 145 height 14
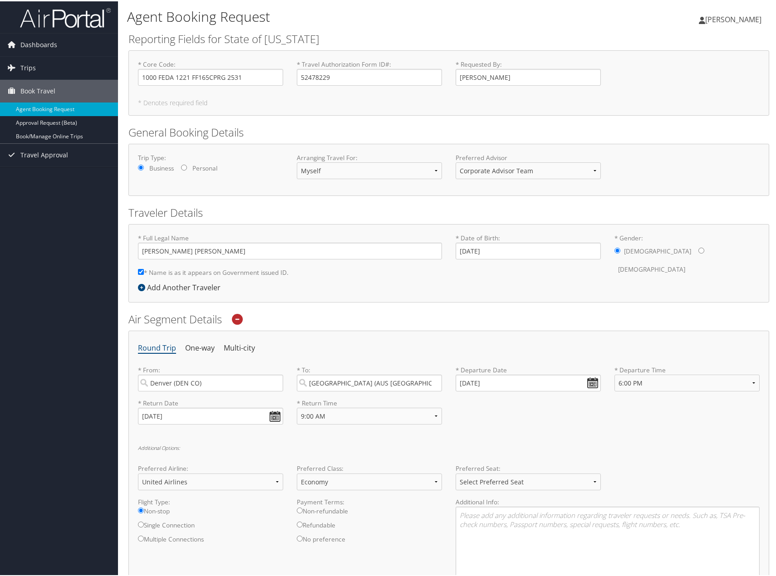
click at [303, 541] on input "No preference" at bounding box center [300, 538] width 6 height 6
radio input "true"
click at [502, 481] on select "Select Preferred Seat Aisle Window Middle" at bounding box center [528, 481] width 145 height 17
select select "Window"
click at [456, 473] on select "Select Preferred Seat Aisle Window Middle" at bounding box center [528, 481] width 145 height 17
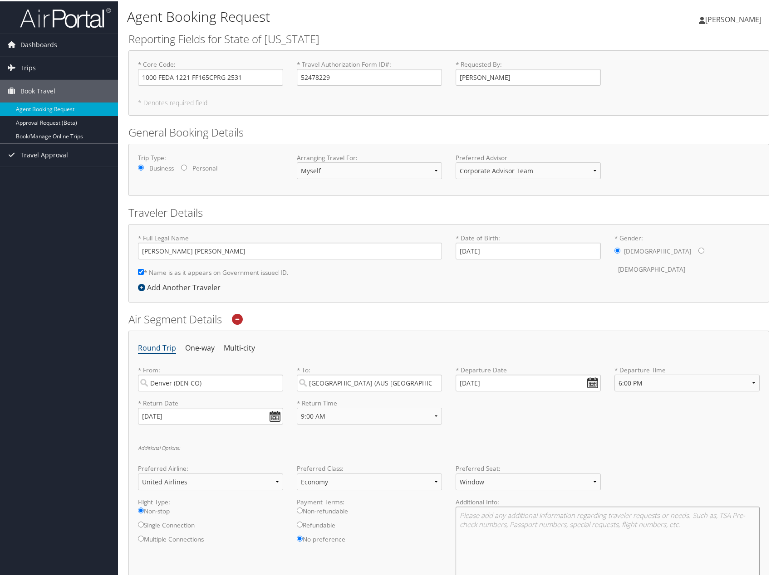
click at [497, 526] on textarea at bounding box center [608, 553] width 304 height 94
drag, startPoint x: 452, startPoint y: 498, endPoint x: 434, endPoint y: 416, distance: 84.0
click at [516, 532] on textarea "Requesting the following flights: Departure 10/20:" at bounding box center [608, 553] width 304 height 94
paste textarea "UA 1942"
paste textarea "UA 595"
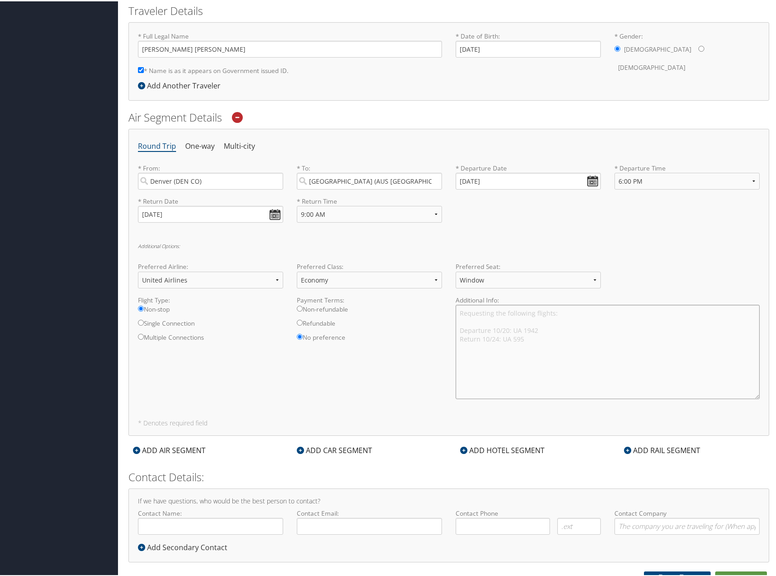
scroll to position [210, 0]
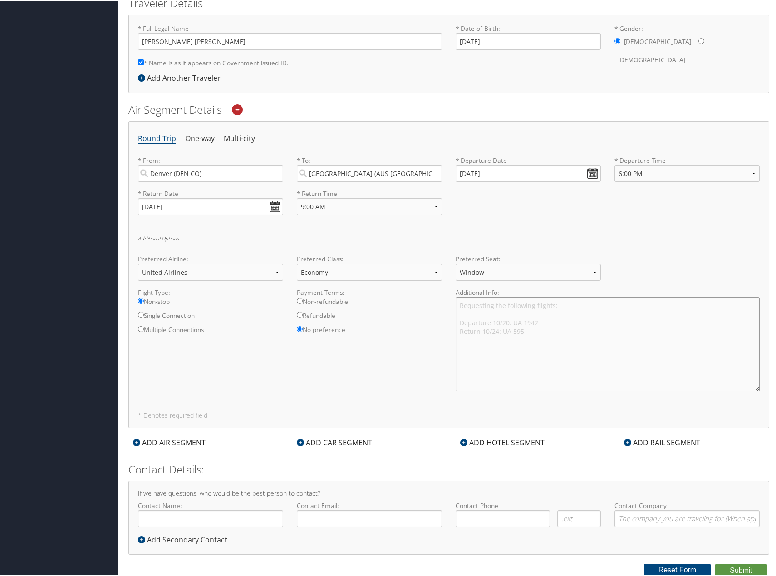
type textarea "Requesting the following flights: Departure 10/20: UA 1942 Return 10/24: UA 595"
click at [220, 519] on input "Contact Name:" at bounding box center [210, 517] width 145 height 17
type input "Ben Hmiel"
type input "ben.hmiel@state.co.us"
type input "( ) -"
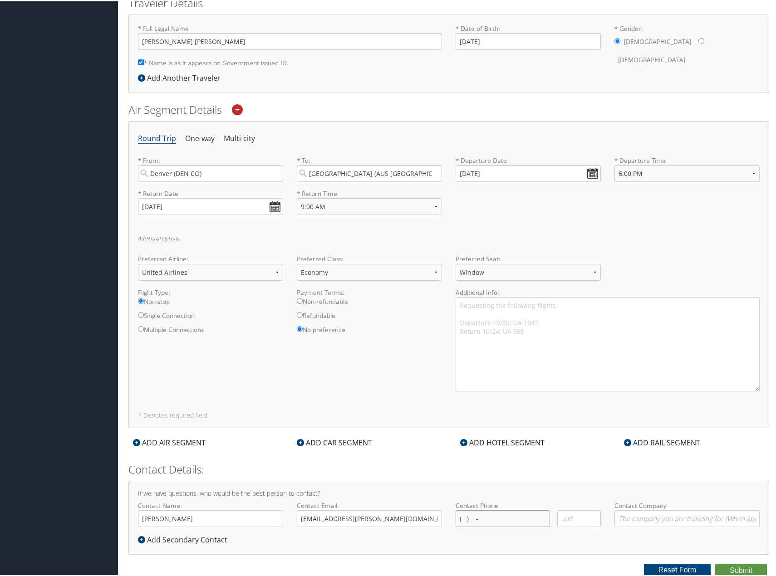
click at [506, 516] on input "( ) -" at bounding box center [503, 517] width 94 height 17
type input "( ) -"
type input "CDPHE"
type input "(267) 210-2068"
click at [731, 570] on button "Submit" at bounding box center [741, 570] width 52 height 14
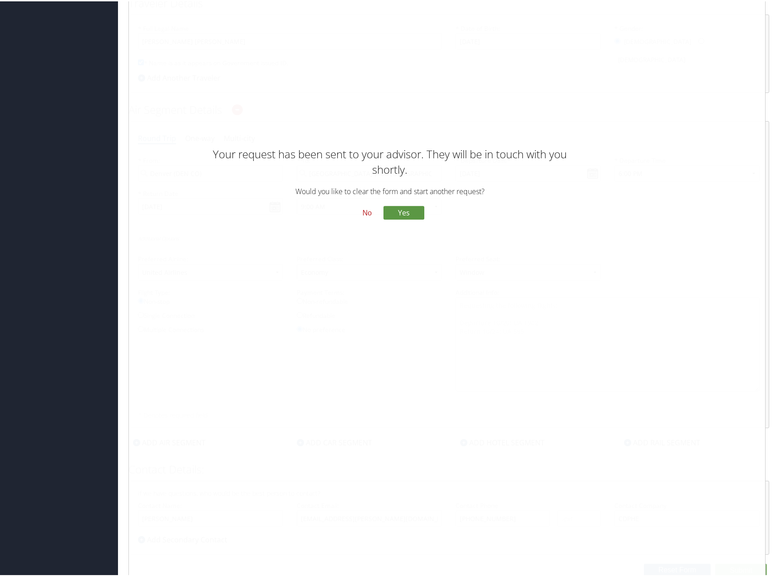
click at [366, 213] on button "No" at bounding box center [367, 211] width 24 height 15
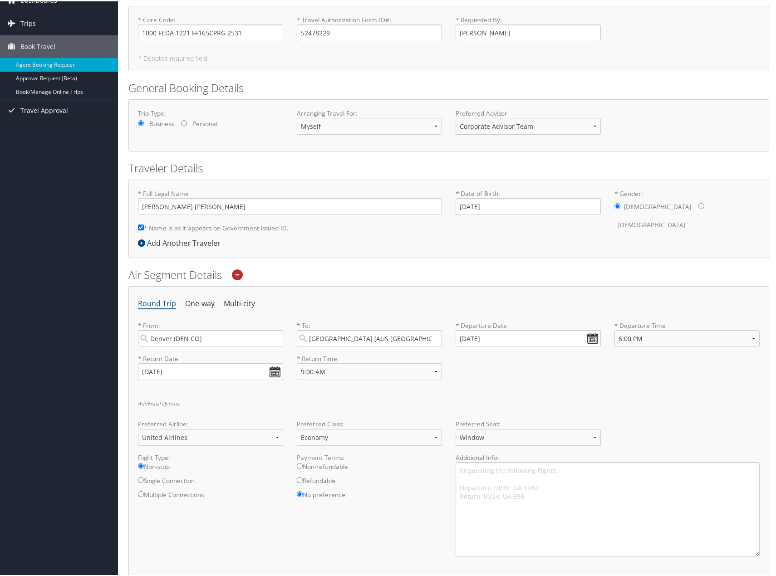
scroll to position [0, 0]
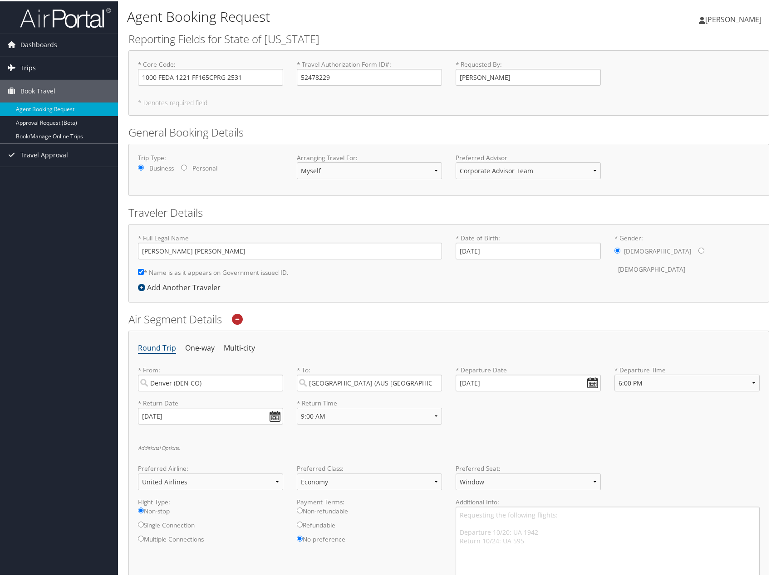
click at [40, 67] on link "Trips" at bounding box center [59, 66] width 118 height 23
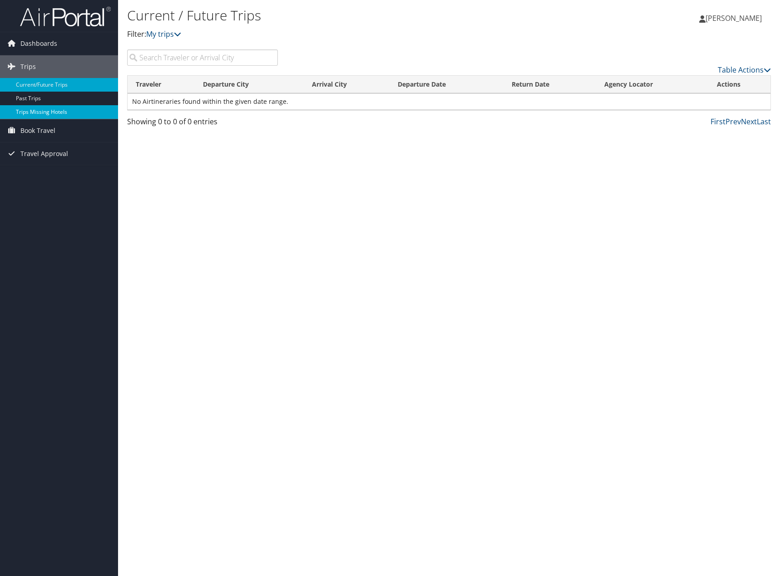
click at [69, 118] on link "Trips Missing Hotels" at bounding box center [59, 112] width 118 height 14
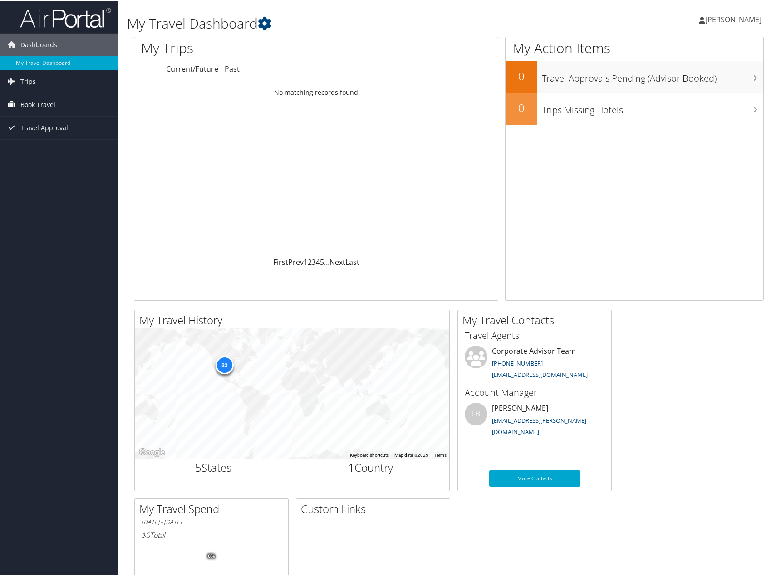
click at [74, 103] on link "Book Travel" at bounding box center [59, 103] width 118 height 23
click at [584, 391] on h3 "Account Manager" at bounding box center [535, 391] width 140 height 13
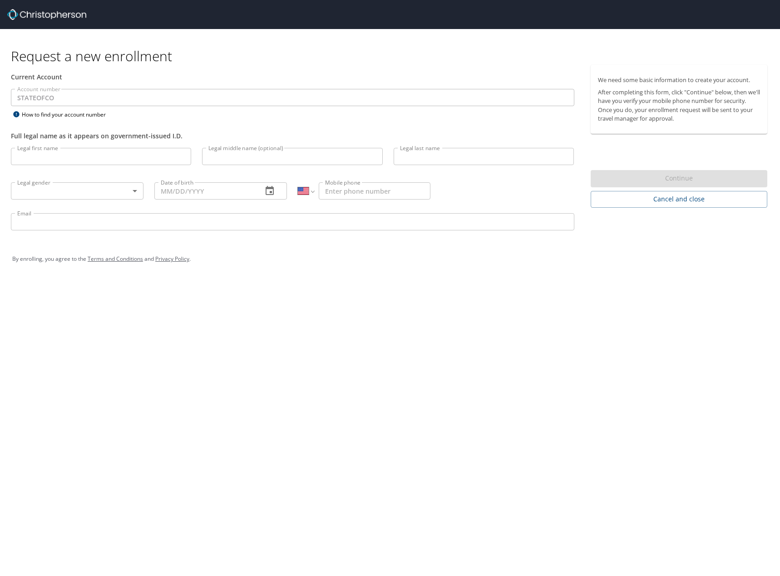
select select "US"
click at [657, 117] on p "After completing this form, click "Continue" below, then we'll have you verify …" at bounding box center [679, 105] width 163 height 35
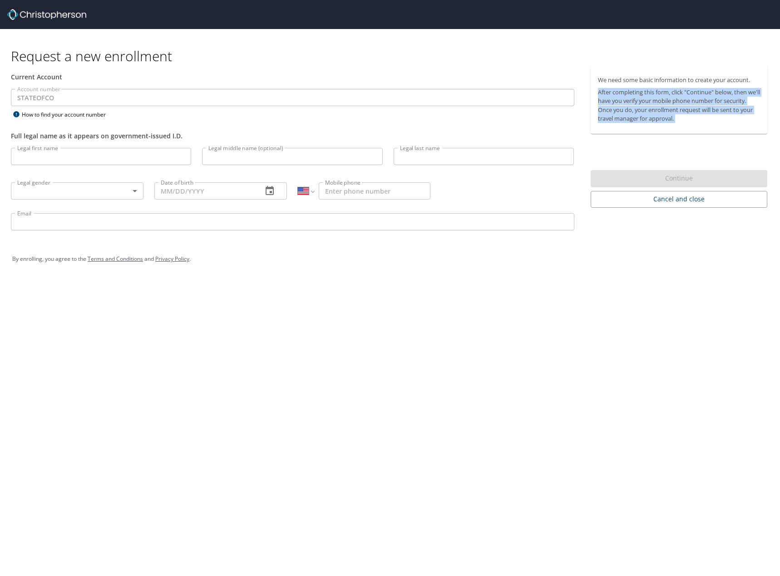
click at [657, 117] on p "After completing this form, click "Continue" below, then we'll have you verify …" at bounding box center [679, 105] width 163 height 35
